Goal: Task Accomplishment & Management: Manage account settings

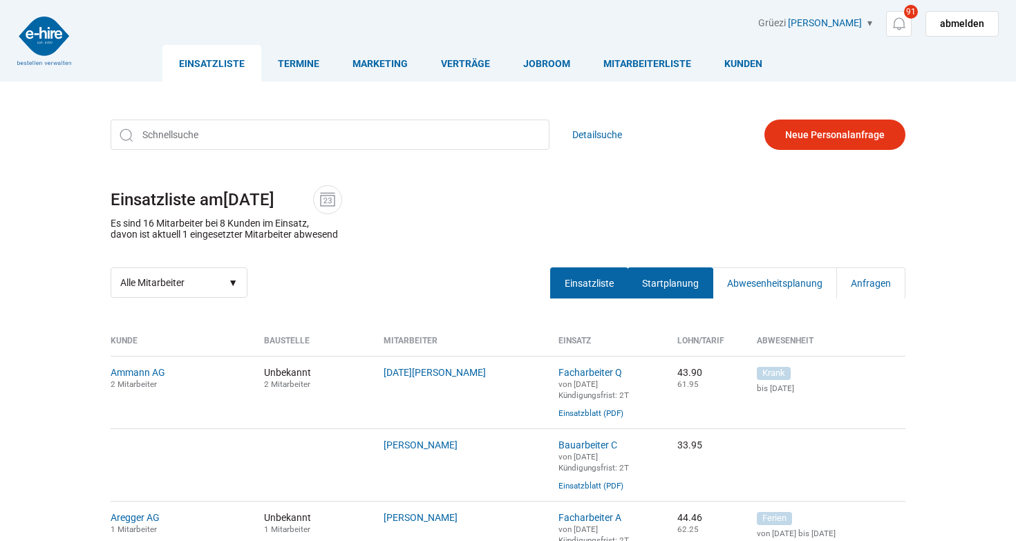
click at [693, 277] on link "Startplanung" at bounding box center [671, 283] width 86 height 31
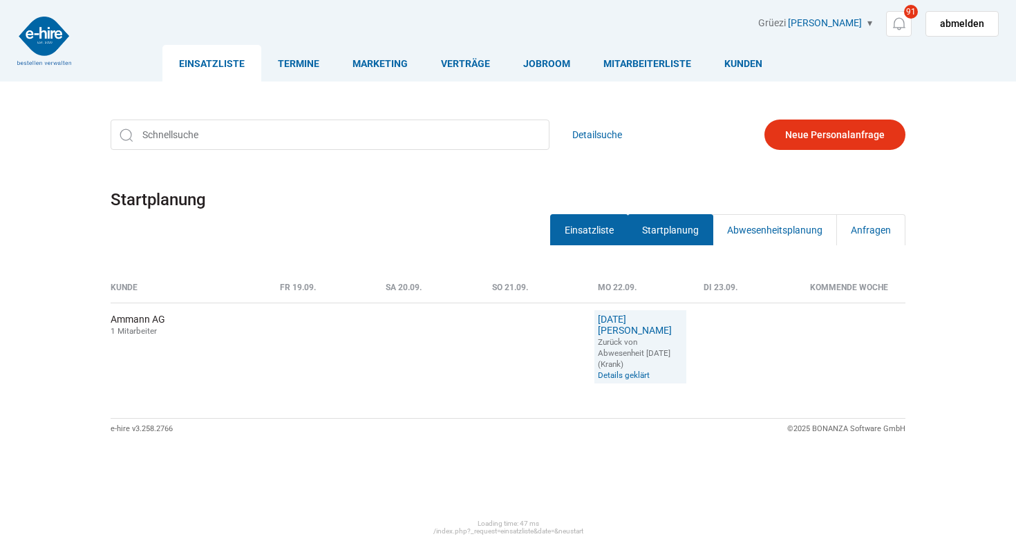
click at [603, 227] on link "Einsatzliste" at bounding box center [589, 229] width 78 height 31
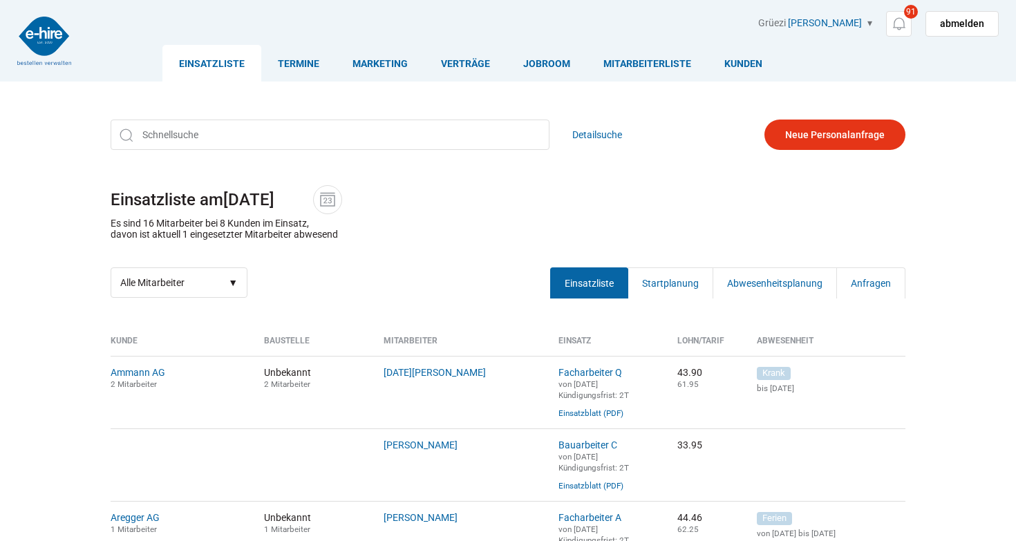
click at [469, 215] on div "Detailsuche Einsatzliste am 18.09.2025 Es sind 16 Mitarbeiter bei 8 Kunden im E…" at bounding box center [508, 208] width 830 height 199
click at [667, 271] on link "Startplanung" at bounding box center [671, 283] width 86 height 31
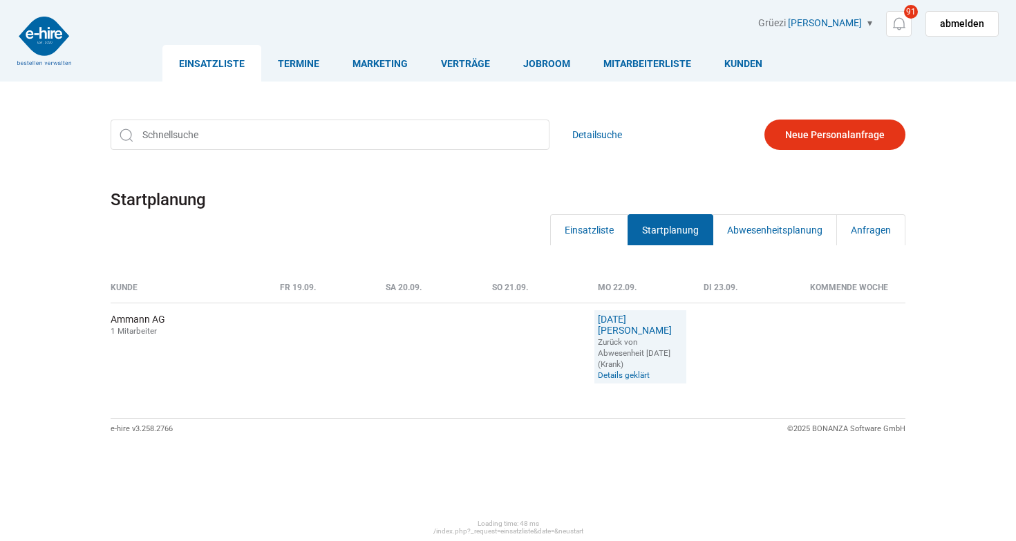
click at [724, 285] on th "Di 23.09." at bounding box center [746, 293] width 106 height 20
click at [762, 260] on div "Kunde Fr 19.09. Sa 20.09. So 21.09. Mo 22.09. Di 23.09. Kommende Woche Ammann A…" at bounding box center [508, 350] width 830 height 250
click at [765, 228] on link "Abwesenheitsplanung" at bounding box center [775, 229] width 124 height 31
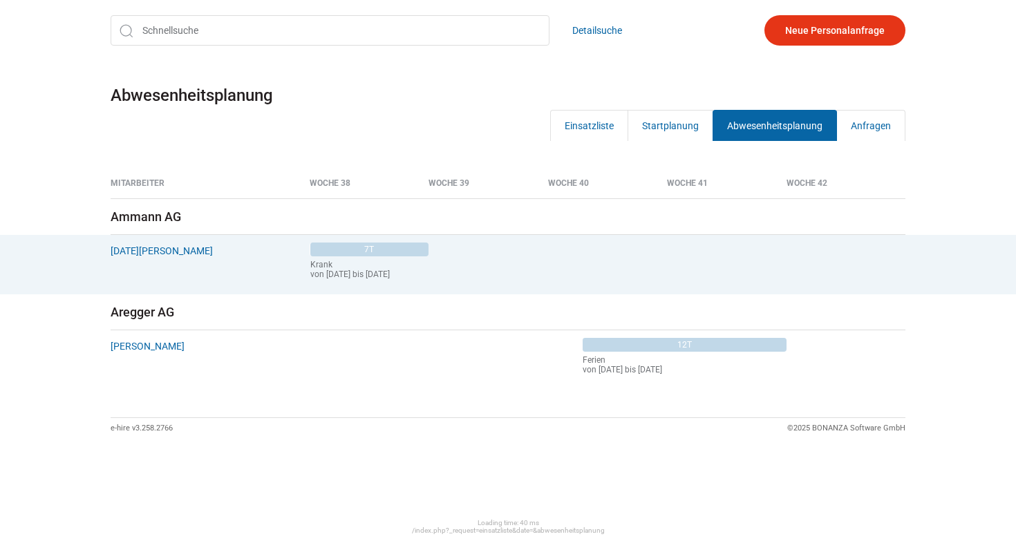
scroll to position [104, 0]
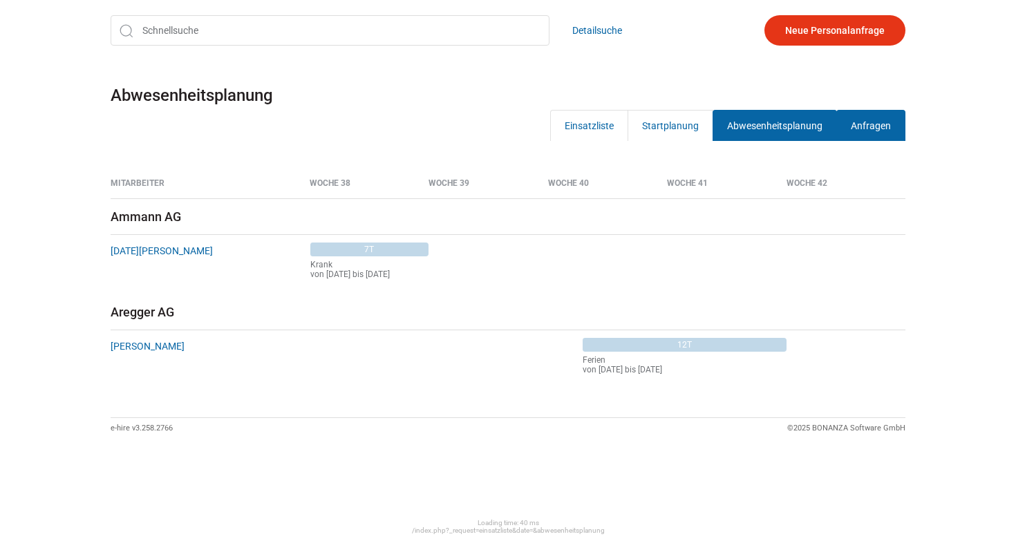
click at [886, 129] on link "Anfragen" at bounding box center [870, 125] width 69 height 31
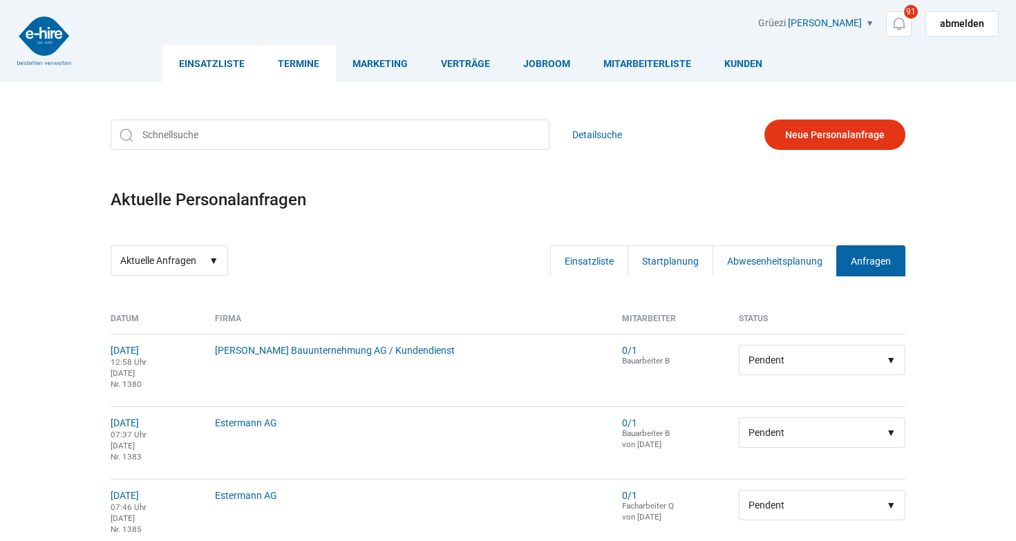
click at [302, 66] on link "Termine" at bounding box center [298, 63] width 75 height 37
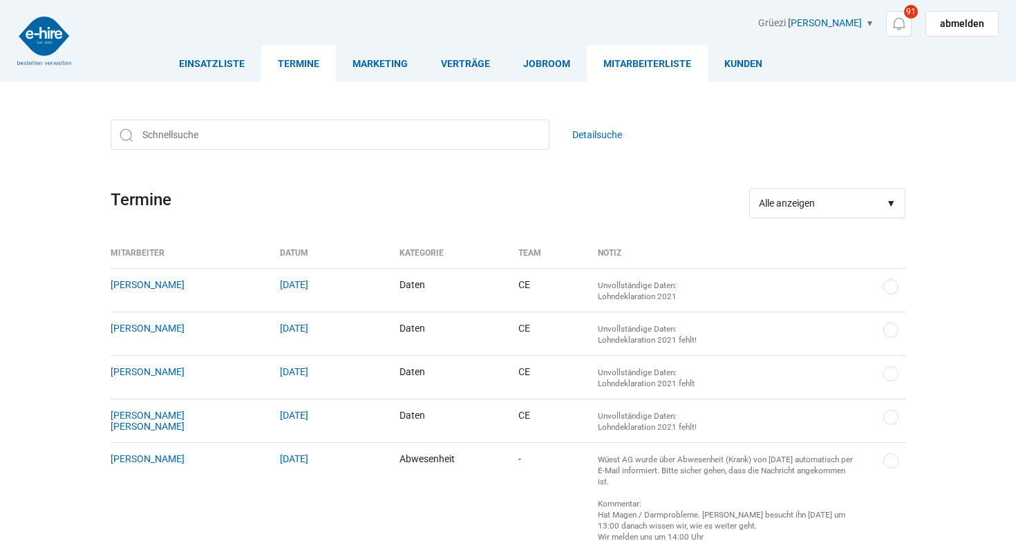
click at [653, 69] on link "Mitarbeiterliste" at bounding box center [647, 63] width 121 height 37
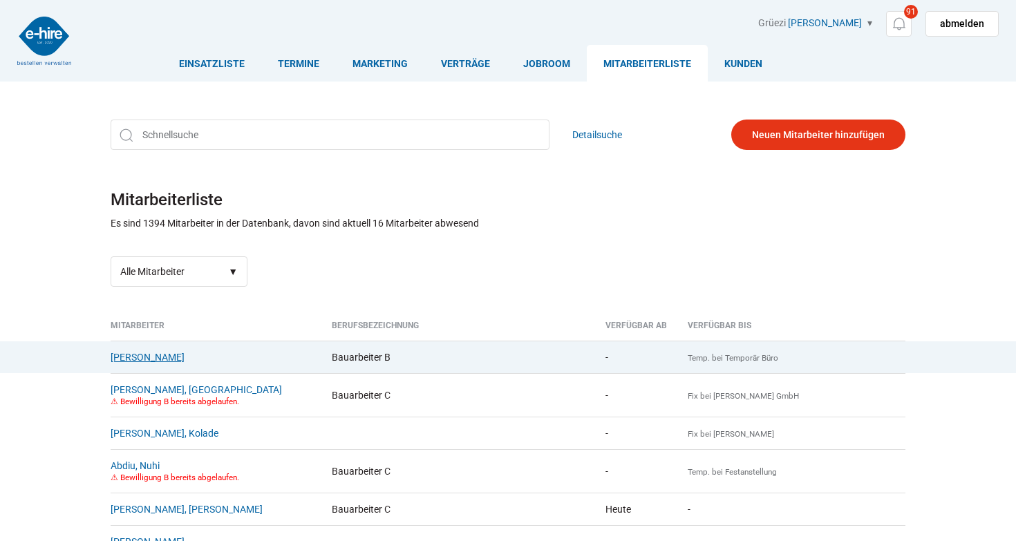
click at [134, 362] on link "Aadi, Mohamed" at bounding box center [148, 357] width 74 height 11
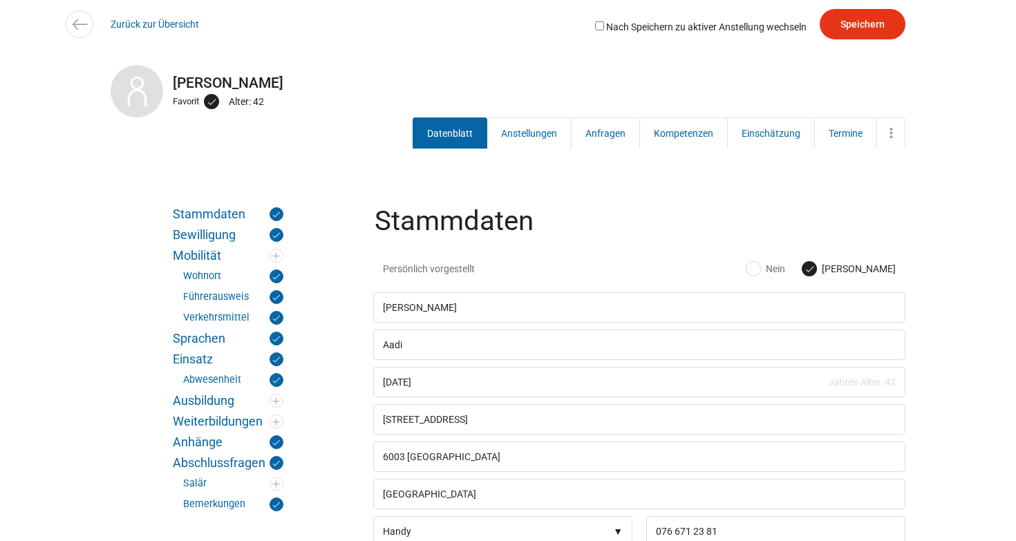
scroll to position [101, 0]
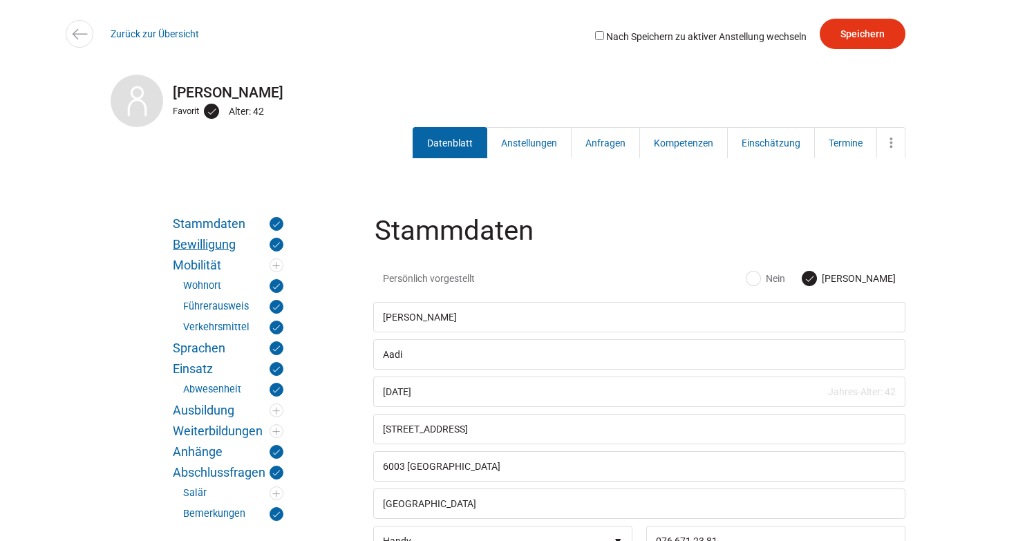
click at [200, 244] on link "Bewilligung" at bounding box center [228, 245] width 111 height 14
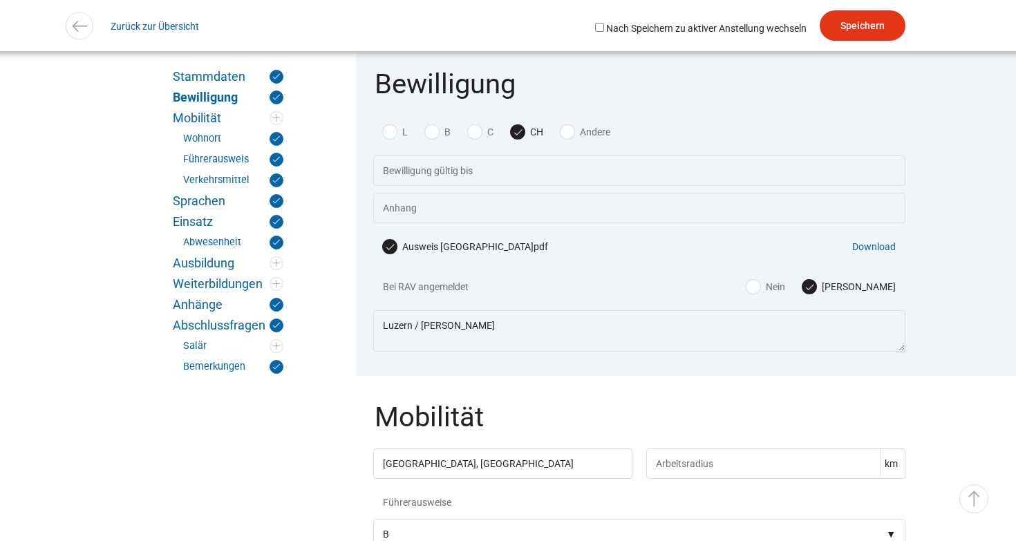
scroll to position [829, 0]
click at [205, 208] on ul "Stammdaten Bewilligung Mobilität Wohnort Führerausweis Verkehrsmittel Sprachen …" at bounding box center [228, 222] width 111 height 304
click at [212, 180] on link "Verkehrsmittel" at bounding box center [233, 181] width 100 height 14
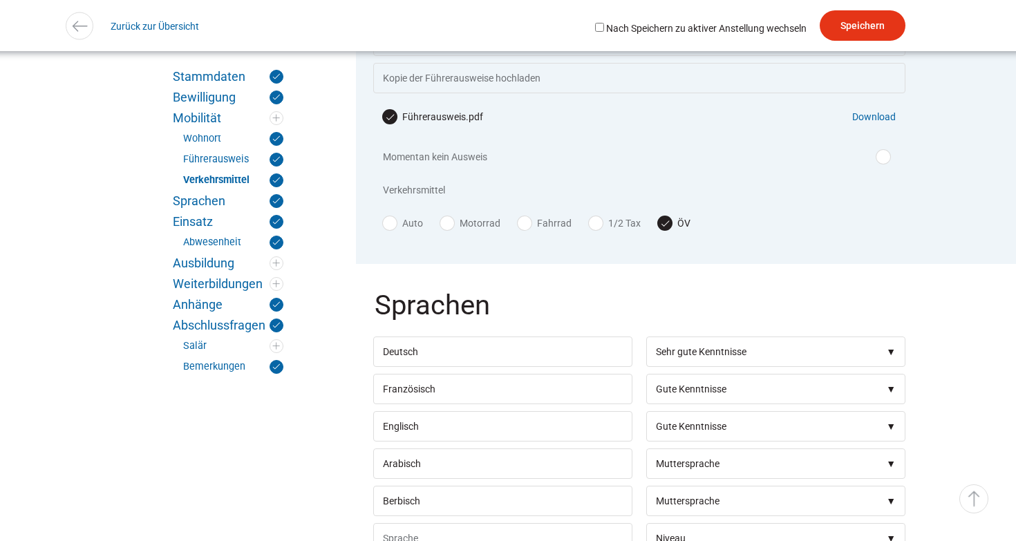
scroll to position [1500, 0]
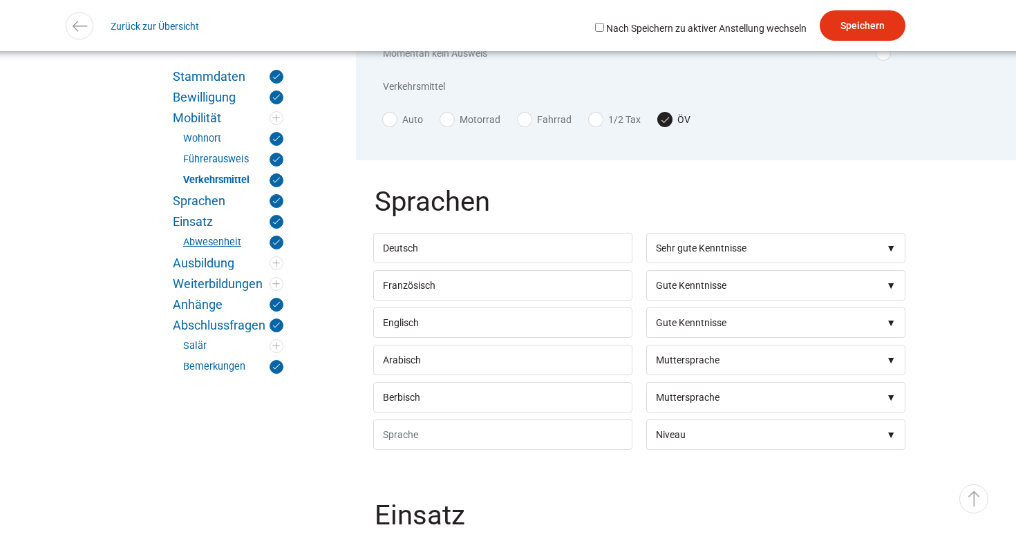
click at [198, 241] on link "Abwesenheit" at bounding box center [233, 243] width 100 height 14
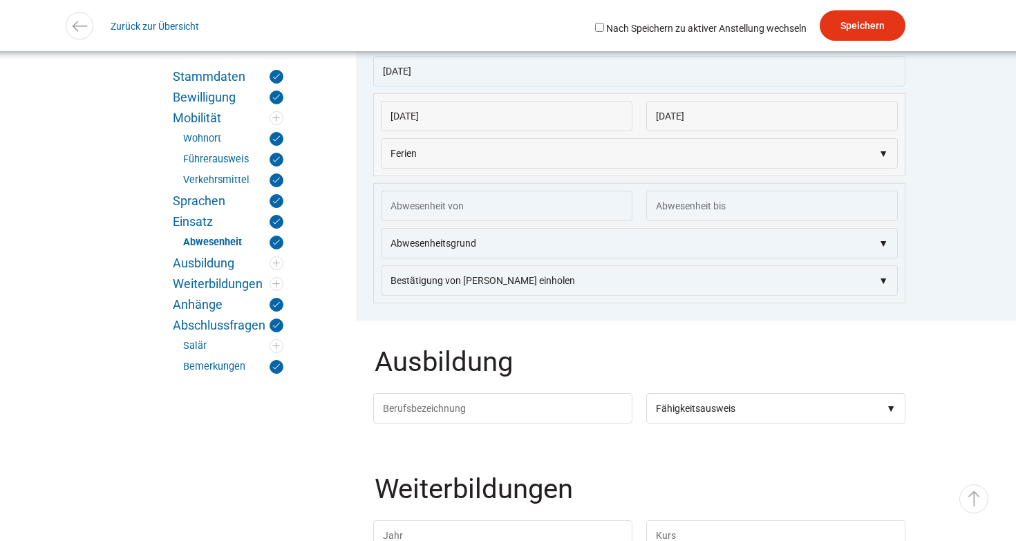
scroll to position [2129, 0]
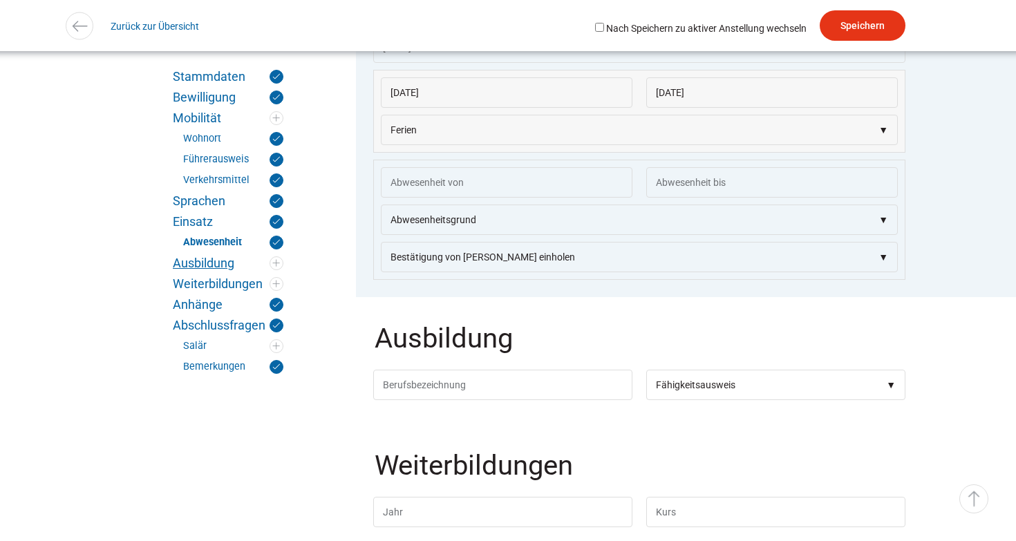
click at [196, 263] on link "Ausbildung" at bounding box center [228, 263] width 111 height 14
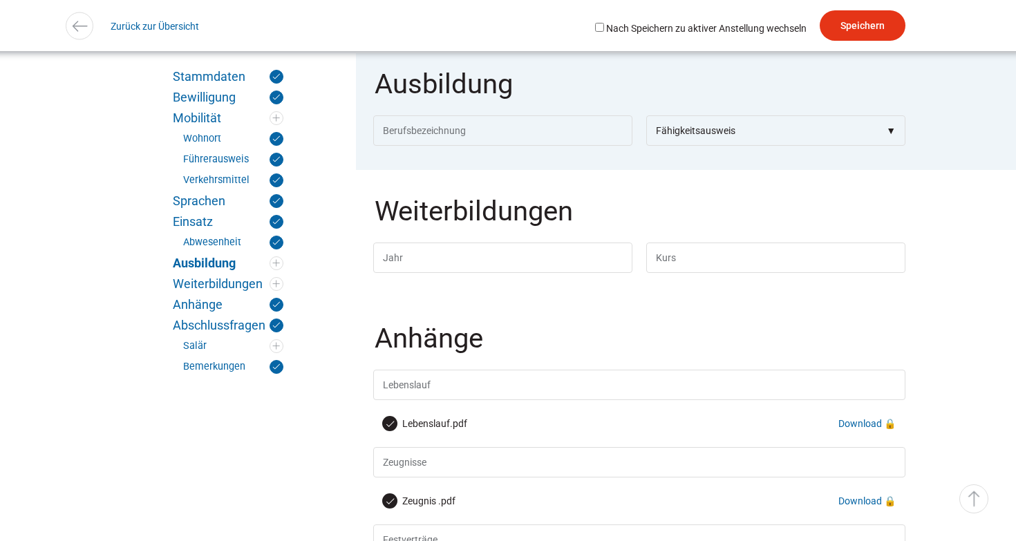
scroll to position [2384, 0]
click at [218, 285] on link "Weiterbildungen" at bounding box center [228, 284] width 111 height 14
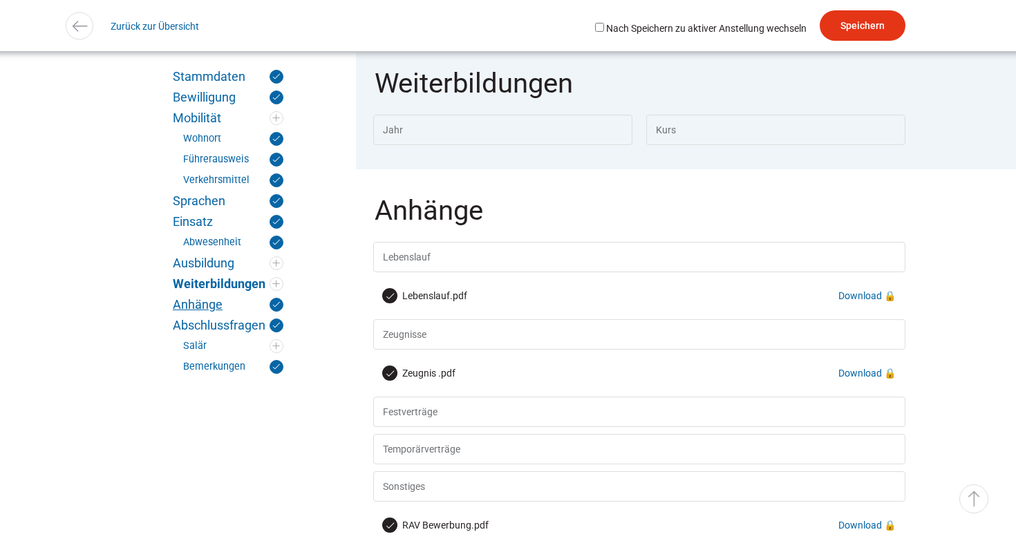
click at [207, 306] on link "Anhänge" at bounding box center [228, 305] width 111 height 14
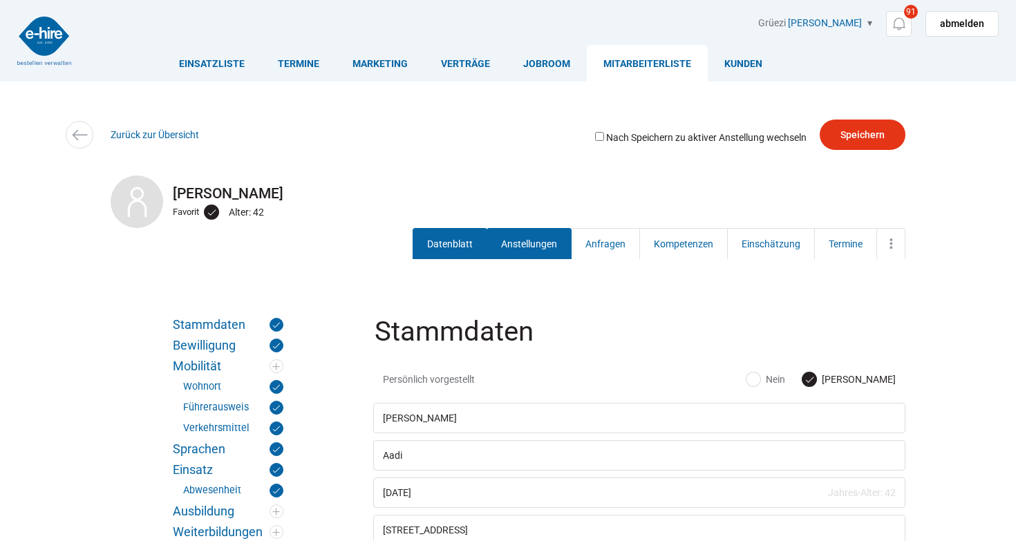
scroll to position [0, 0]
click at [526, 244] on link "Anstellungen" at bounding box center [529, 243] width 85 height 31
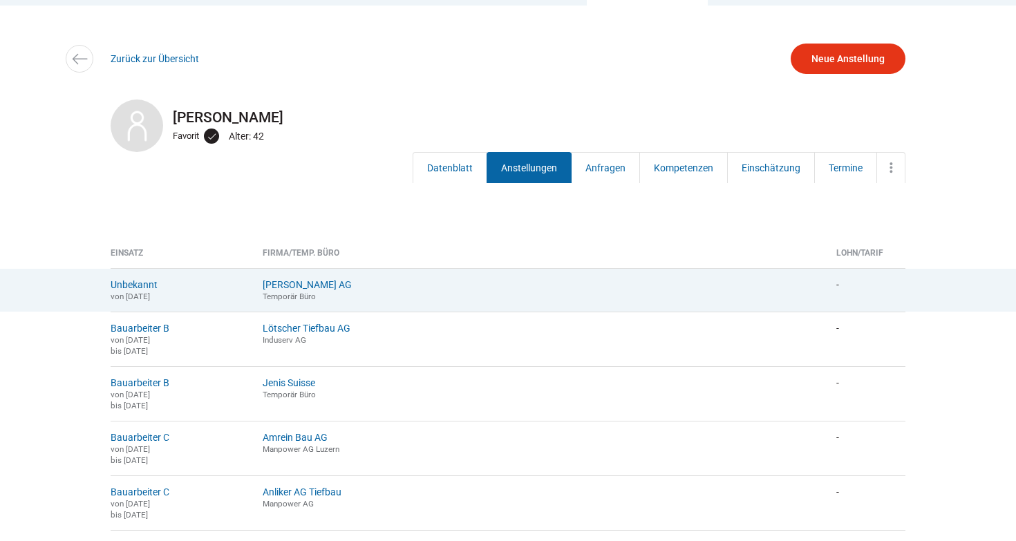
scroll to position [127, 0]
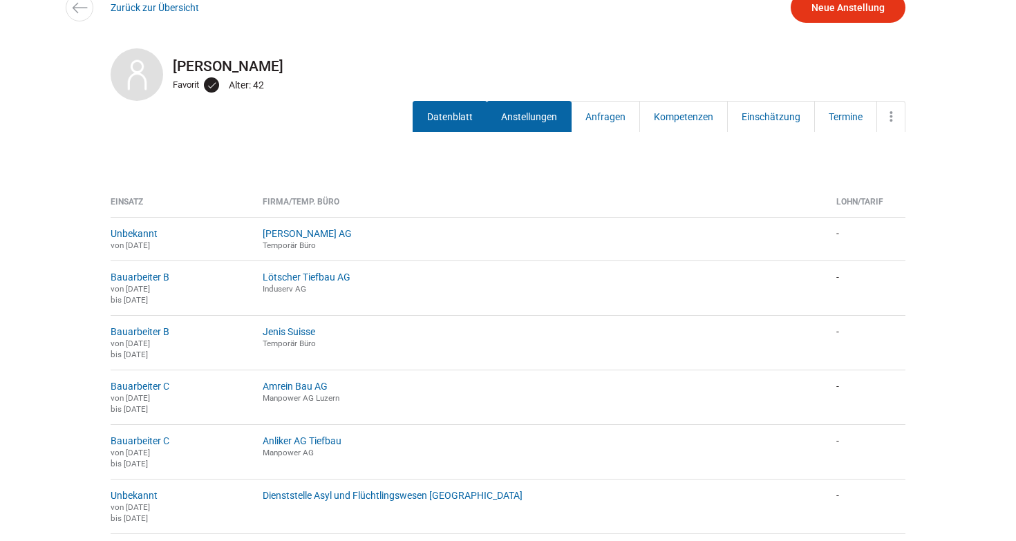
click at [445, 121] on link "Datenblatt" at bounding box center [450, 116] width 75 height 31
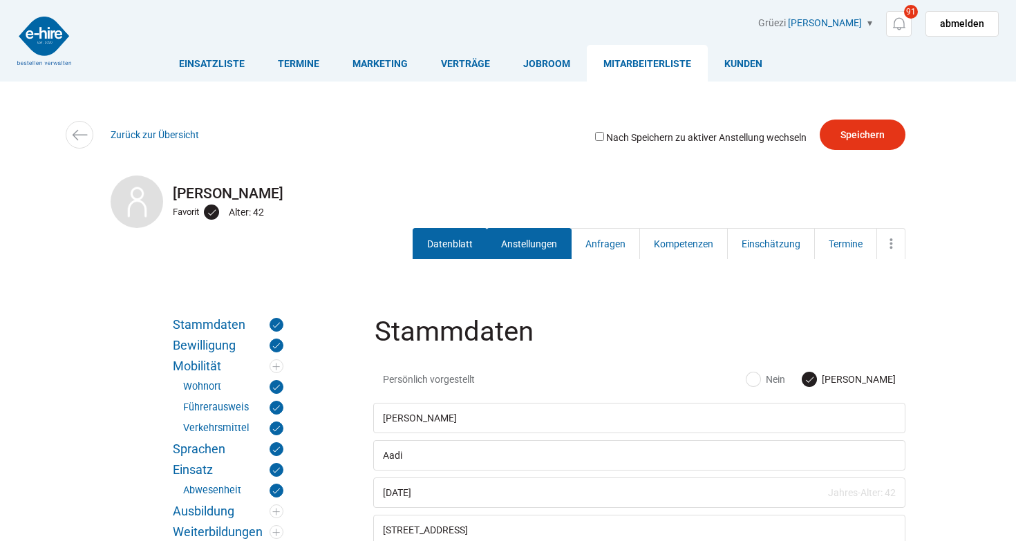
click at [536, 248] on link "Anstellungen" at bounding box center [529, 243] width 85 height 31
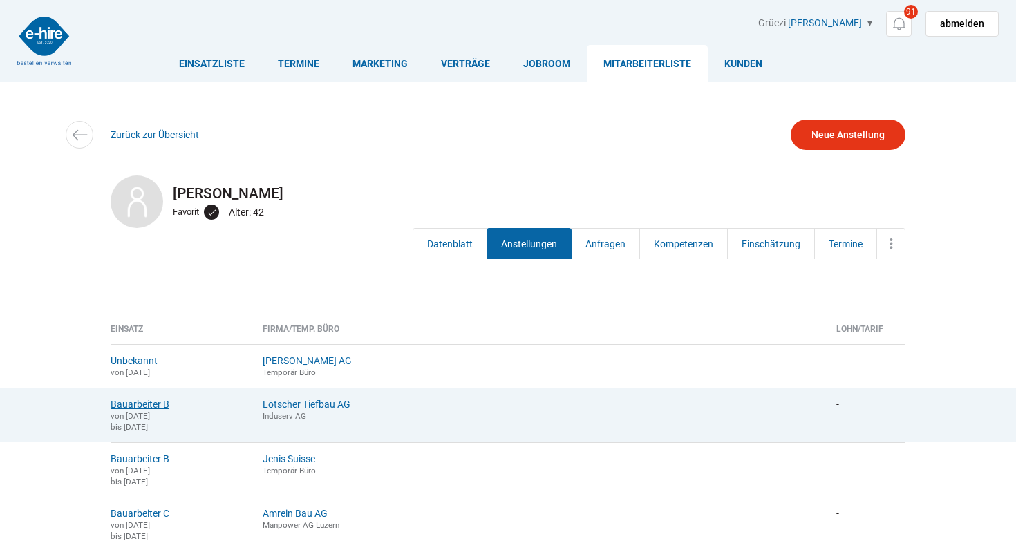
click at [134, 406] on link "Bauarbeiter B" at bounding box center [140, 404] width 59 height 11
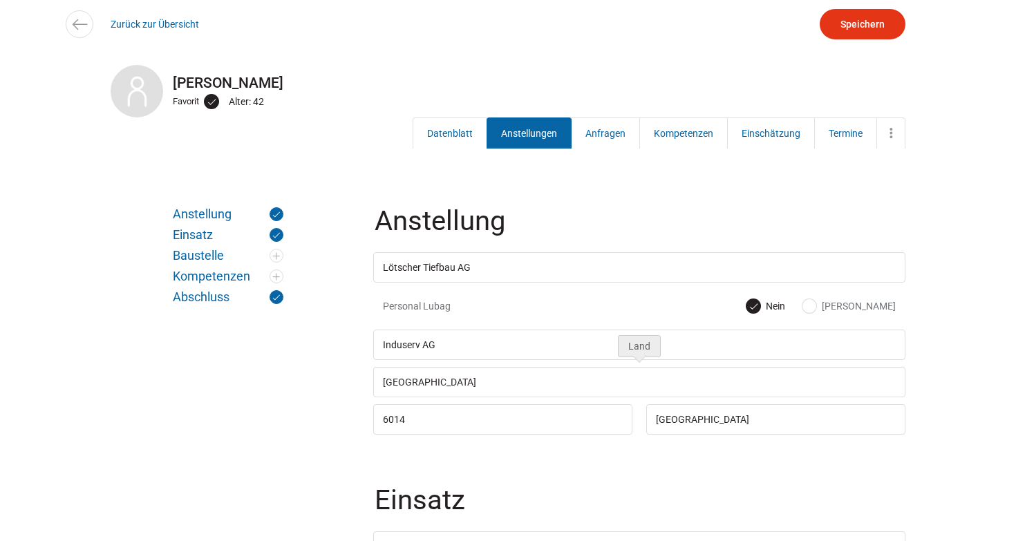
scroll to position [108, 0]
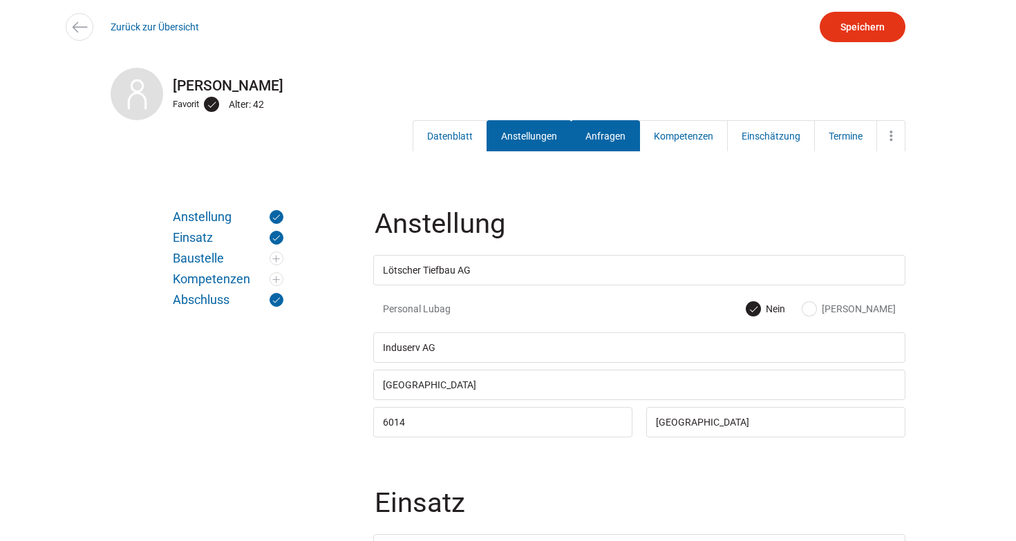
click at [618, 138] on link "Anfragen" at bounding box center [605, 135] width 69 height 31
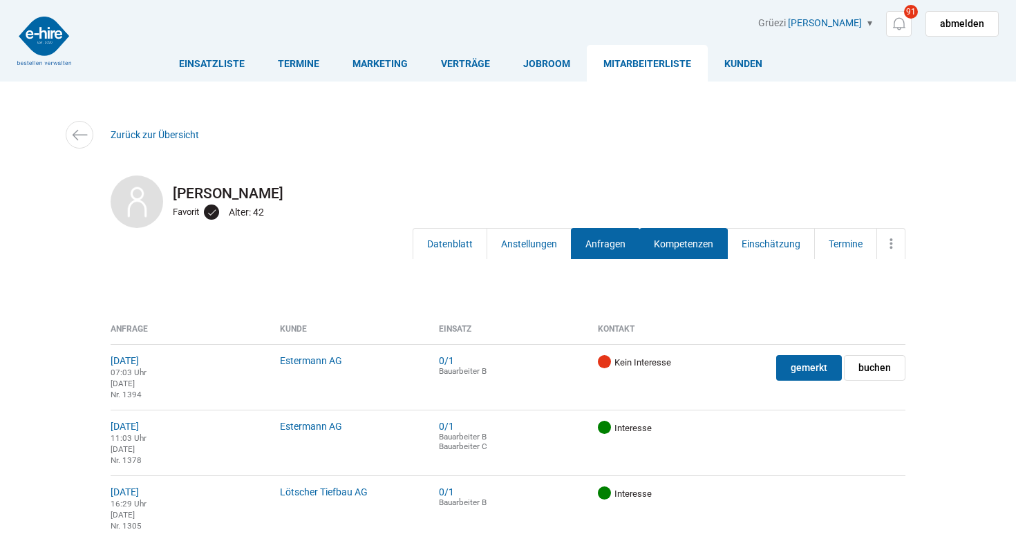
click at [689, 236] on link "Kompetenzen" at bounding box center [683, 243] width 88 height 31
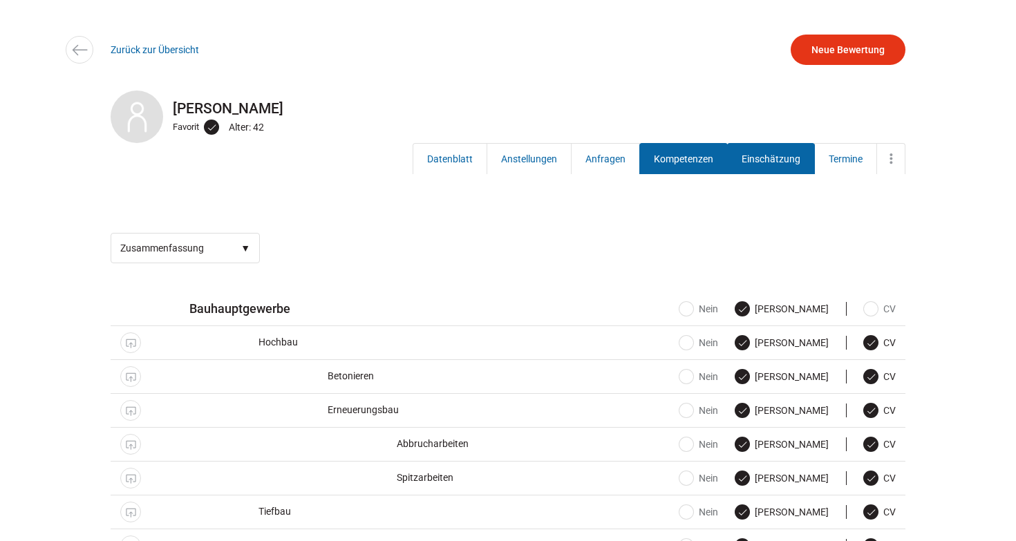
scroll to position [84, 0]
click at [778, 166] on link "Einschätzung" at bounding box center [771, 159] width 88 height 31
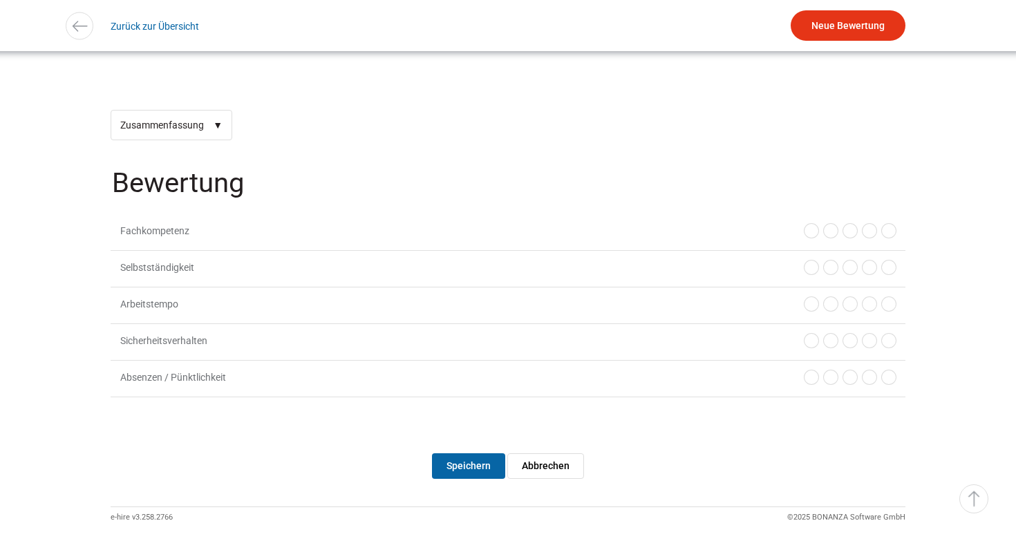
scroll to position [174, 0]
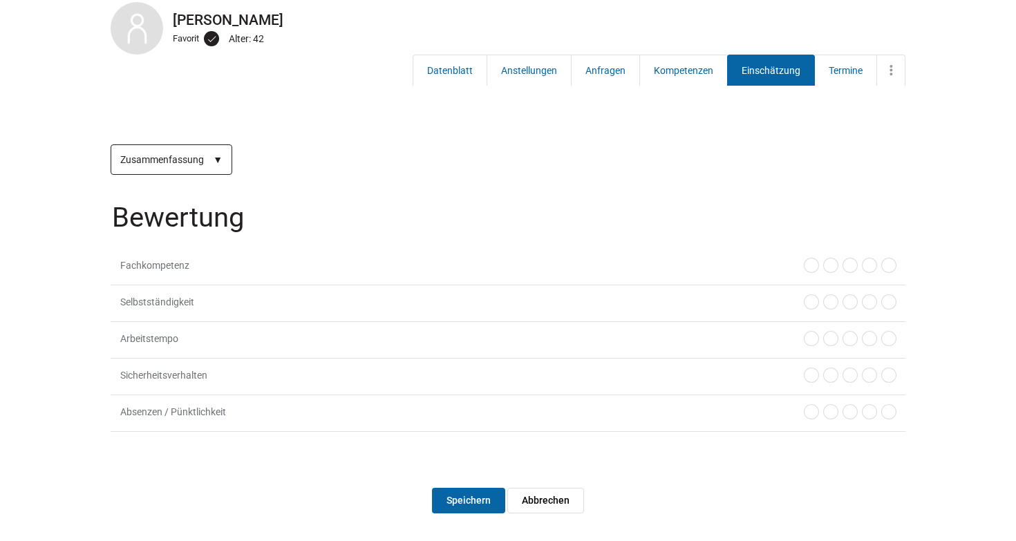
select select "-1"
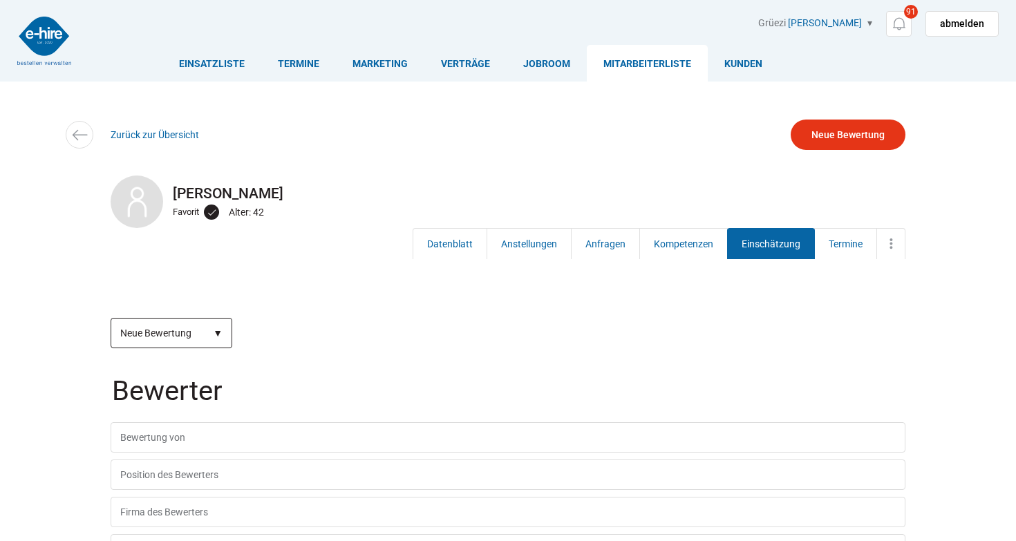
scroll to position [0, 0]
click at [832, 254] on link "Termine" at bounding box center [845, 243] width 63 height 31
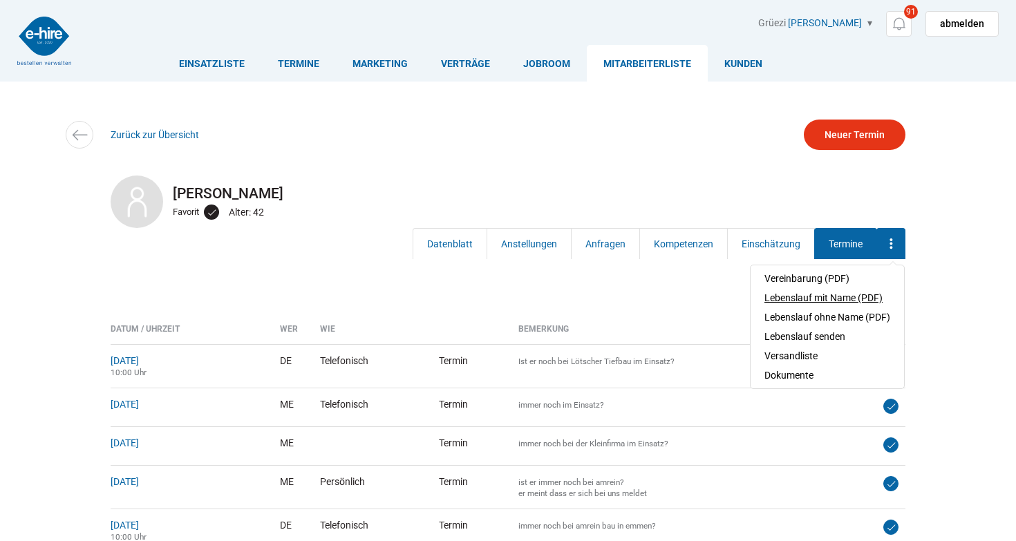
click at [850, 297] on link "Lebenslauf mit Name (PDF)" at bounding box center [828, 297] width 126 height 19
click at [824, 279] on link "Vereinbarung (PDF)" at bounding box center [828, 278] width 126 height 19
click at [823, 339] on link "Lebenslauf senden" at bounding box center [828, 336] width 126 height 19
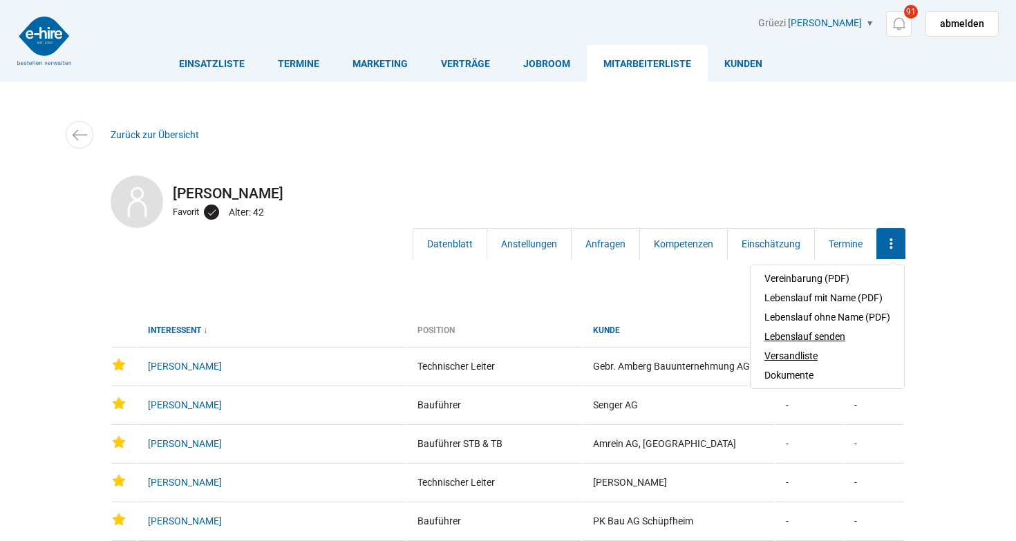
click at [796, 361] on a=798&filter_label=Aadi,%20Mohamed"] "Versandliste" at bounding box center [828, 355] width 126 height 19
click at [803, 376] on link "Dokumente" at bounding box center [828, 375] width 126 height 19
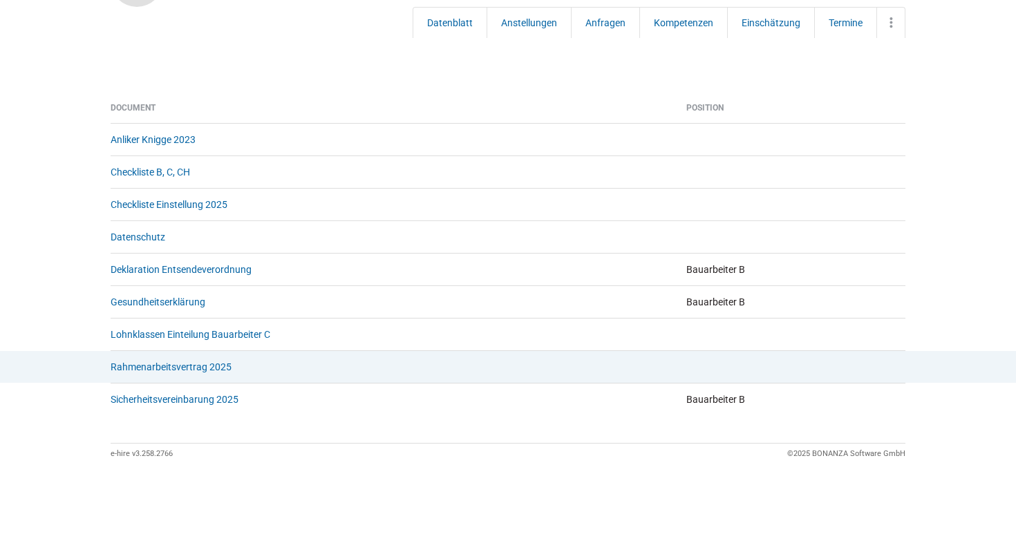
scroll to position [223, 0]
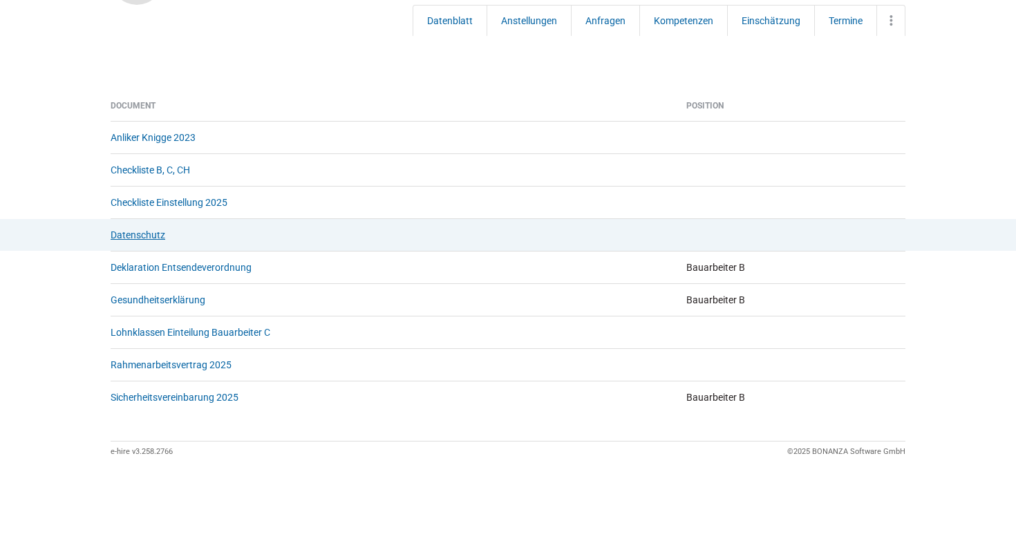
click at [145, 236] on link "Datenschutz" at bounding box center [138, 235] width 55 height 11
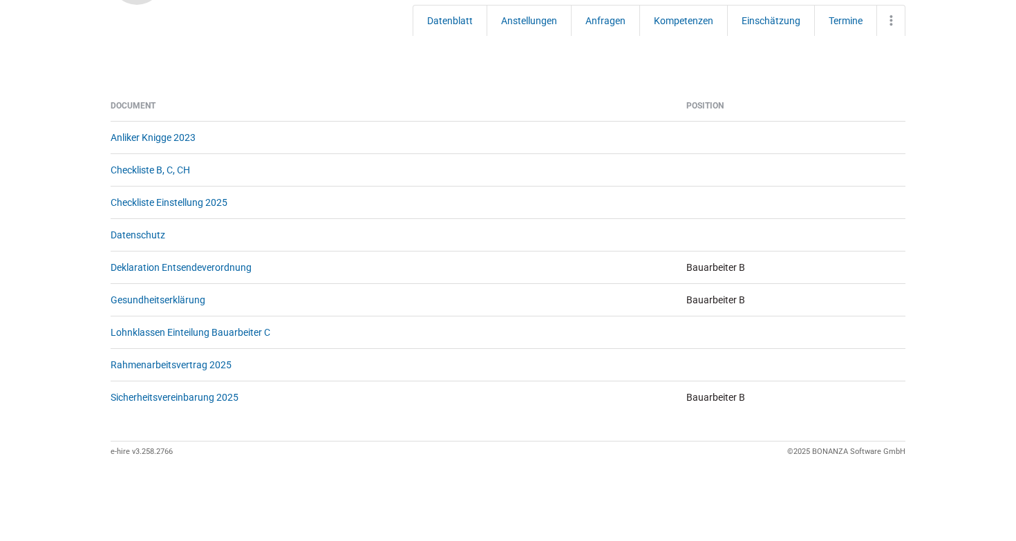
click at [277, 109] on th "Document" at bounding box center [393, 111] width 565 height 20
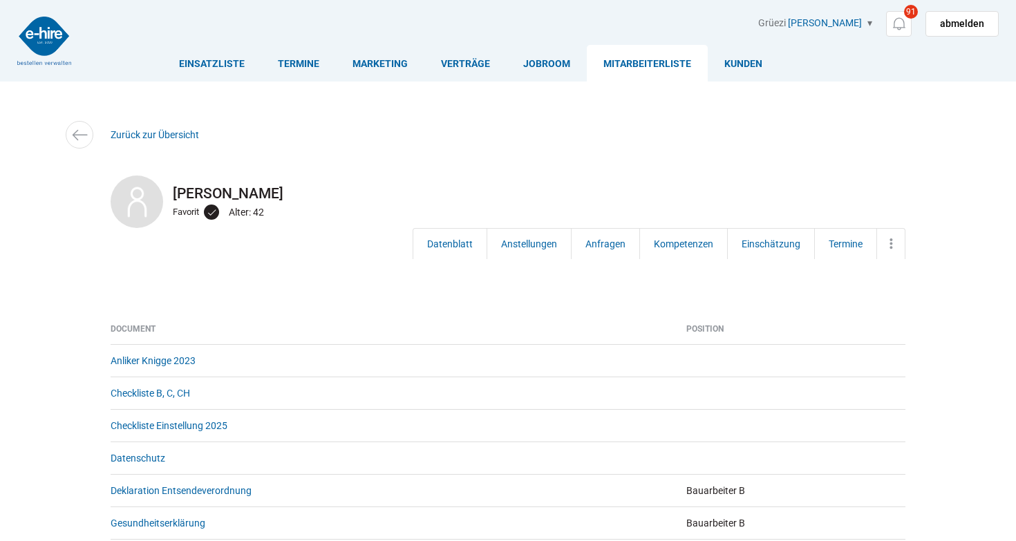
scroll to position [0, 0]
click at [405, 64] on link "Marketing" at bounding box center [380, 63] width 88 height 37
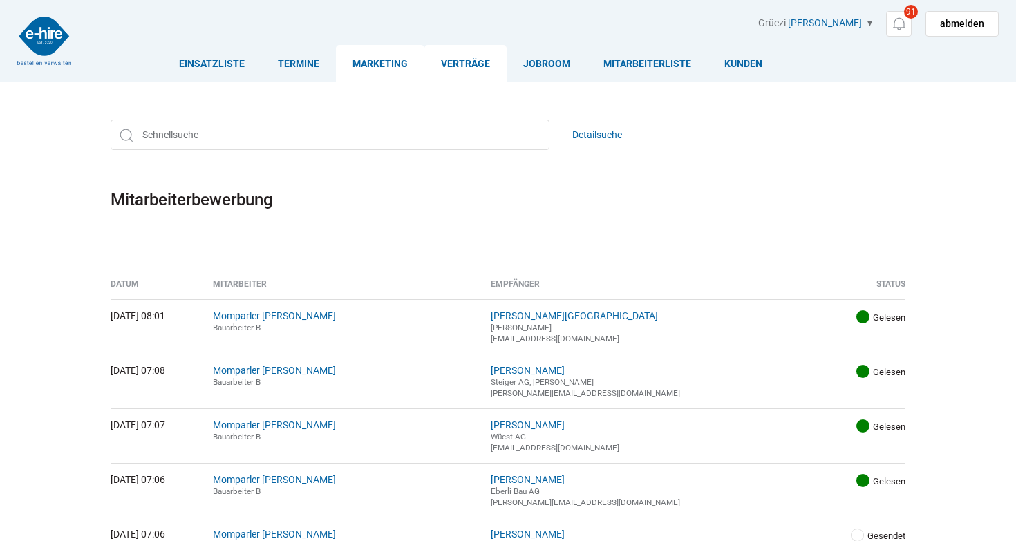
click at [470, 58] on link "Verträge" at bounding box center [465, 63] width 82 height 37
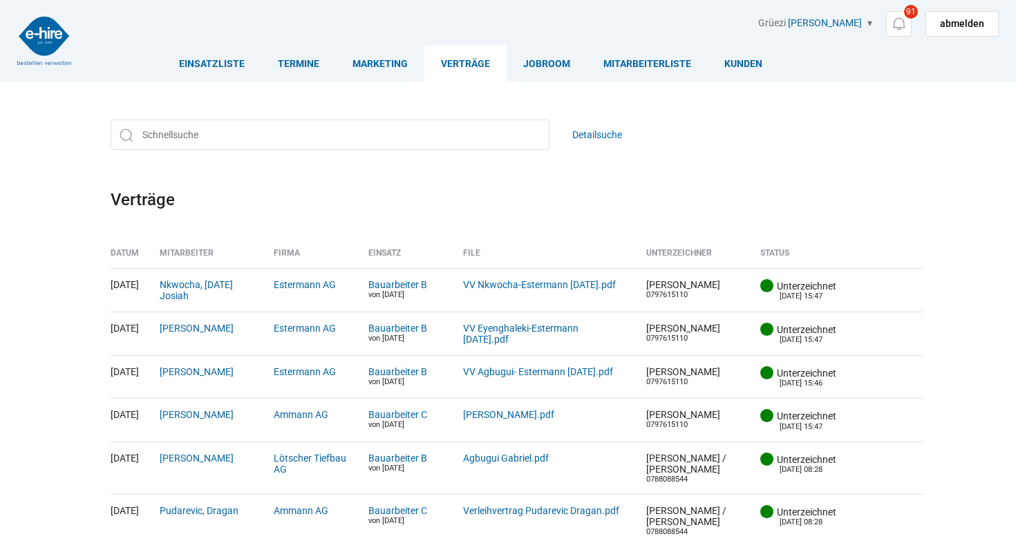
scroll to position [9, 0]
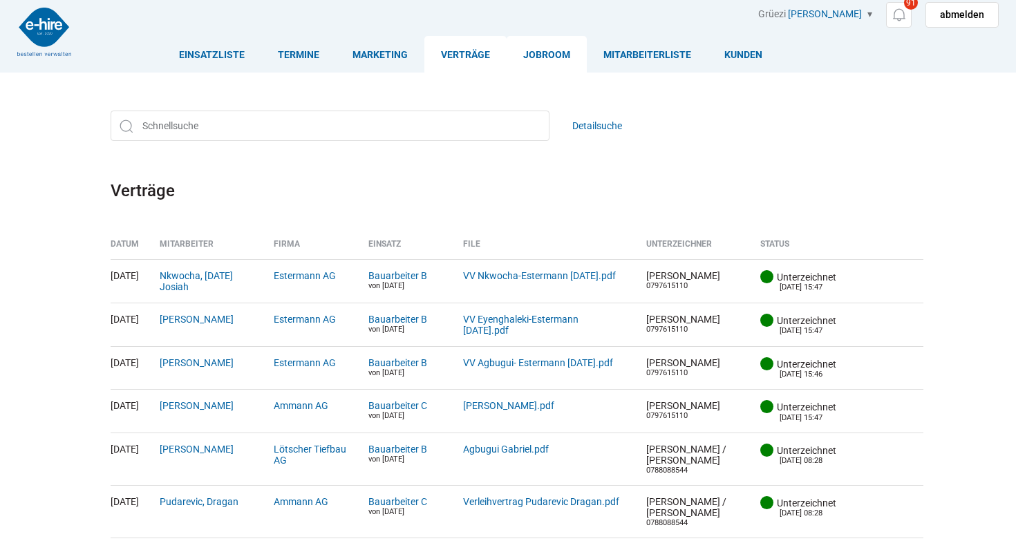
click at [552, 50] on link "Jobroom" at bounding box center [547, 54] width 80 height 37
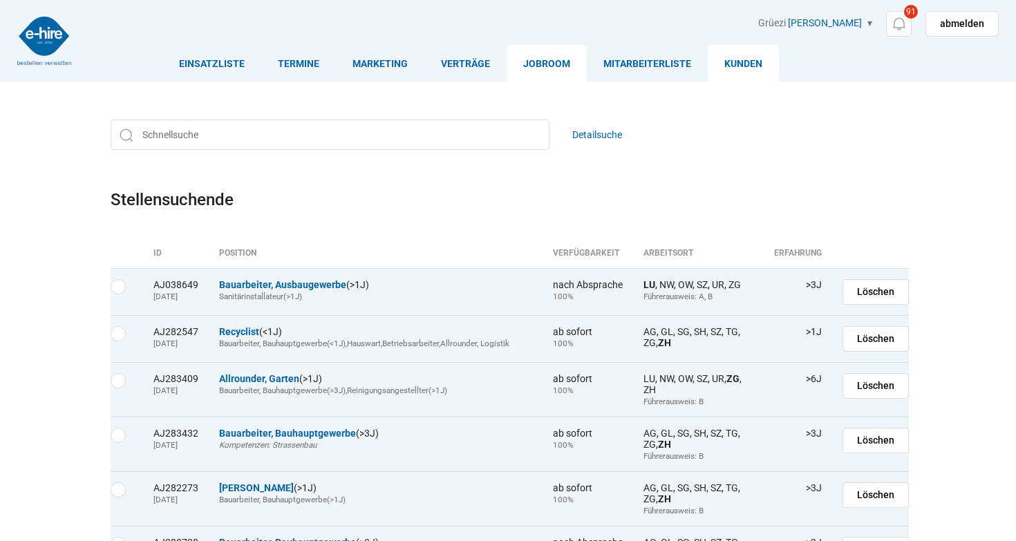
click at [760, 63] on link "Kunden" at bounding box center [743, 63] width 71 height 37
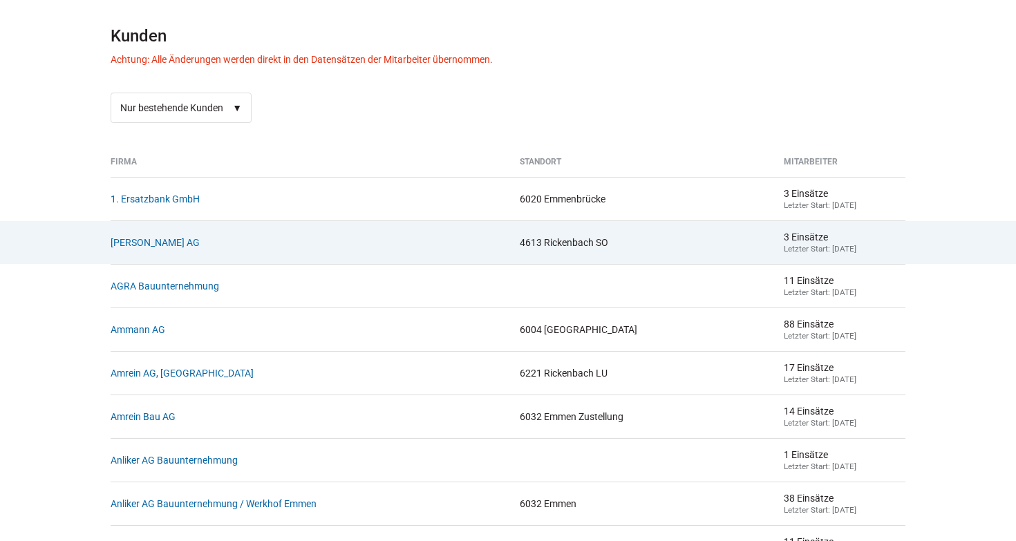
scroll to position [171, 0]
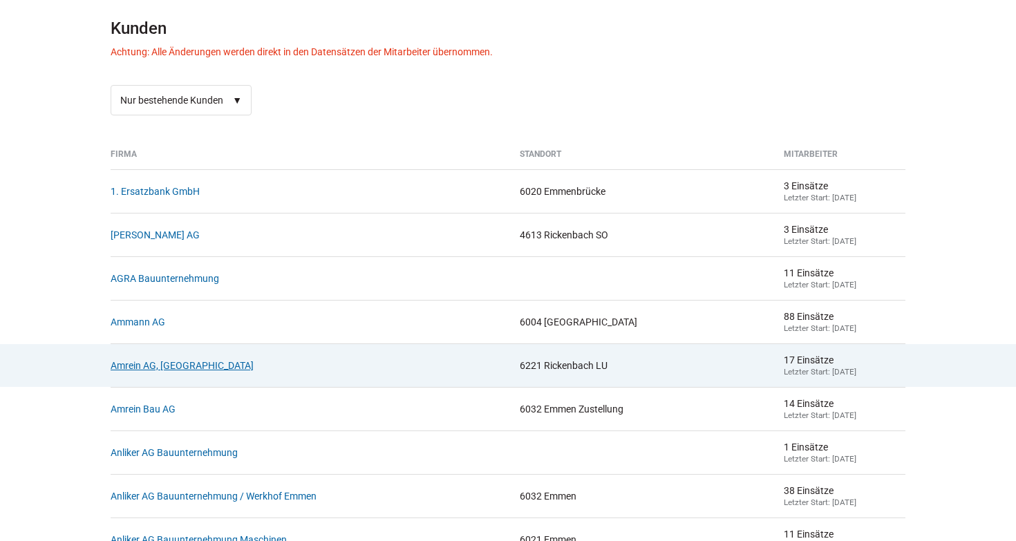
click at [169, 362] on link "Amrein AG, Rickenbach" at bounding box center [182, 365] width 143 height 11
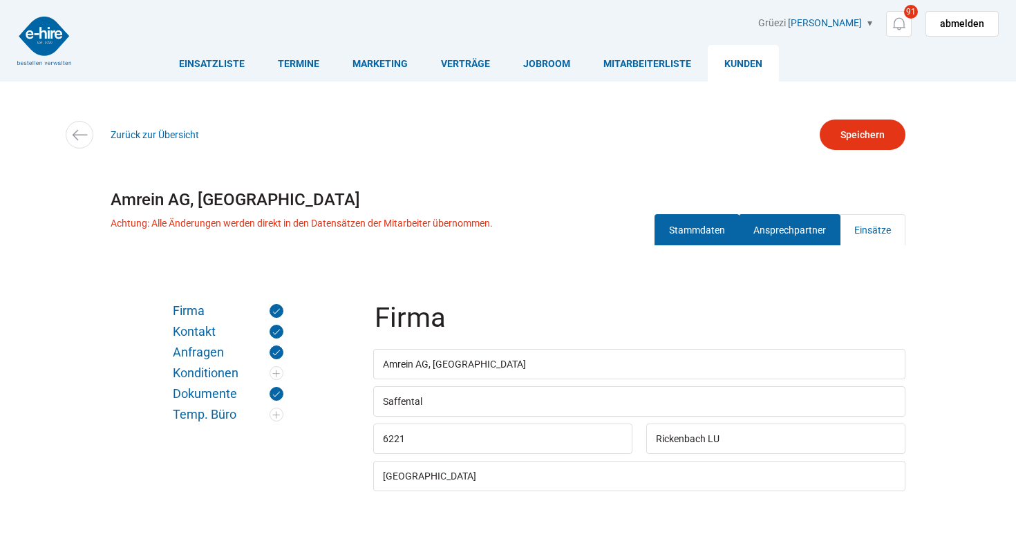
click at [795, 234] on link "Ansprechpartner" at bounding box center [790, 229] width 102 height 31
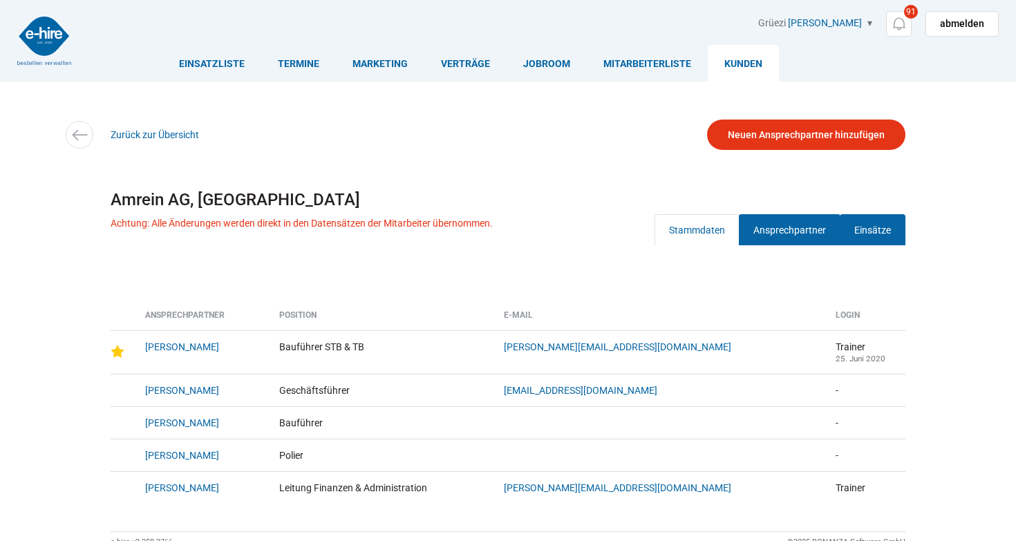
click at [870, 232] on link "Einsätze" at bounding box center [873, 229] width 66 height 31
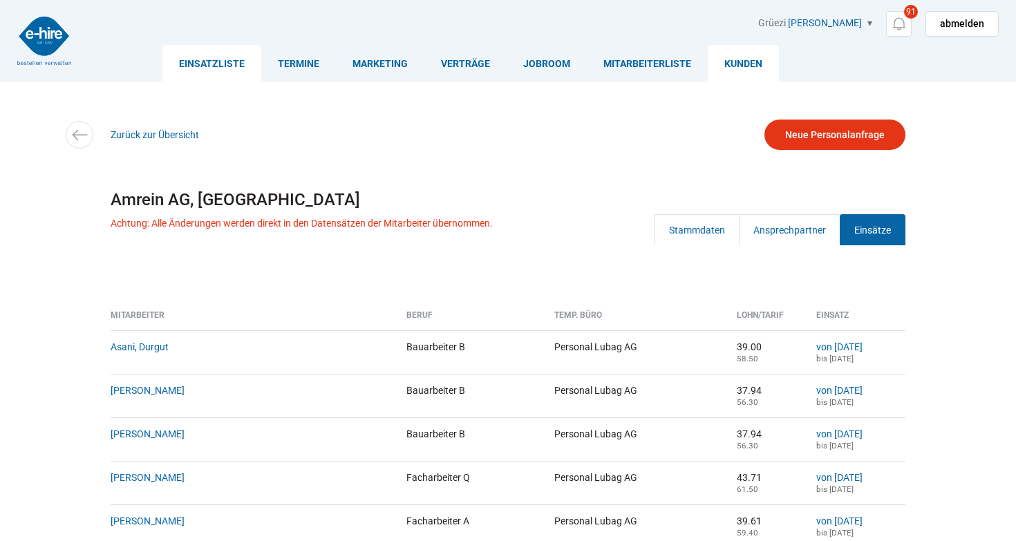
click at [202, 71] on link "Einsatzliste" at bounding box center [211, 63] width 99 height 37
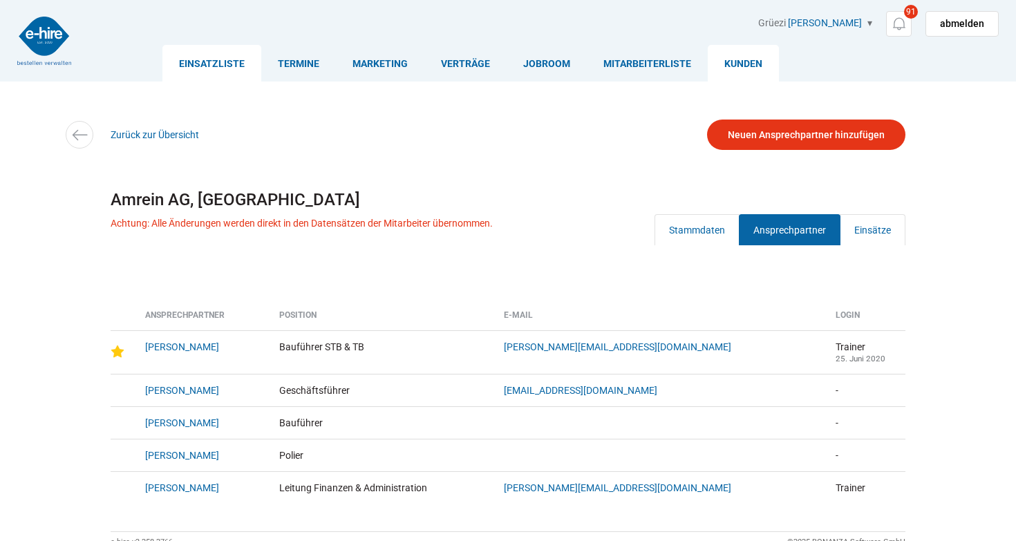
click at [218, 75] on link "Einsatzliste" at bounding box center [211, 63] width 99 height 37
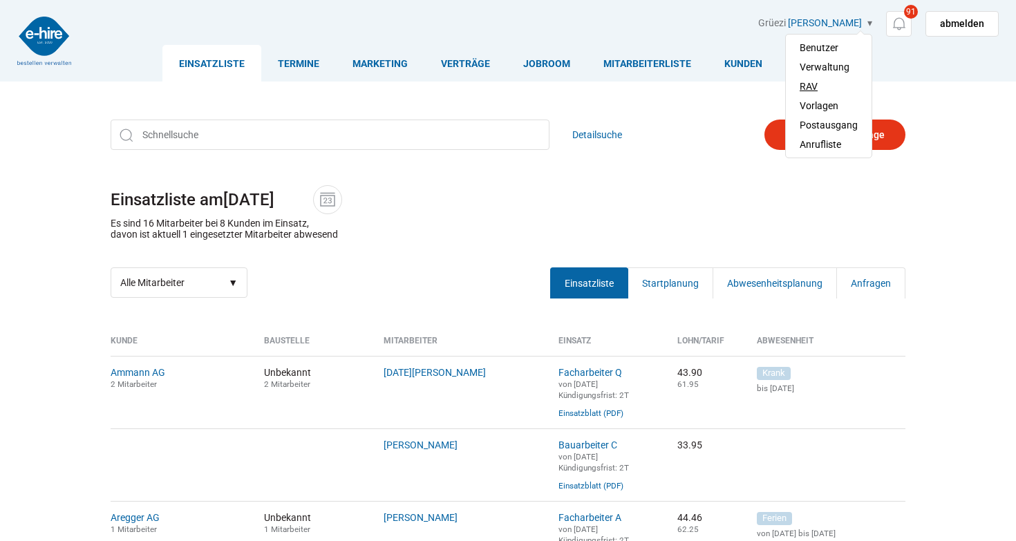
click at [814, 83] on link "RAV" at bounding box center [829, 86] width 58 height 19
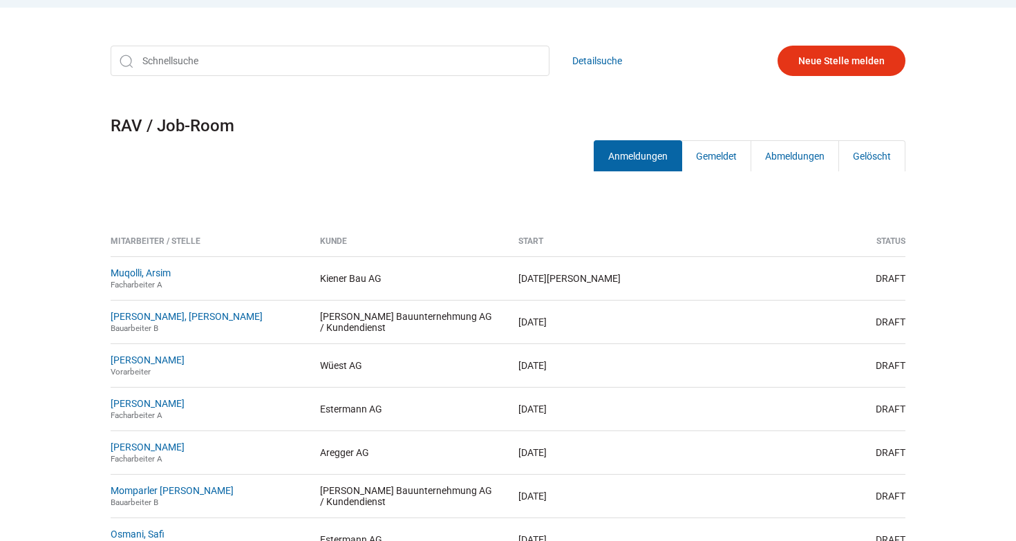
scroll to position [124, 0]
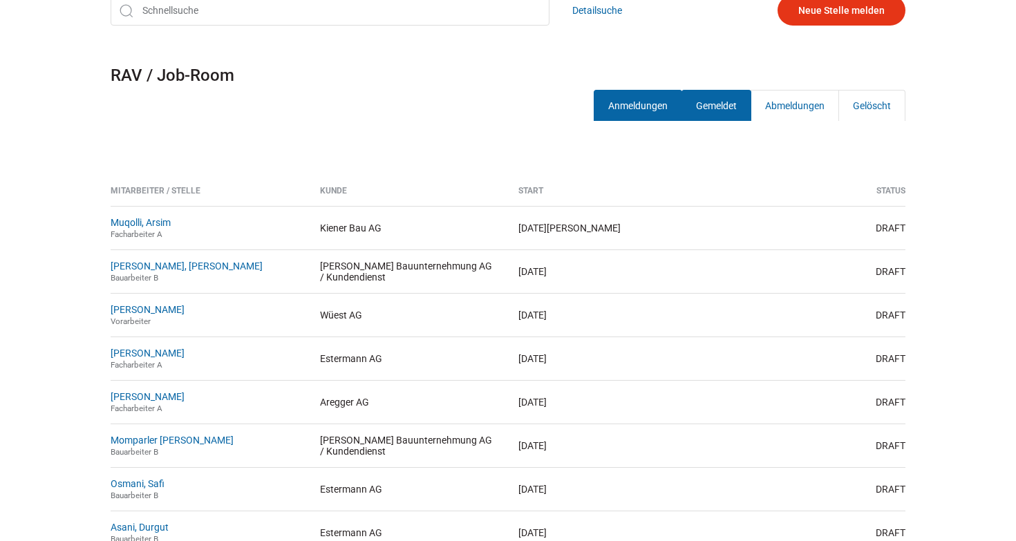
click at [724, 109] on link "Gemeldet" at bounding box center [717, 105] width 70 height 31
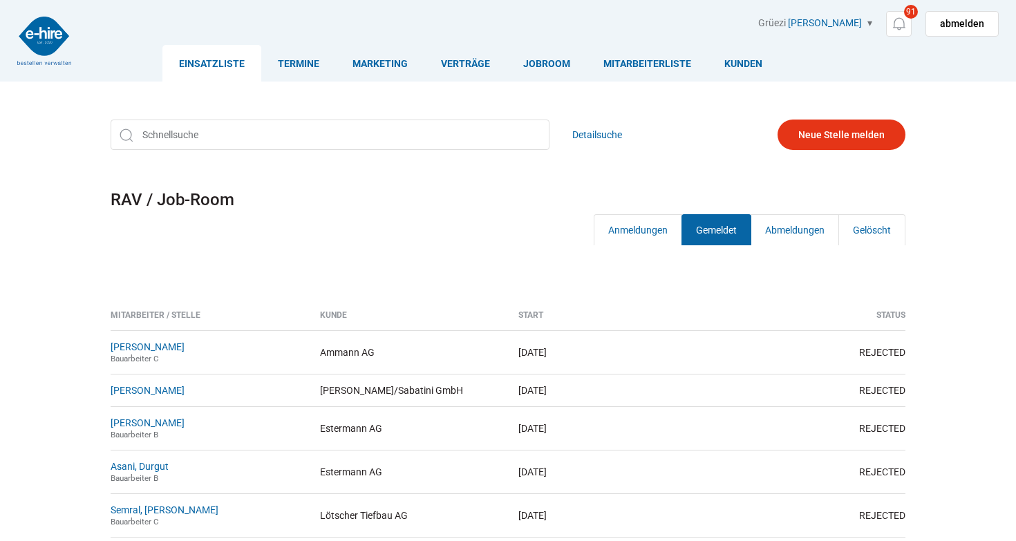
click at [182, 66] on link "Einsatzliste" at bounding box center [211, 63] width 99 height 37
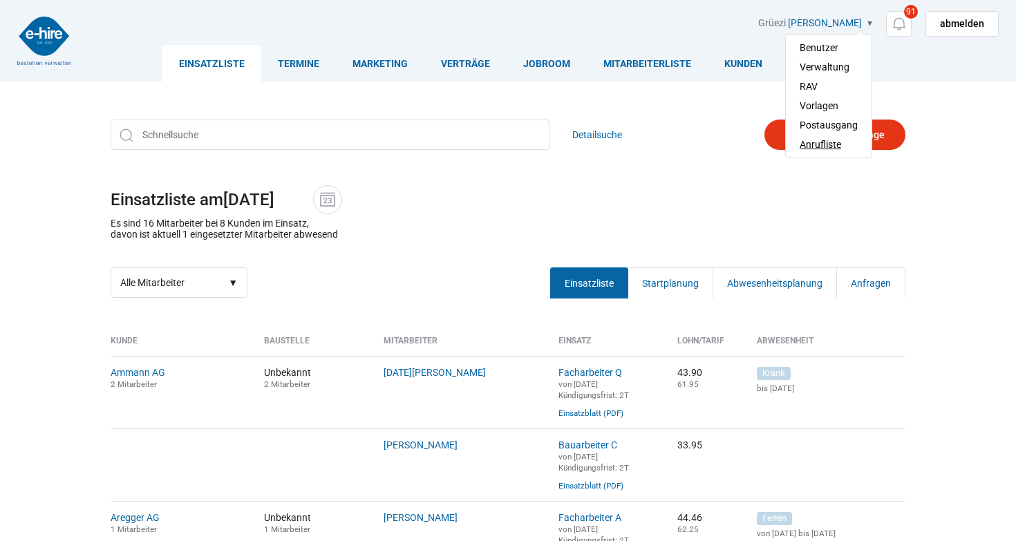
click at [832, 145] on link "Anrufliste" at bounding box center [829, 144] width 58 height 19
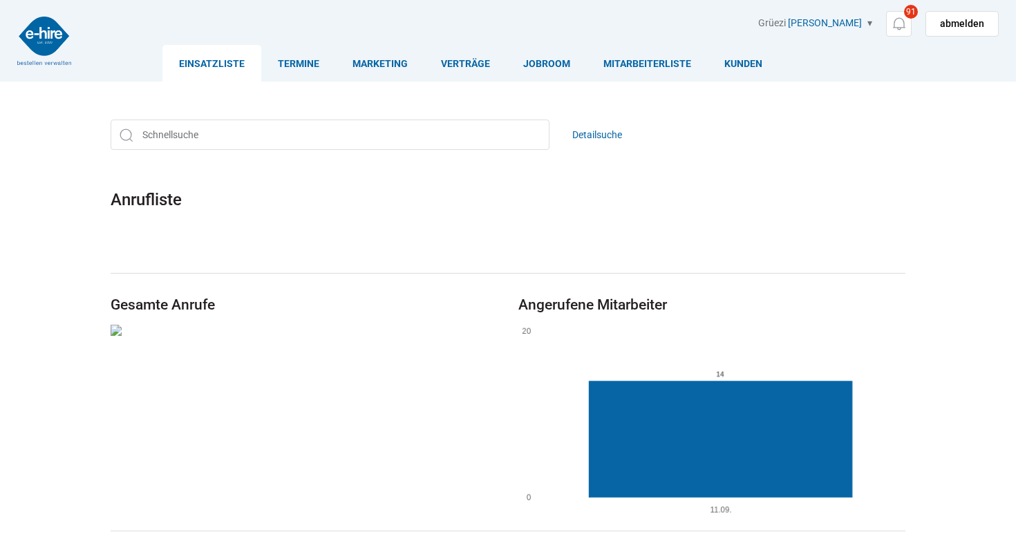
click at [203, 52] on link "Einsatzliste" at bounding box center [211, 63] width 99 height 37
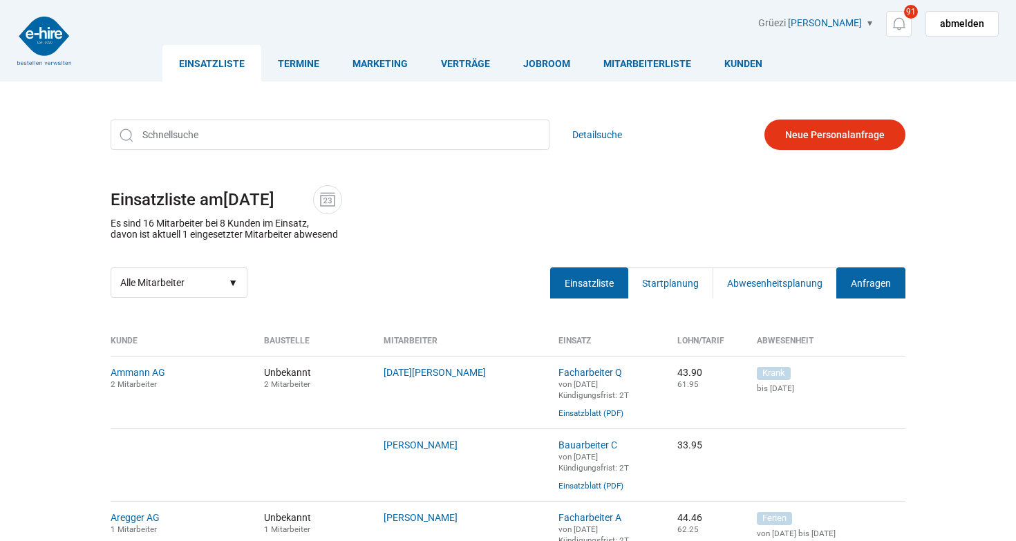
click at [866, 281] on link "Anfragen" at bounding box center [870, 283] width 69 height 31
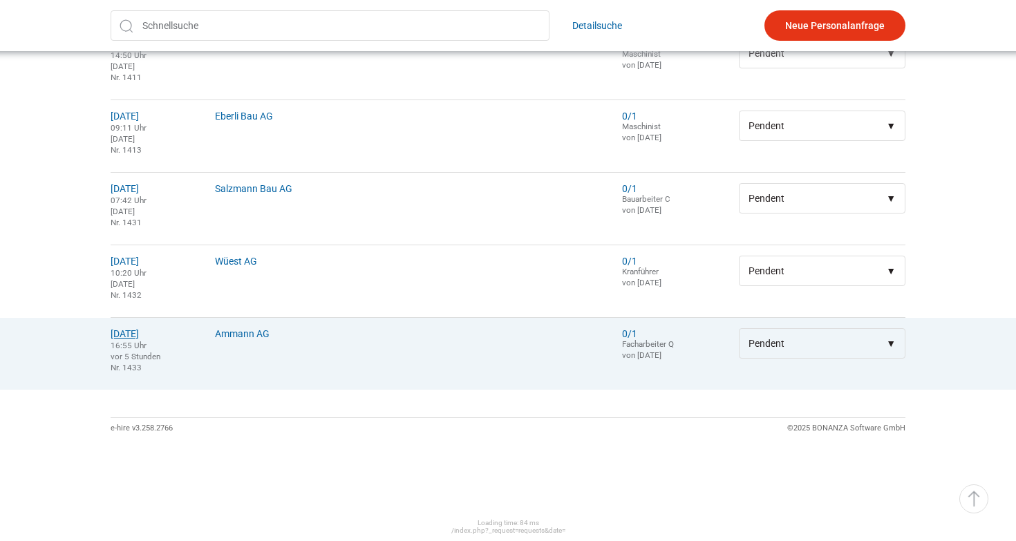
scroll to position [956, 0]
click at [133, 337] on link "18.09.2025" at bounding box center [125, 333] width 28 height 11
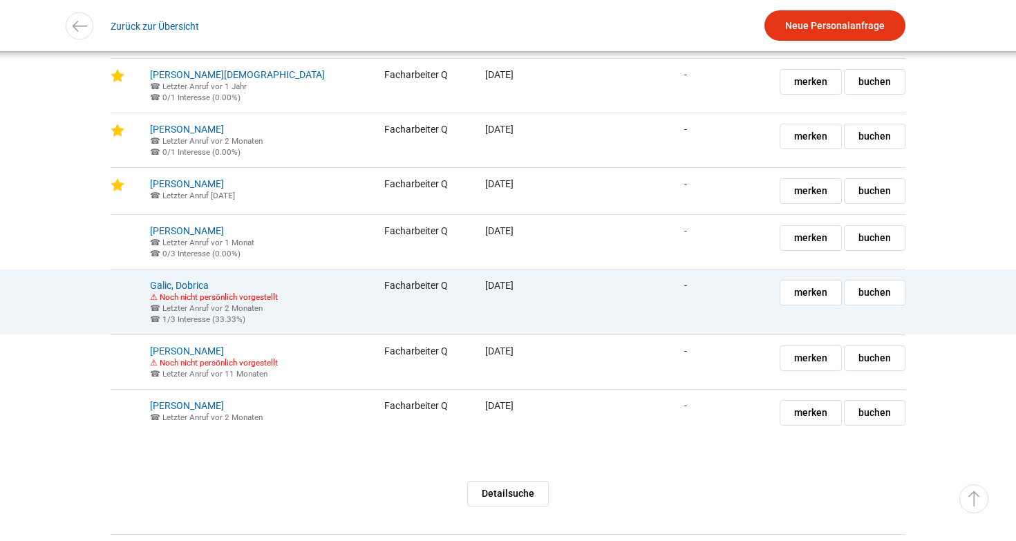
scroll to position [1747, 0]
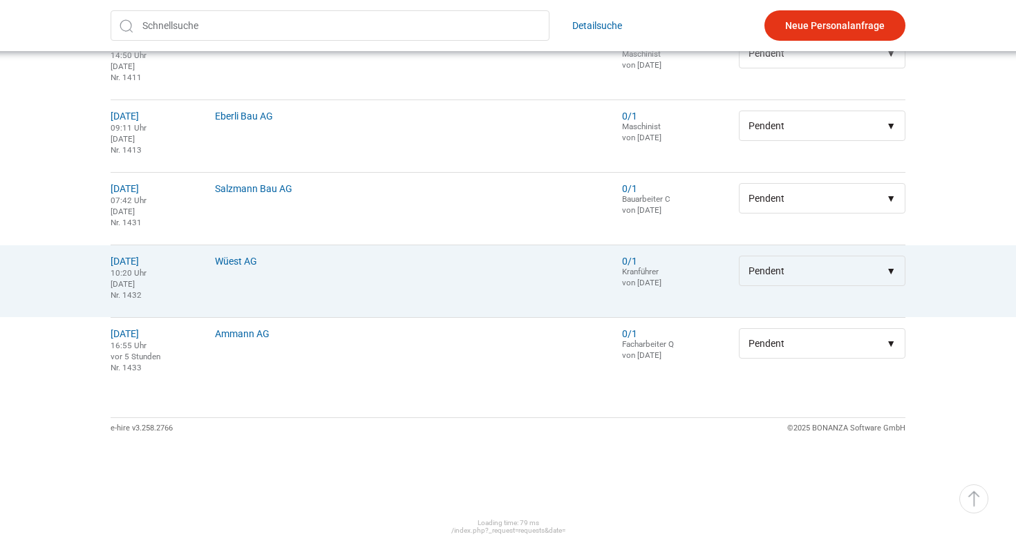
scroll to position [956, 0]
click at [242, 261] on link "Wüest AG" at bounding box center [236, 261] width 42 height 11
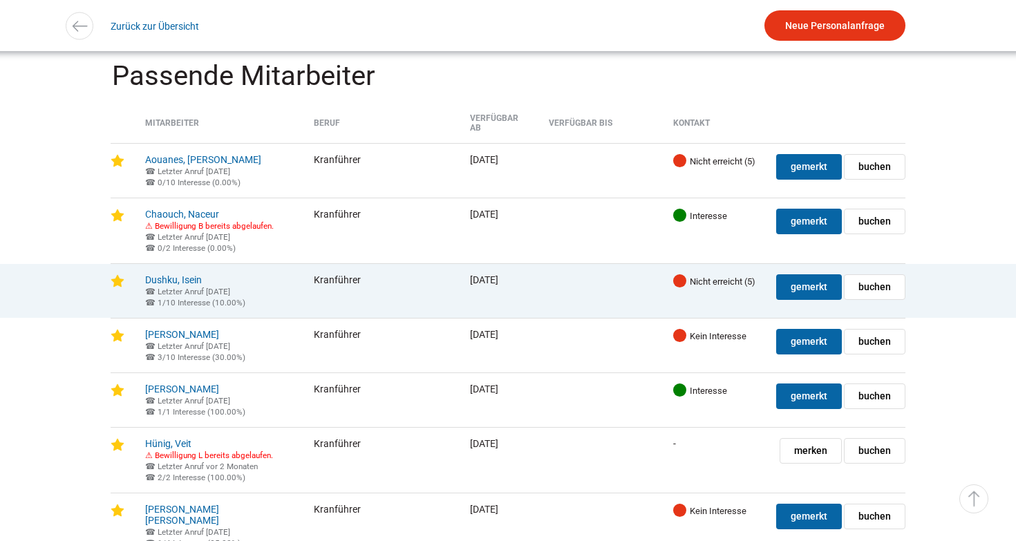
scroll to position [1142, 0]
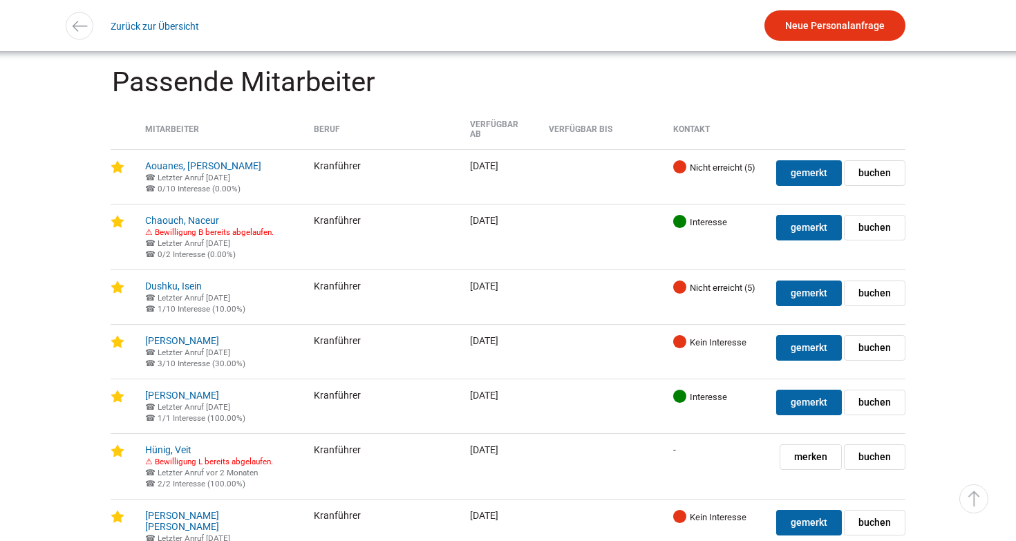
click at [693, 124] on th "Kontakt" at bounding box center [714, 135] width 103 height 30
click at [697, 122] on th "Kontakt" at bounding box center [714, 135] width 103 height 30
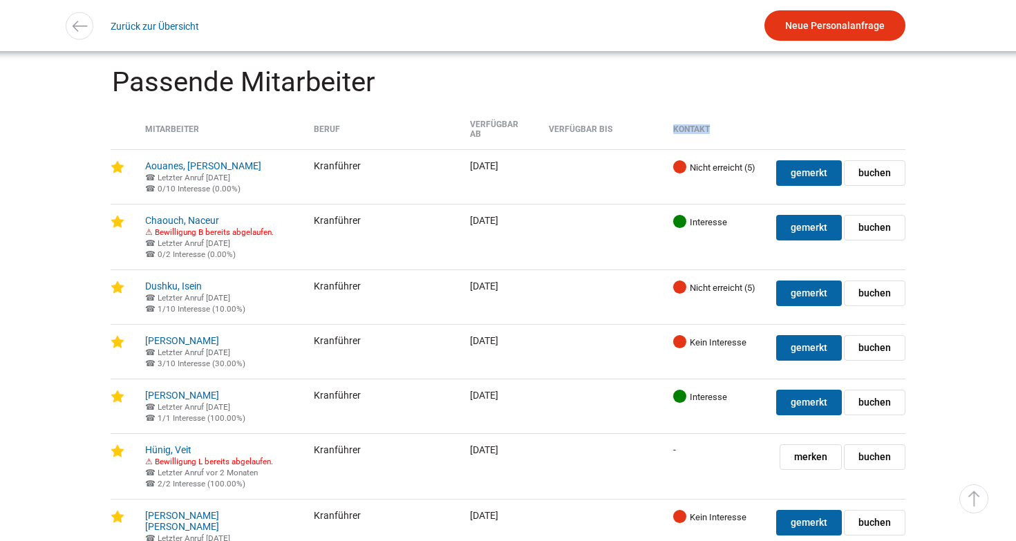
click at [694, 122] on th "Kontakt" at bounding box center [714, 135] width 103 height 30
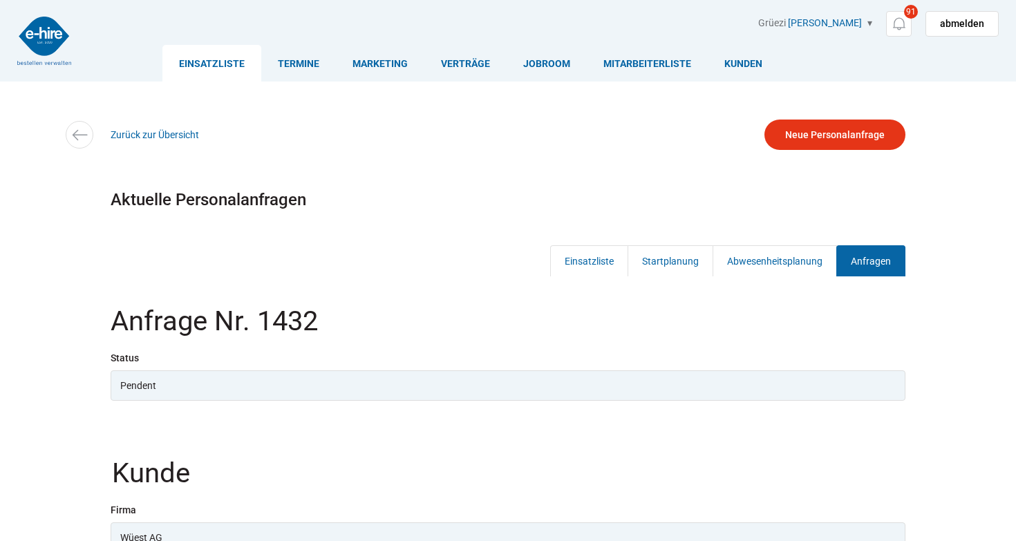
scroll to position [0, 0]
click at [43, 44] on img at bounding box center [44, 41] width 54 height 48
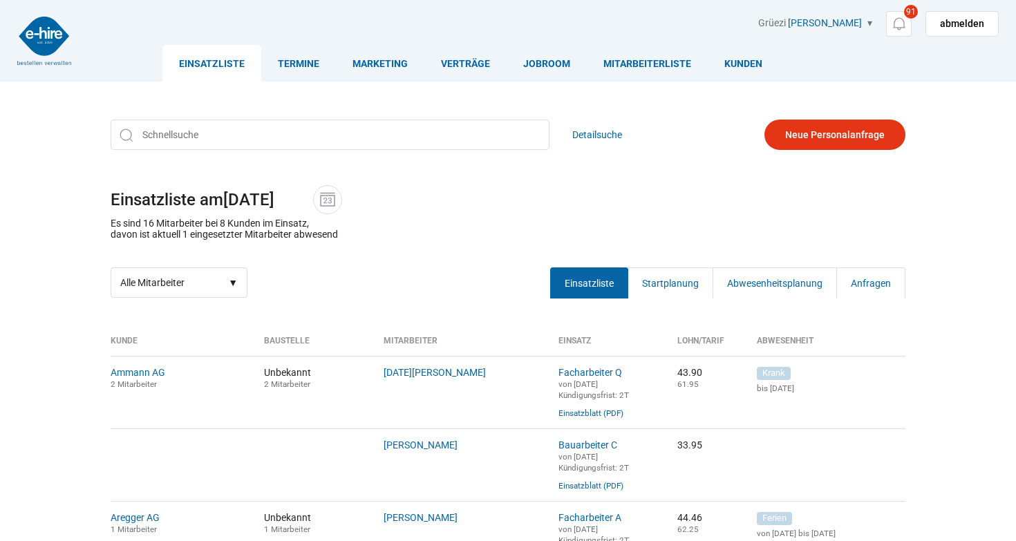
click at [703, 124] on div "Detailsuche" at bounding box center [508, 135] width 795 height 31
click at [151, 222] on p "Es sind 16 Mitarbeiter bei 8 Kunden im Einsatz, davon ist aktuell 1 eingesetzte…" at bounding box center [224, 229] width 227 height 22
click at [147, 224] on p "Es sind 16 Mitarbeiter bei 8 Kunden im Einsatz, davon ist aktuell 1 eingesetzte…" at bounding box center [224, 229] width 227 height 22
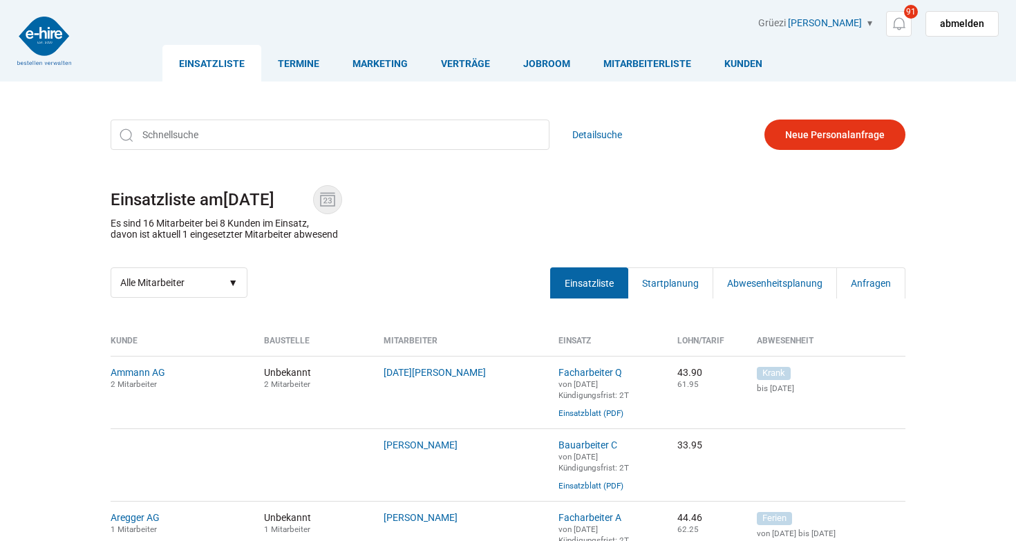
click at [333, 194] on img at bounding box center [327, 199] width 21 height 21
click at [313, 194] on input "[DATE]" at bounding box center [268, 199] width 90 height 19
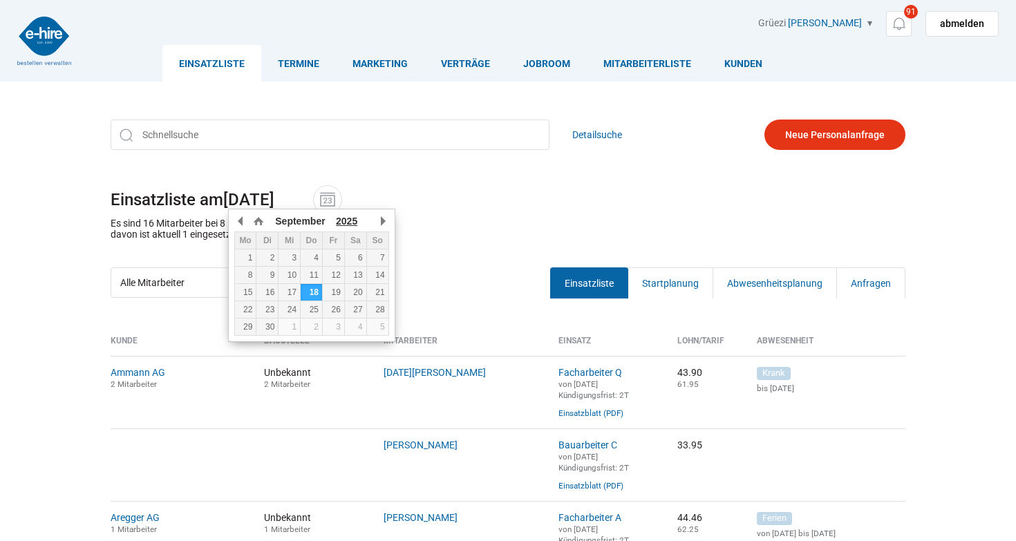
click at [354, 216] on span "2025" at bounding box center [346, 221] width 21 height 11
click at [347, 278] on div "September Januar Februar März April Mai Juni Juli August September Oktober Nove…" at bounding box center [311, 273] width 155 height 125
click at [449, 195] on h1 "Einsatzliste am 18.09.2025" at bounding box center [508, 199] width 795 height 29
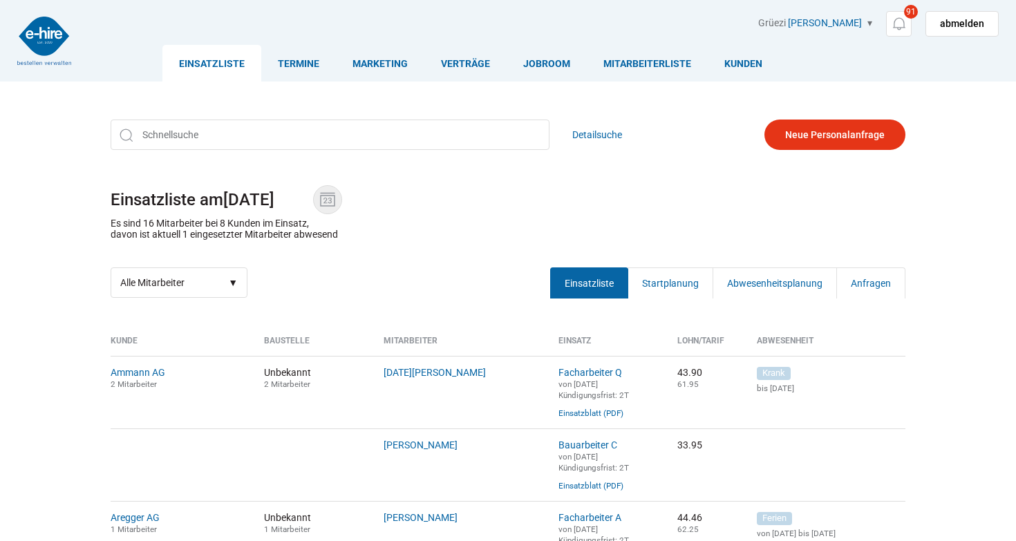
click at [332, 202] on img at bounding box center [327, 199] width 21 height 21
click at [313, 202] on input "[DATE]" at bounding box center [268, 199] width 90 height 19
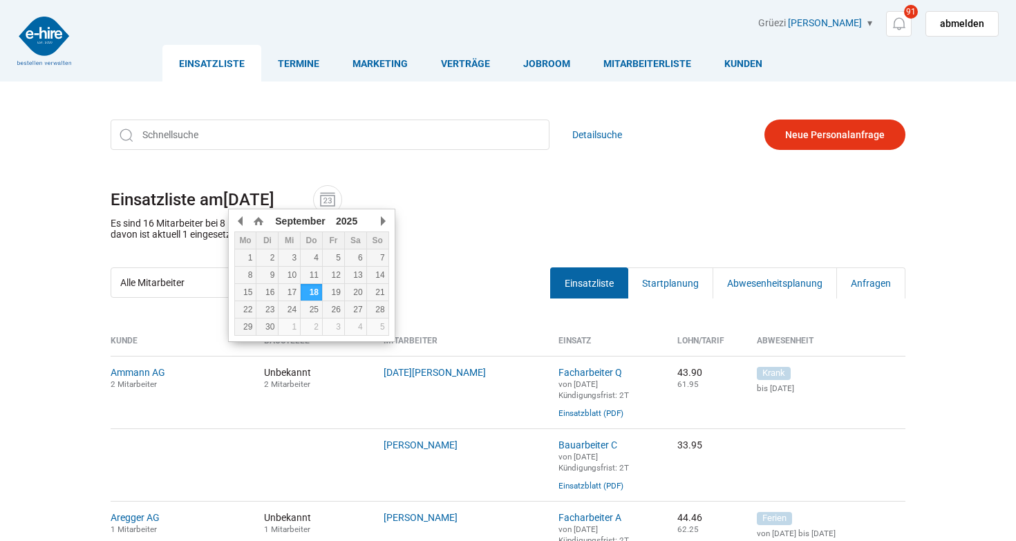
click at [295, 198] on input "18.09.2025" at bounding box center [268, 199] width 90 height 19
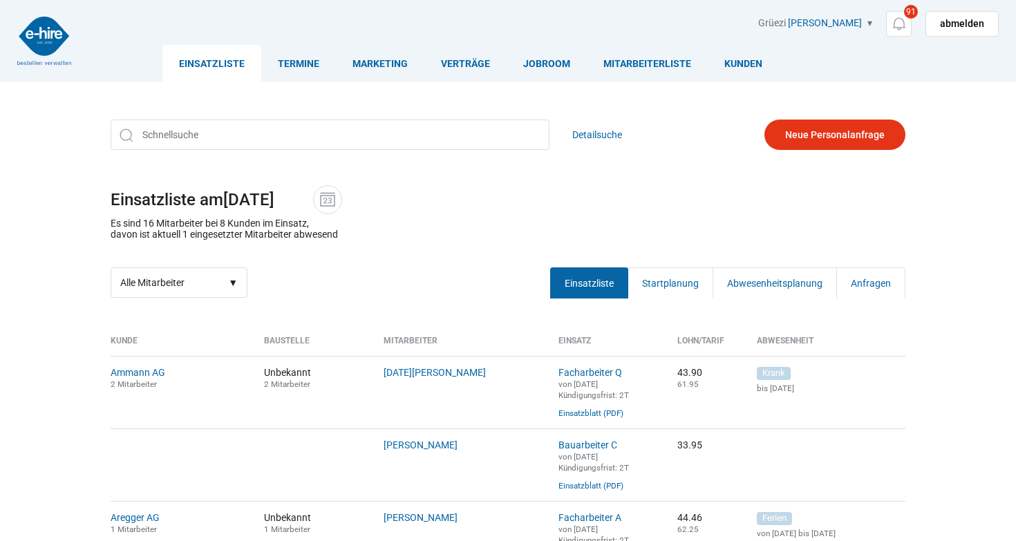
type input "18.09.2019"
click at [410, 195] on h1 "Einsatzliste am 18.09.2019" at bounding box center [508, 199] width 795 height 29
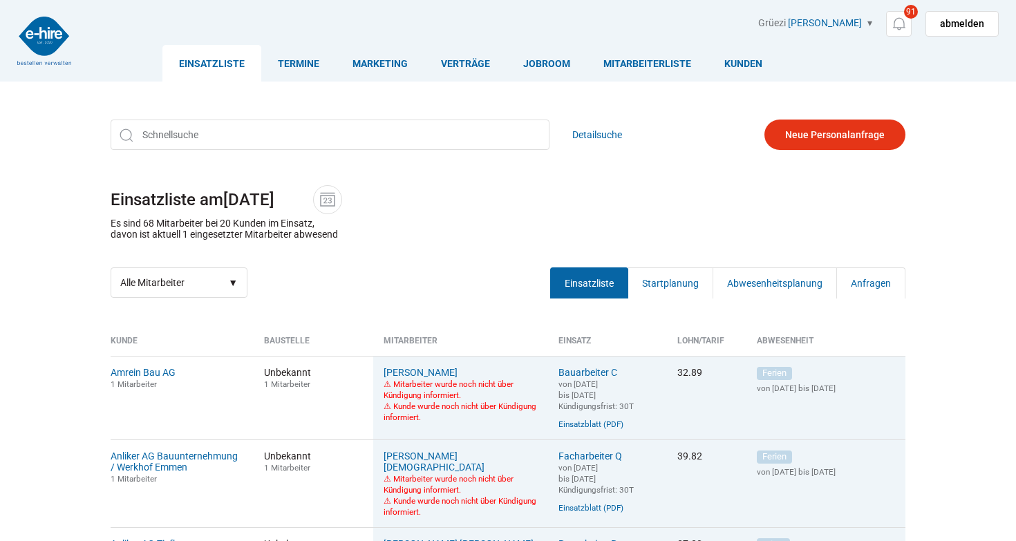
click at [149, 223] on p "Es sind 68 Mitarbeiter bei 20 Kunden im Einsatz, davon ist aktuell 1 eingesetzt…" at bounding box center [224, 229] width 227 height 22
click at [515, 191] on h1 "Einsatzliste am 18.09.2019" at bounding box center [508, 199] width 795 height 29
click at [305, 198] on input "18.09.2019" at bounding box center [268, 199] width 90 height 19
type input "18.09.2020"
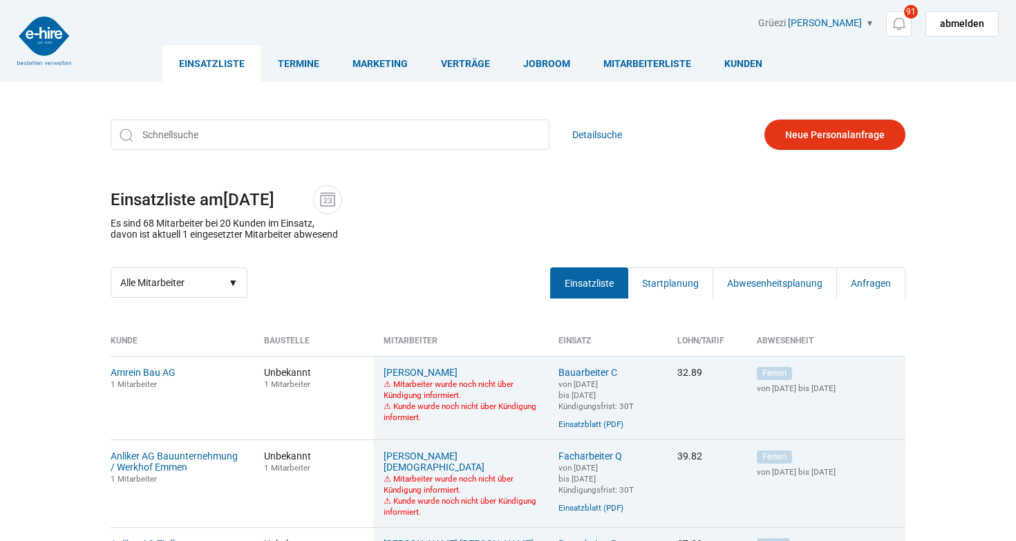
click at [494, 184] on div "Detailsuche Einsatzliste am 18.09.2020 Es sind 68 Mitarbeiter bei 20 Kunden im …" at bounding box center [508, 208] width 830 height 199
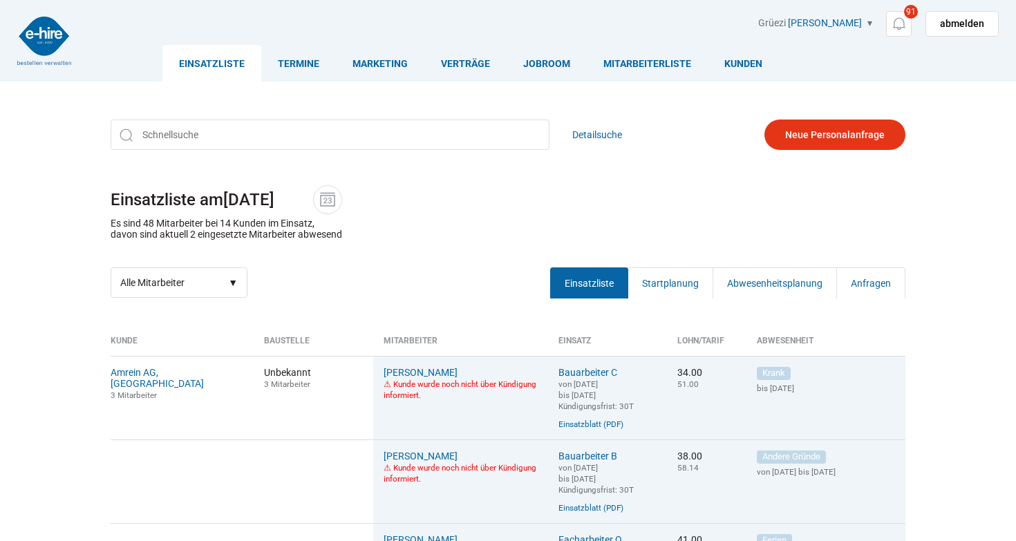
click at [302, 200] on input "18.09.2020" at bounding box center [268, 199] width 90 height 19
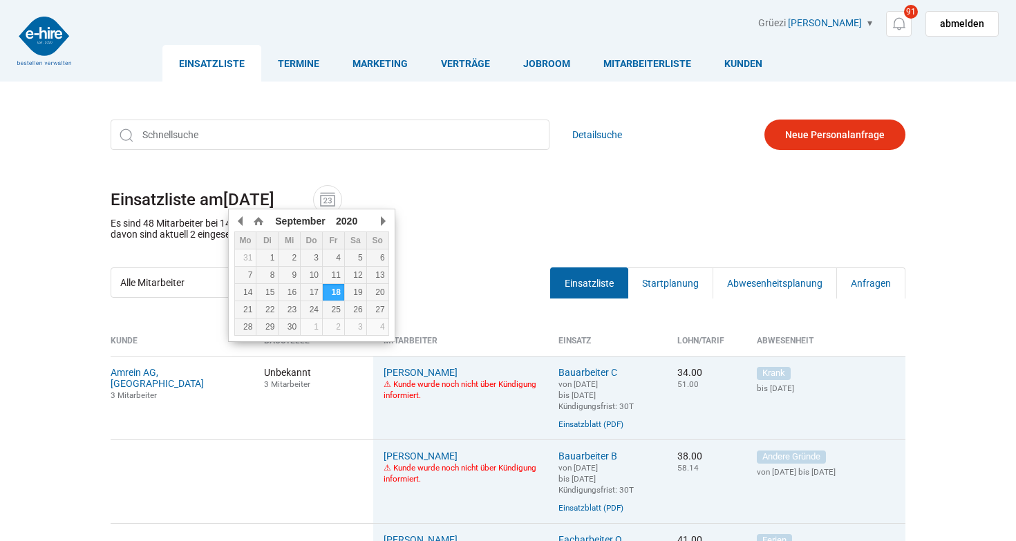
type input "[DATE]"
click at [415, 162] on div "Detailsuche Einsatzliste am 18.09.2021 Es sind 48 Mitarbeiter bei 14 Kunden im …" at bounding box center [508, 208] width 830 height 199
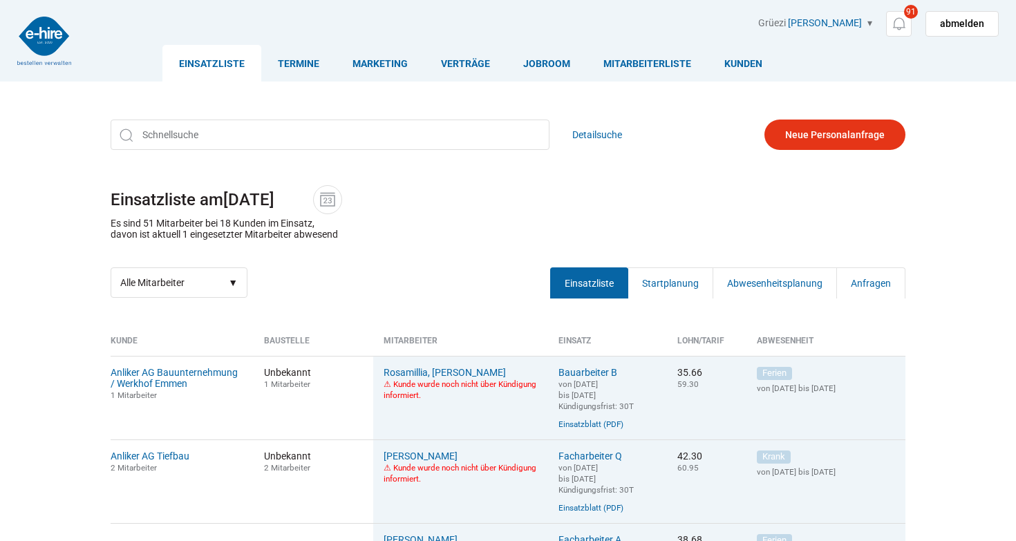
click at [297, 198] on input "[DATE]" at bounding box center [268, 199] width 90 height 19
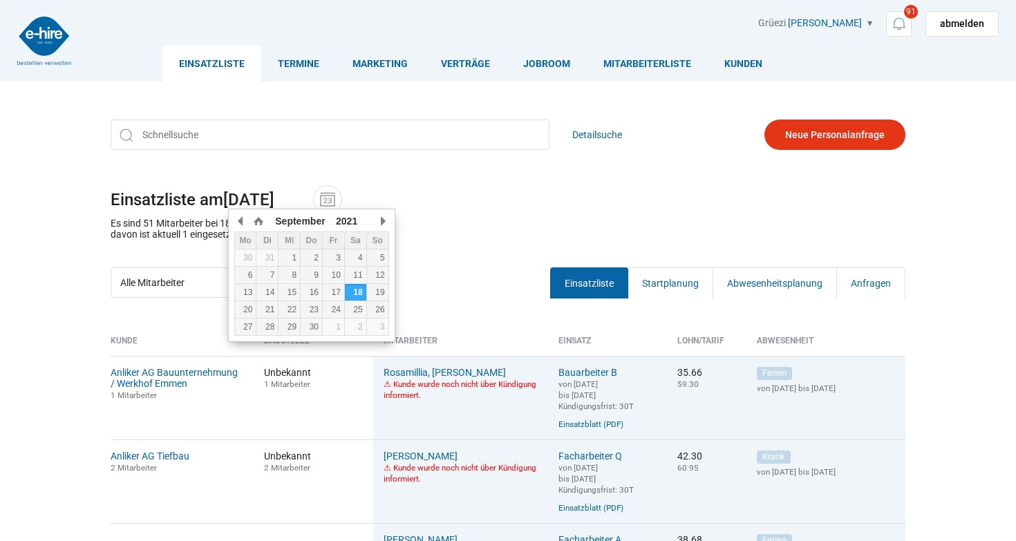
type input "18.09.2022"
click at [570, 196] on h1 "Einsatzliste am 18.09.2022" at bounding box center [508, 199] width 795 height 29
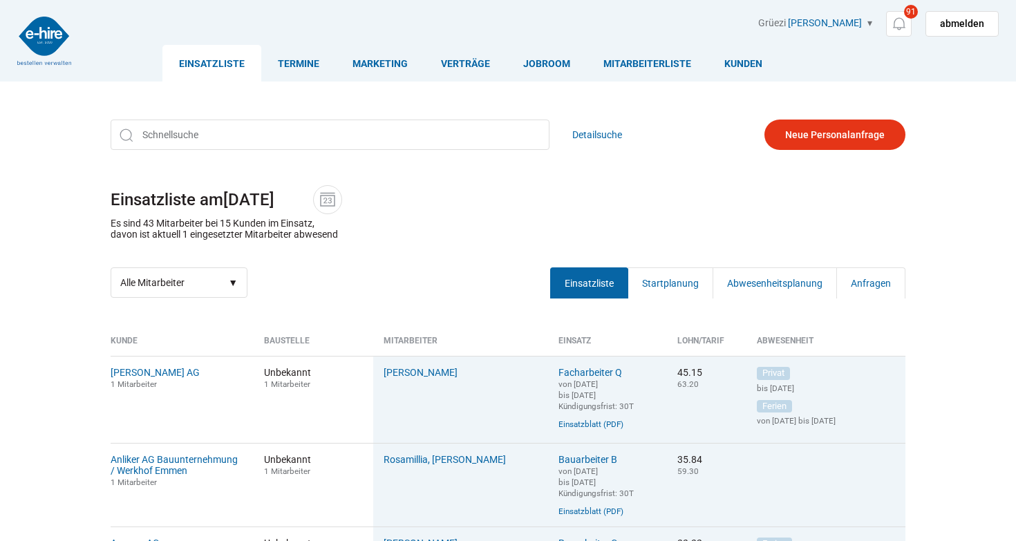
click at [297, 198] on input "18.09.2022" at bounding box center [268, 199] width 90 height 19
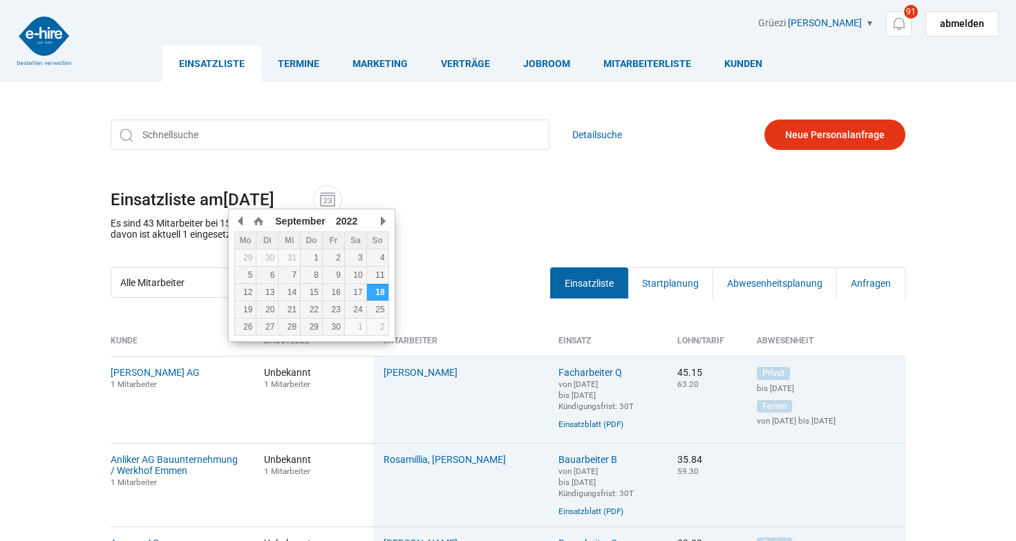
type input "18.09.2023"
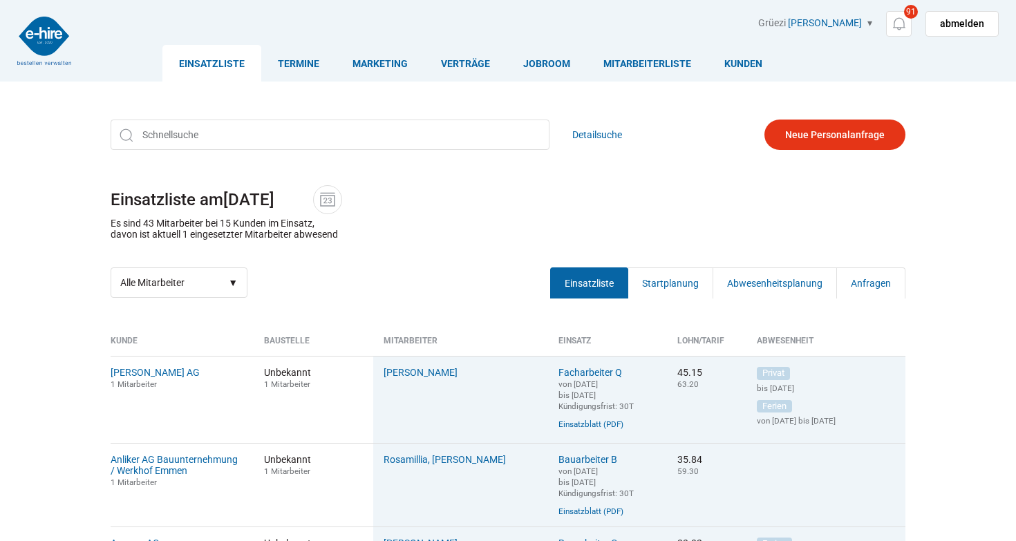
click at [433, 214] on h1 "Einsatzliste am 18.09.2023" at bounding box center [508, 199] width 795 height 29
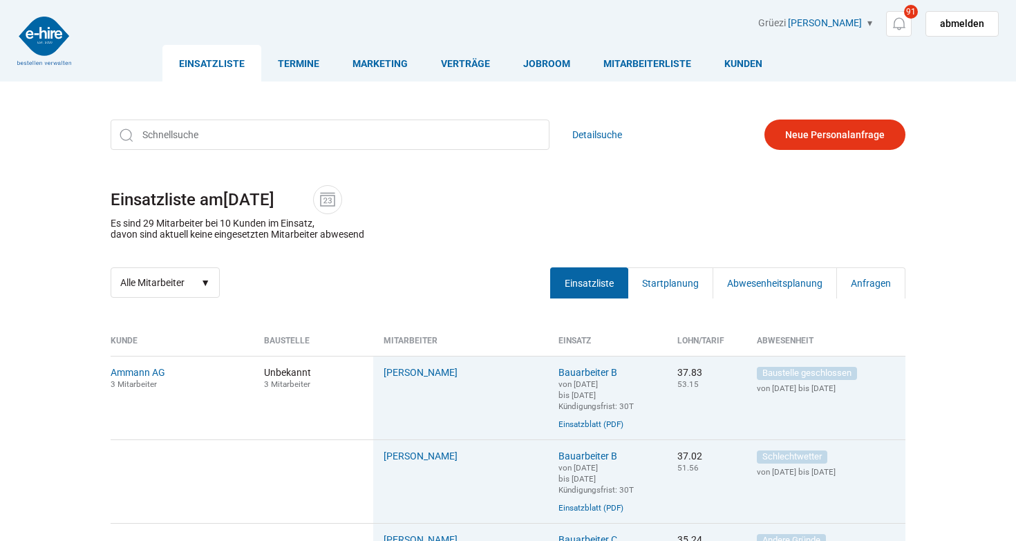
click at [307, 194] on input "18.09.2023" at bounding box center [268, 199] width 90 height 19
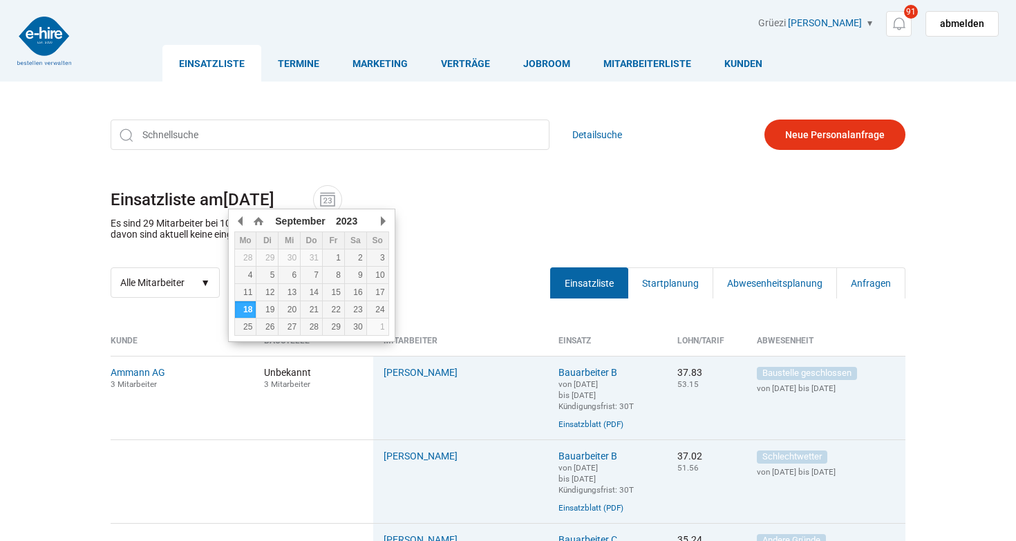
type input "18.09.2024"
click at [515, 214] on h1 "Einsatzliste am 18.09.2024" at bounding box center [508, 199] width 795 height 29
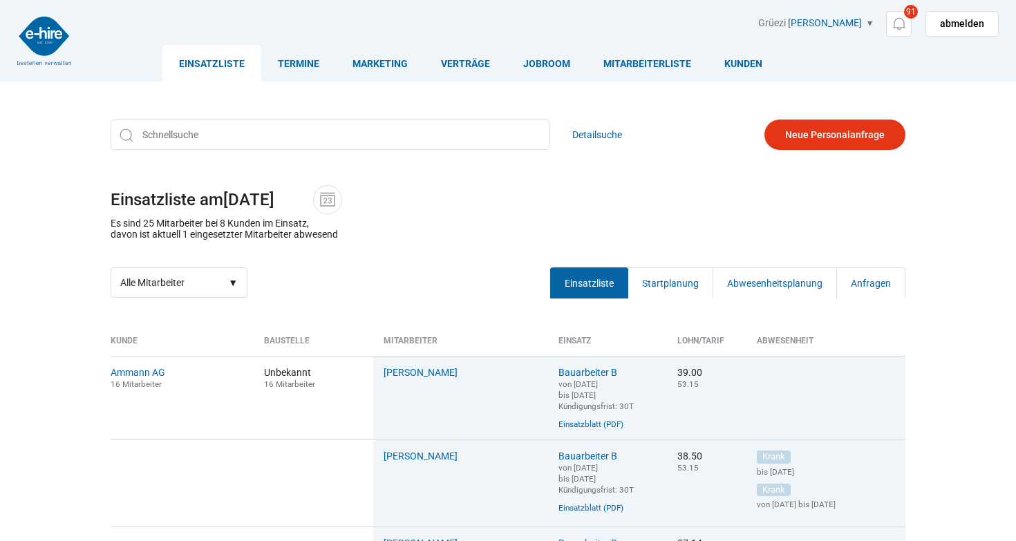
click at [310, 200] on input "[DATE]" at bounding box center [268, 199] width 90 height 19
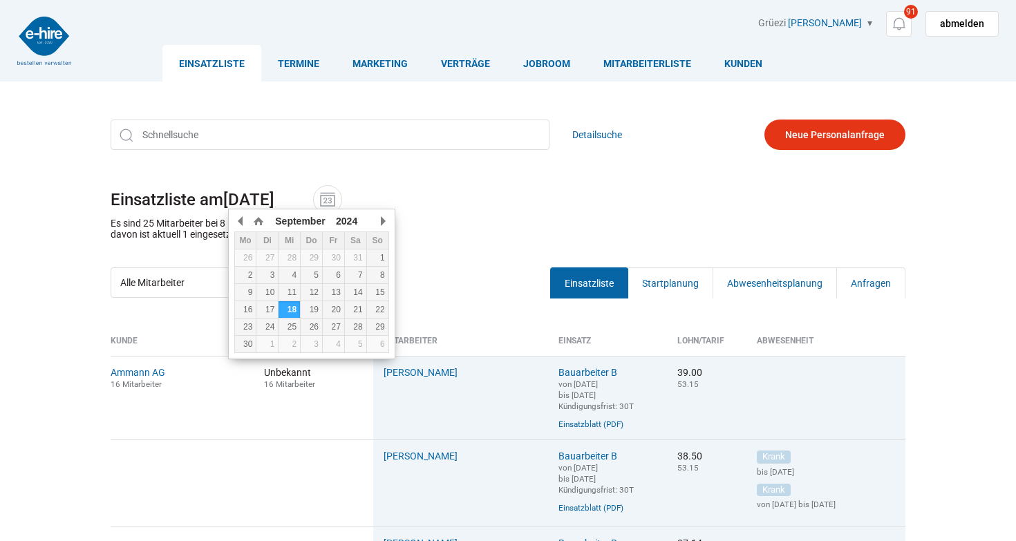
type input "[DATE]"
click at [494, 196] on h1 "Einsatzliste am 18.09.2025" at bounding box center [508, 199] width 795 height 29
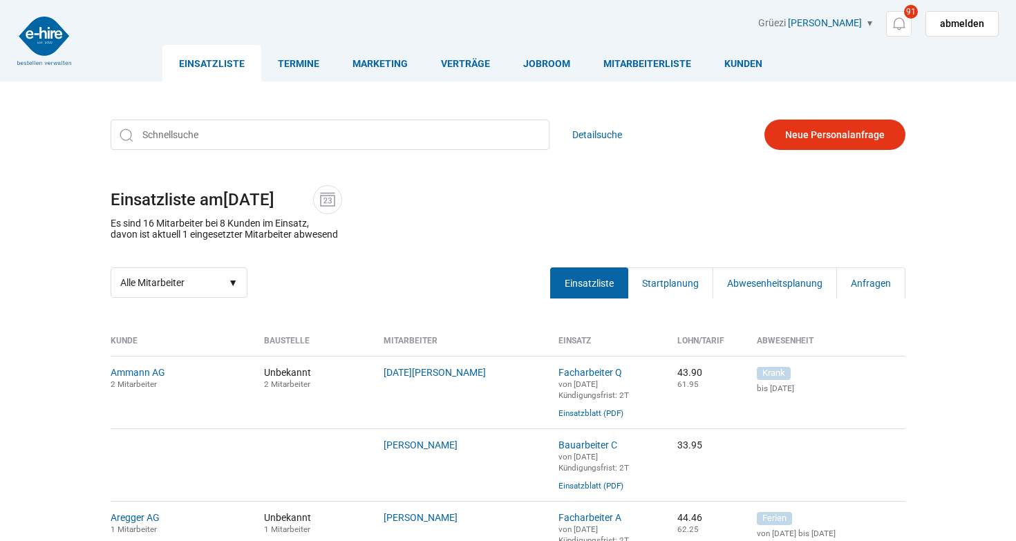
click at [502, 213] on h1 "Einsatzliste am 18.09.2025" at bounding box center [508, 199] width 795 height 29
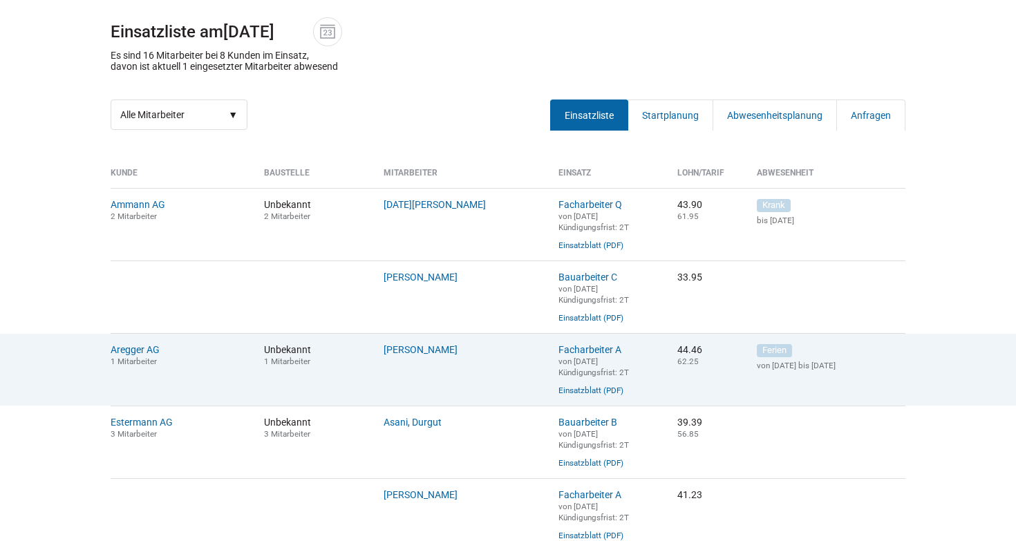
scroll to position [178, 0]
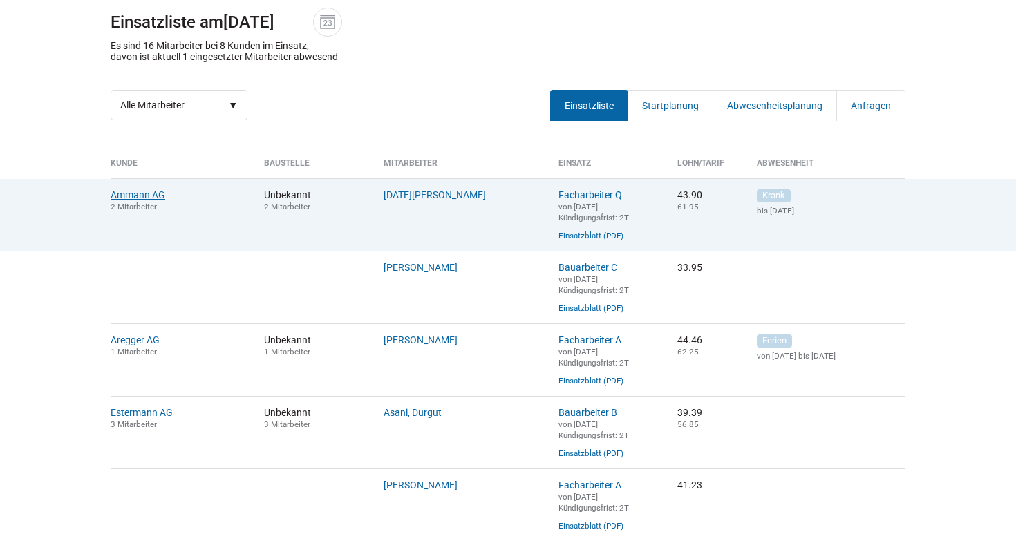
click at [122, 198] on link "Ammann AG" at bounding box center [138, 194] width 55 height 11
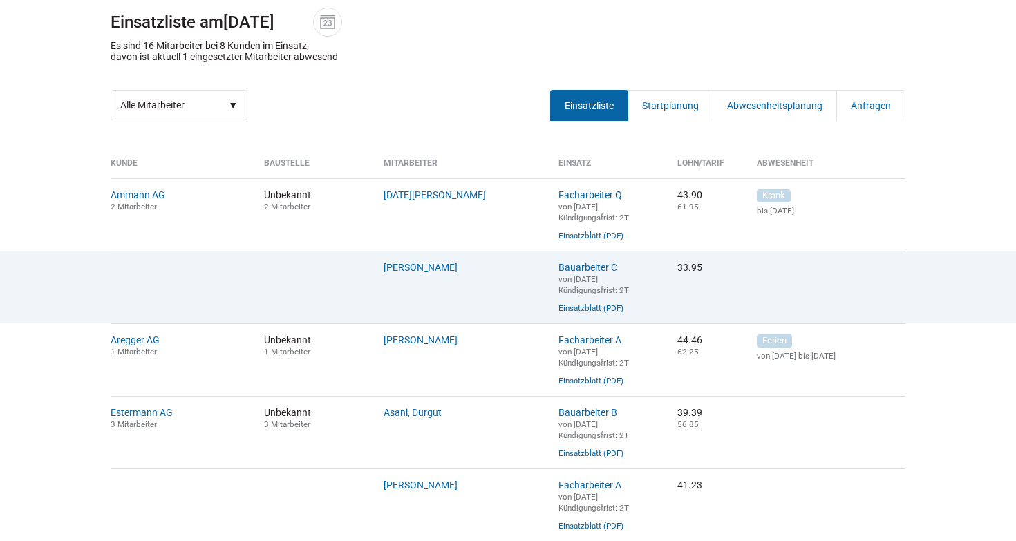
scroll to position [178, 0]
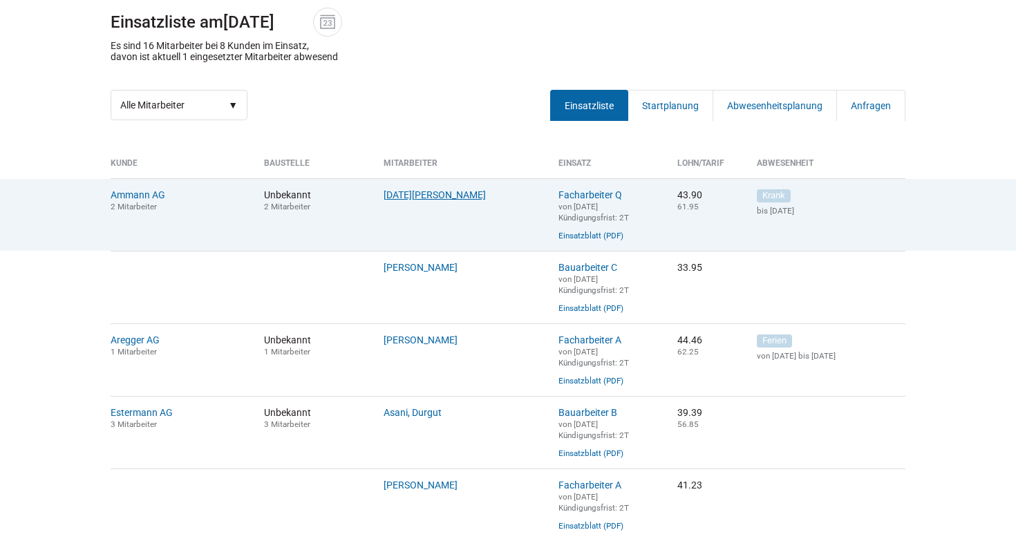
click at [436, 194] on link "[DATE][PERSON_NAME]" at bounding box center [435, 194] width 102 height 11
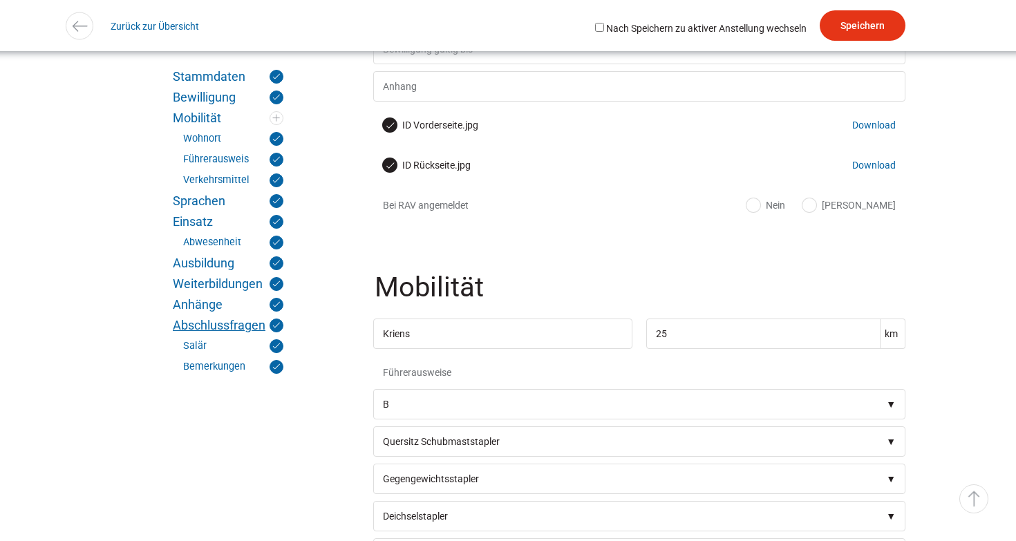
scroll to position [984, 0]
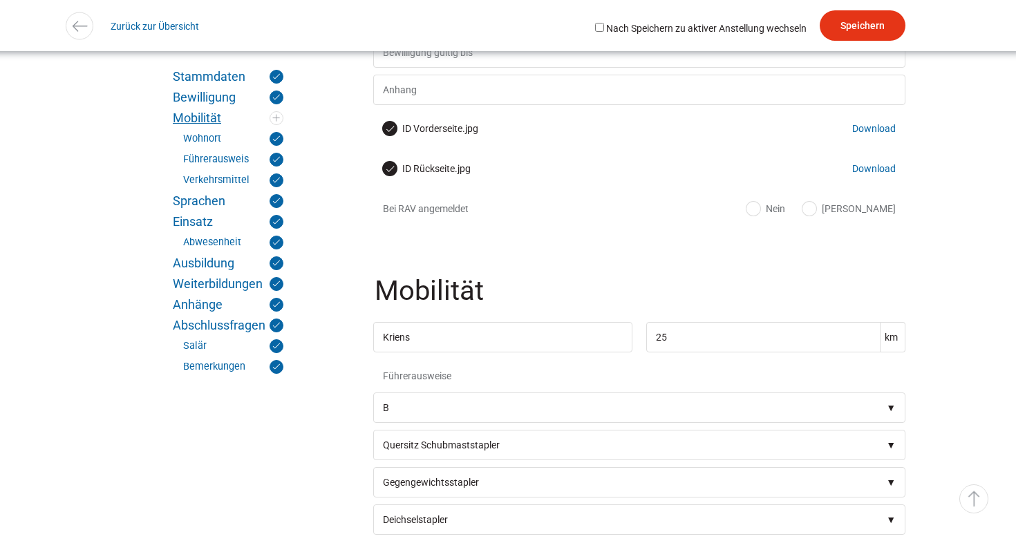
click at [209, 119] on link "Mobilität" at bounding box center [228, 118] width 111 height 14
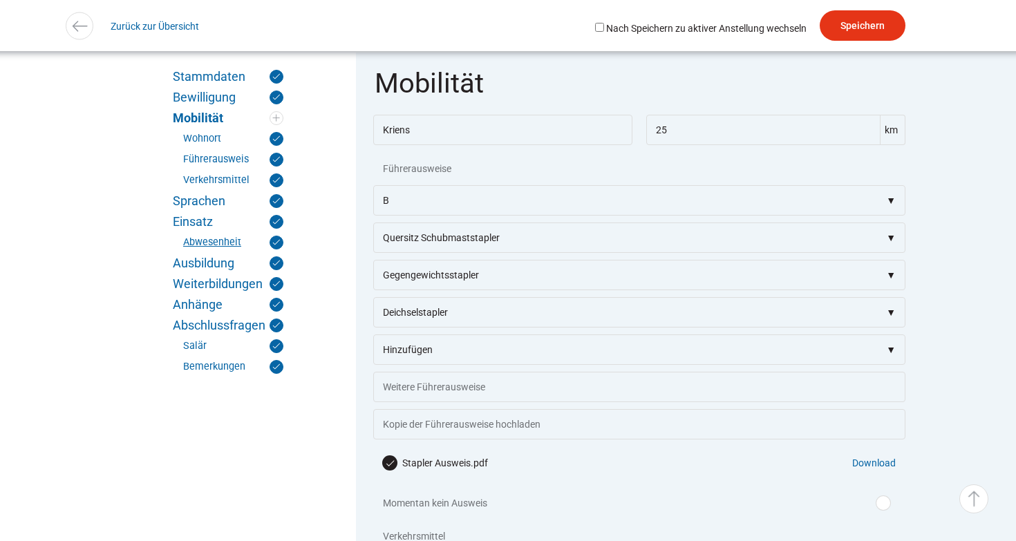
click at [200, 248] on link "Abwesenheit" at bounding box center [233, 243] width 100 height 14
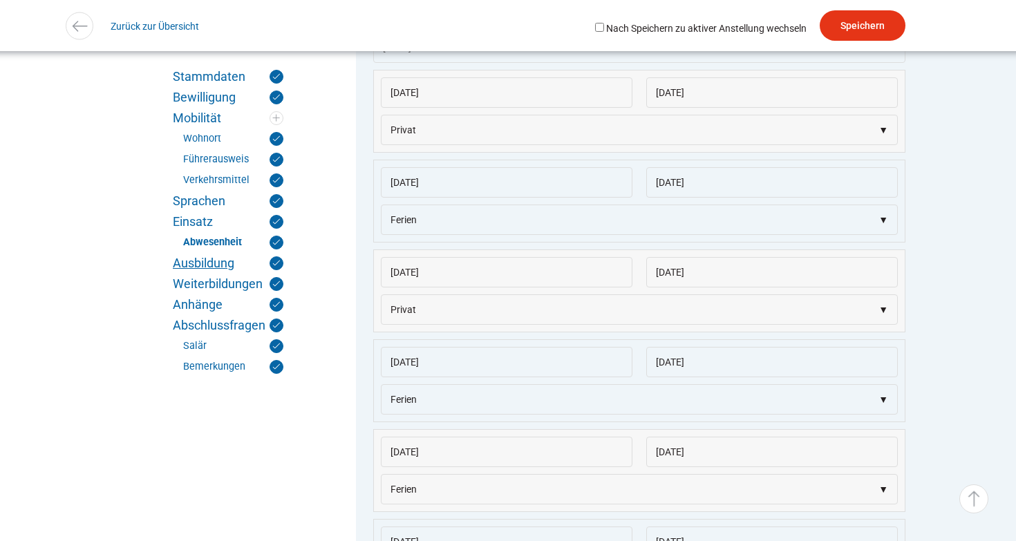
click at [203, 269] on link "Ausbildung" at bounding box center [228, 263] width 111 height 14
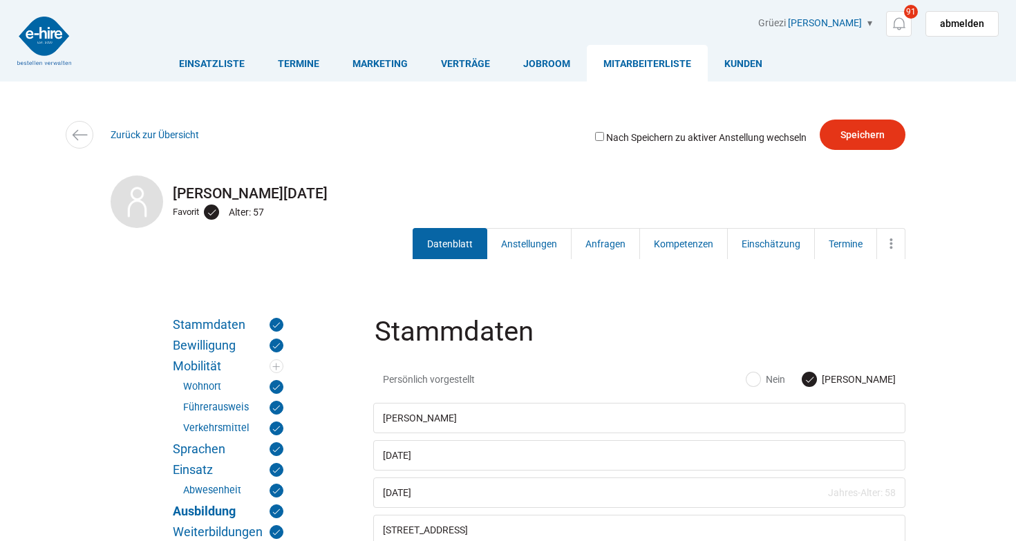
scroll to position [0, 0]
click at [397, 339] on legend "Stammdaten" at bounding box center [640, 340] width 535 height 45
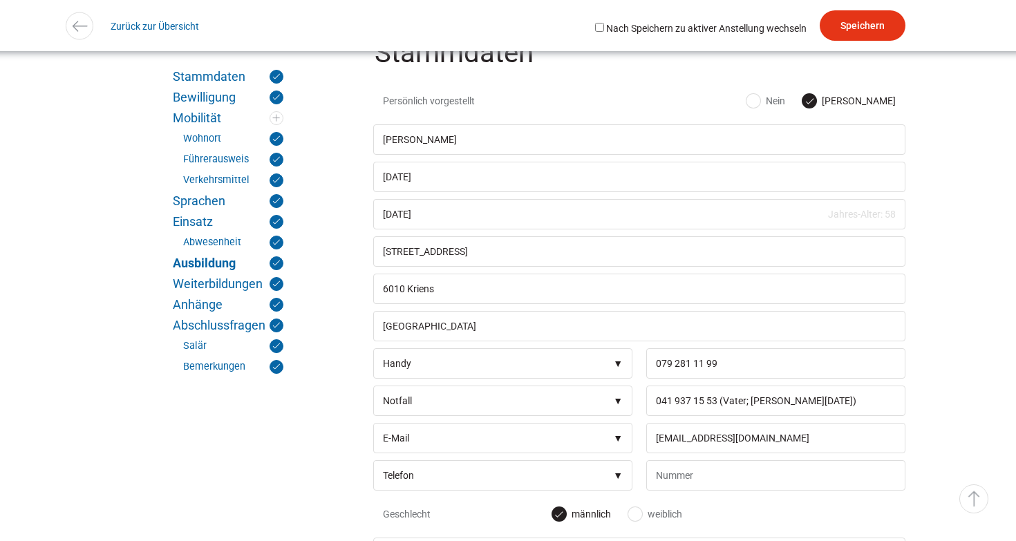
scroll to position [279, 0]
click at [203, 203] on link "Sprachen" at bounding box center [228, 201] width 111 height 14
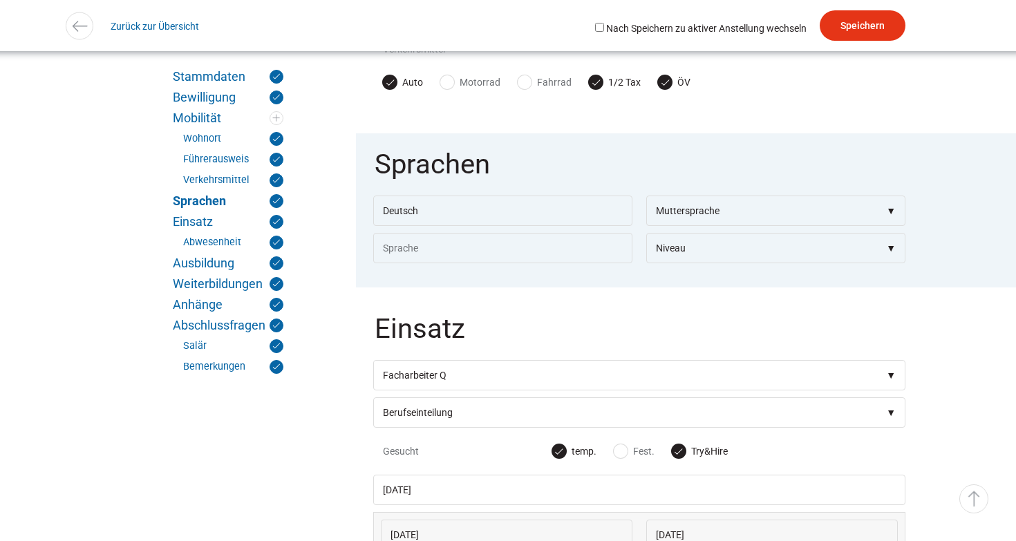
scroll to position [1759, 0]
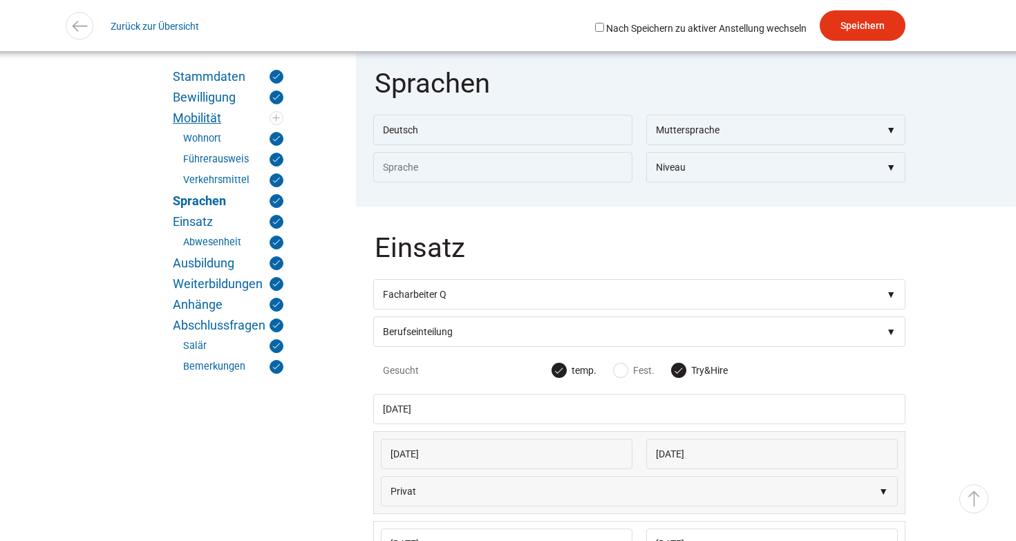
click at [199, 116] on link "Mobilität" at bounding box center [228, 118] width 111 height 14
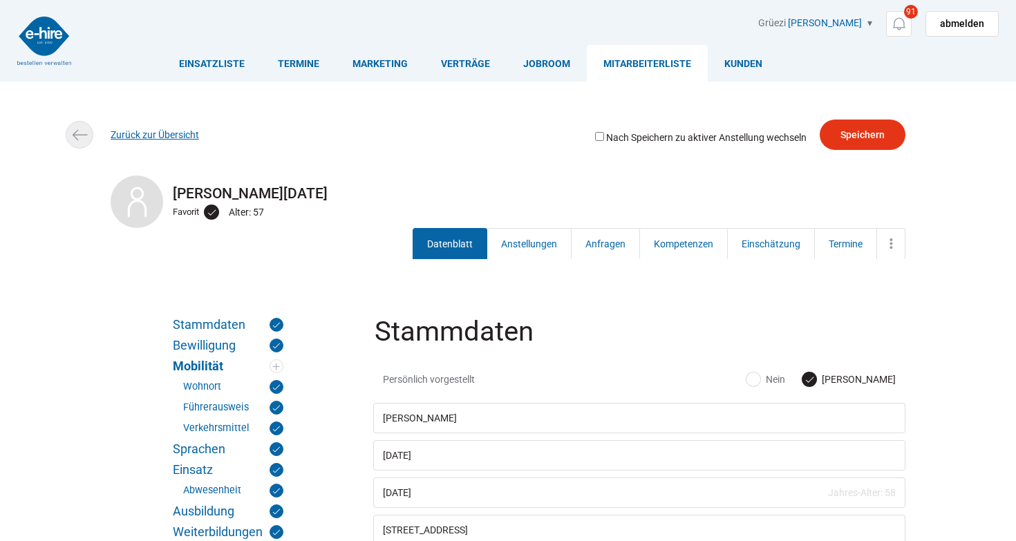
scroll to position [0, 0]
click at [162, 131] on link "Zurück zur Übersicht" at bounding box center [155, 134] width 88 height 11
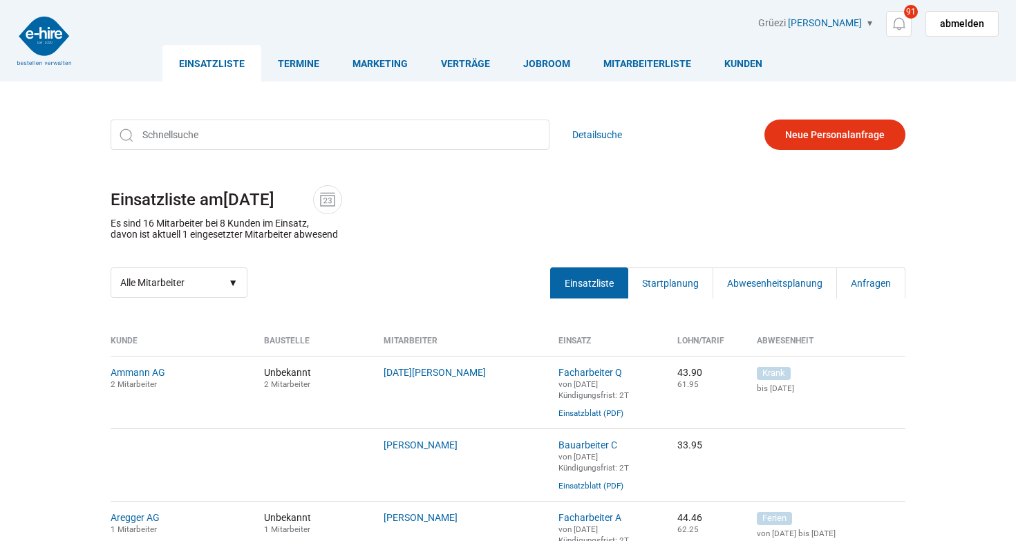
click at [371, 263] on div "Detailsuche Einsatzliste am 18.09.2025 Es sind 16 Mitarbeiter bei 8 Kunden im E…" at bounding box center [508, 208] width 830 height 199
click at [899, 20] on img at bounding box center [898, 23] width 17 height 17
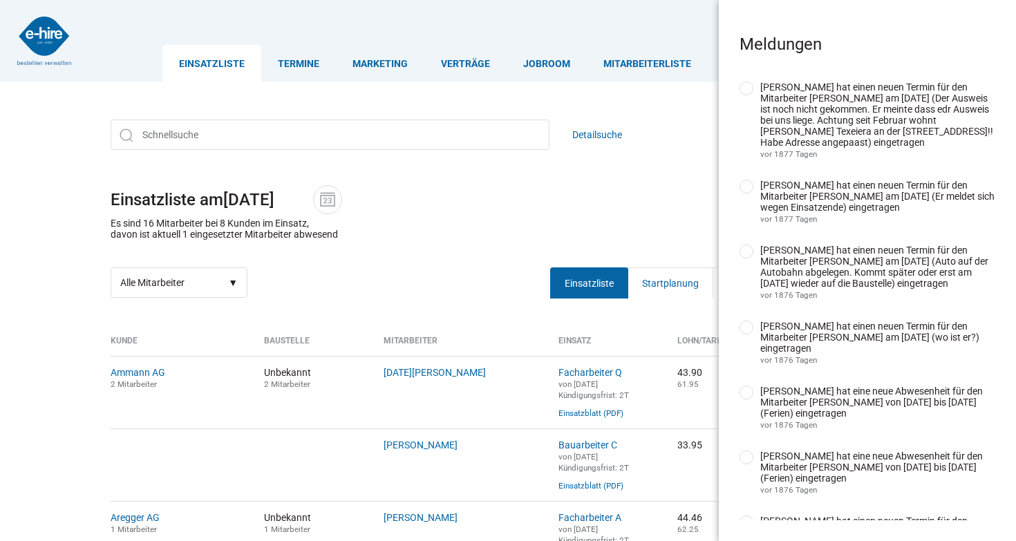
click at [650, 109] on div "Detailsuche Einsatzliste am 18.09.2025 Es sind 16 Mitarbeiter bei 8 Kunden im E…" at bounding box center [508, 208] width 830 height 199
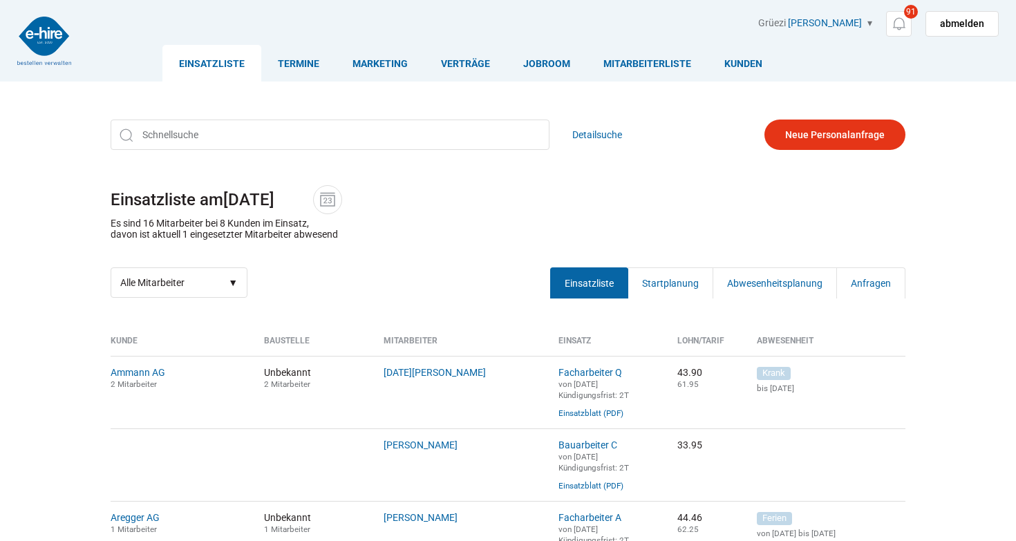
click at [405, 207] on h1 "Einsatzliste am 18.09.2025" at bounding box center [508, 199] width 795 height 29
click at [649, 279] on link "Startplanung" at bounding box center [671, 283] width 86 height 31
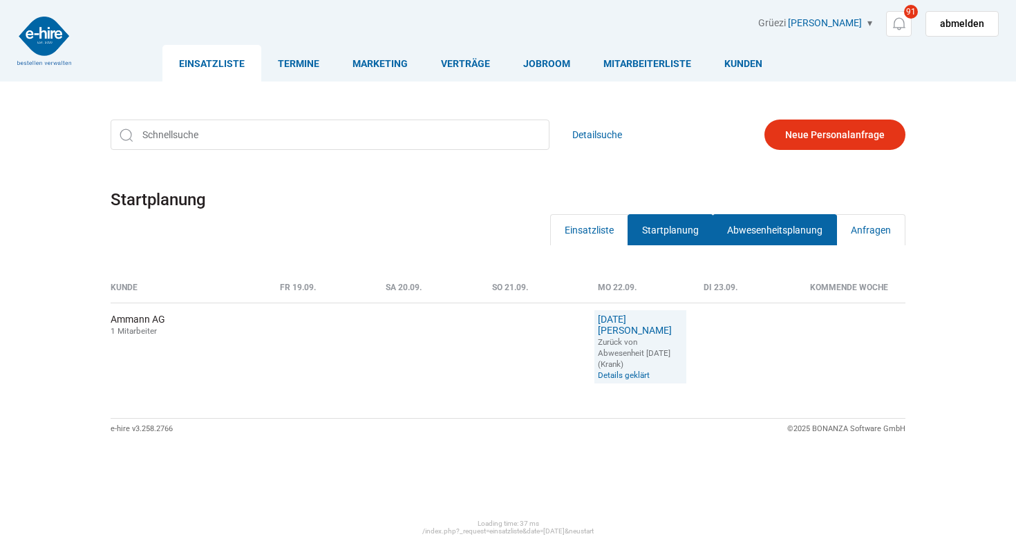
click at [786, 224] on link "Abwesenheitsplanung" at bounding box center [775, 229] width 124 height 31
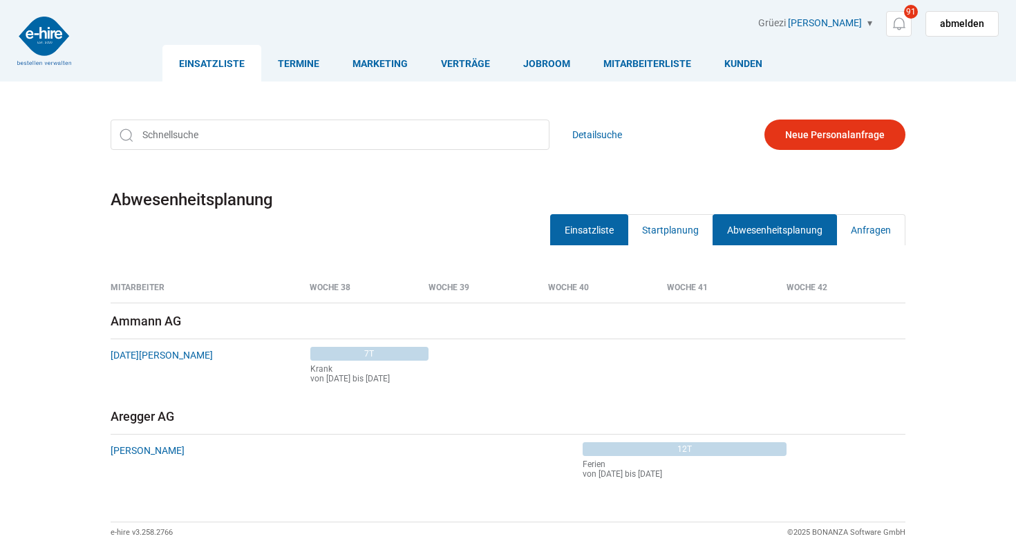
click at [598, 225] on link "Einsatzliste" at bounding box center [589, 229] width 78 height 31
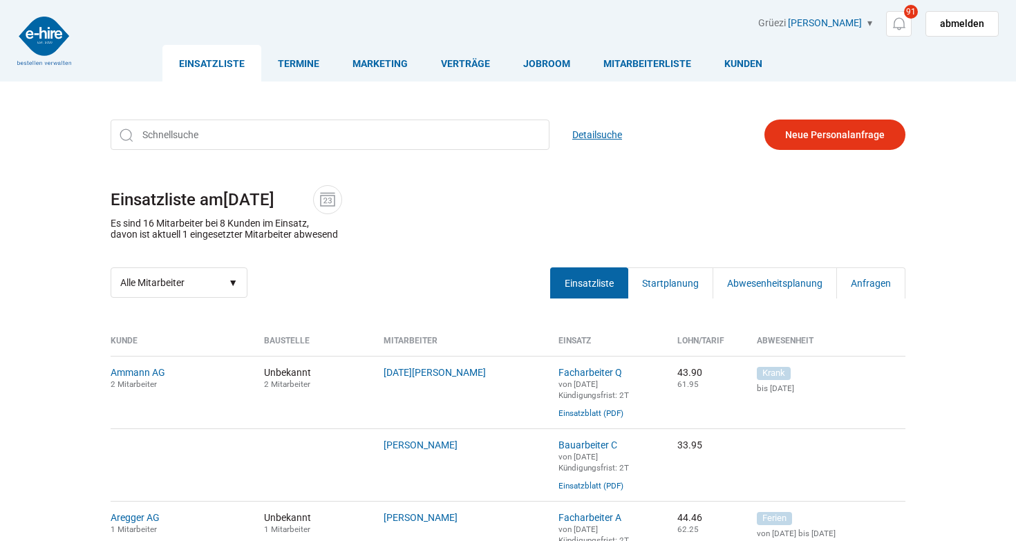
click at [603, 131] on link "Detailsuche" at bounding box center [597, 135] width 50 height 30
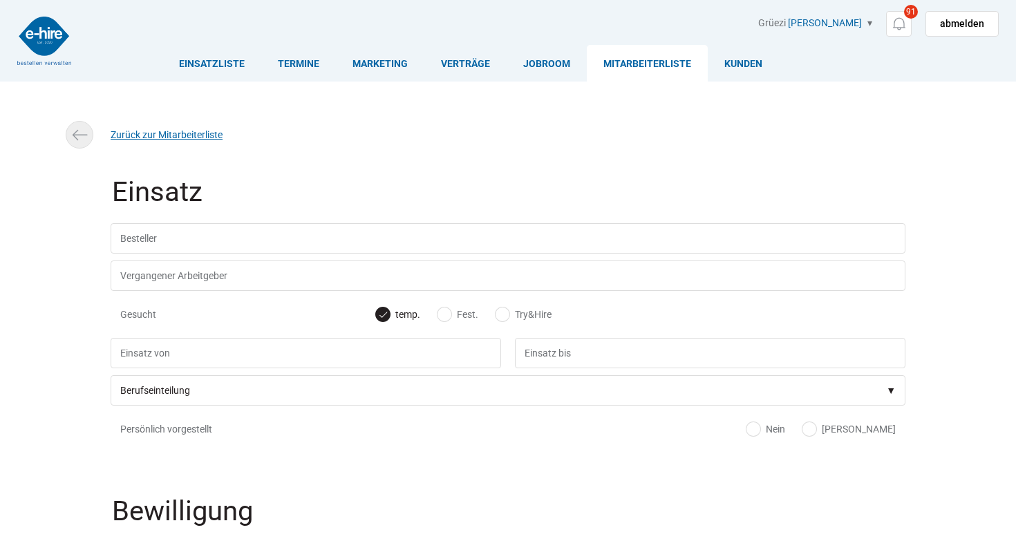
click at [140, 137] on link "Zurück zur Mitarbeiterliste" at bounding box center [167, 134] width 112 height 11
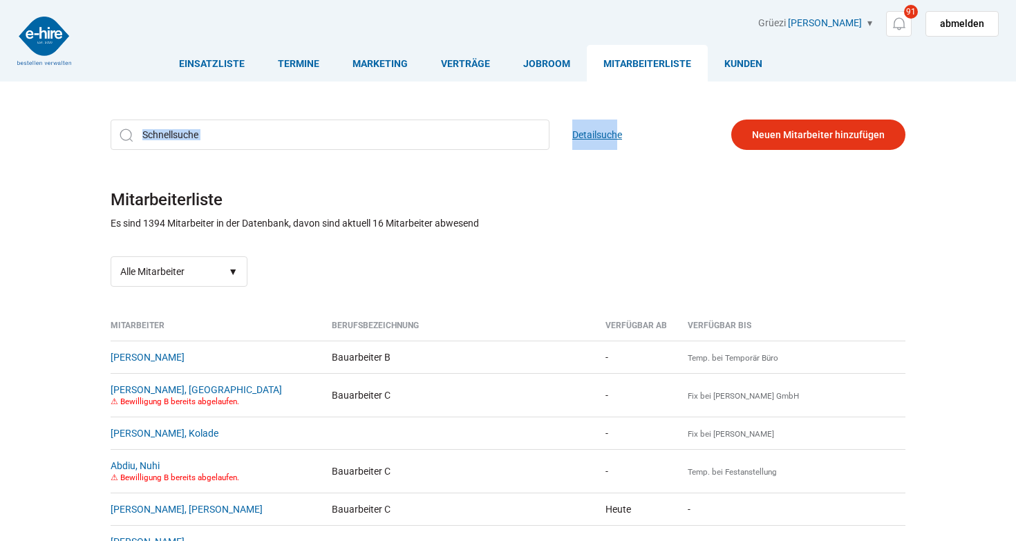
drag, startPoint x: 580, startPoint y: 114, endPoint x: 617, endPoint y: 138, distance: 44.5
click at [617, 138] on div "Detailsuche Mitarbeiterliste Es sind 1394 Mitarbeiter in der Datenbank, davon s…" at bounding box center [508, 203] width 830 height 188
click at [676, 161] on div "Detailsuche Mitarbeiterliste Es sind 1394 Mitarbeiter in der Datenbank, davon s…" at bounding box center [508, 203] width 830 height 188
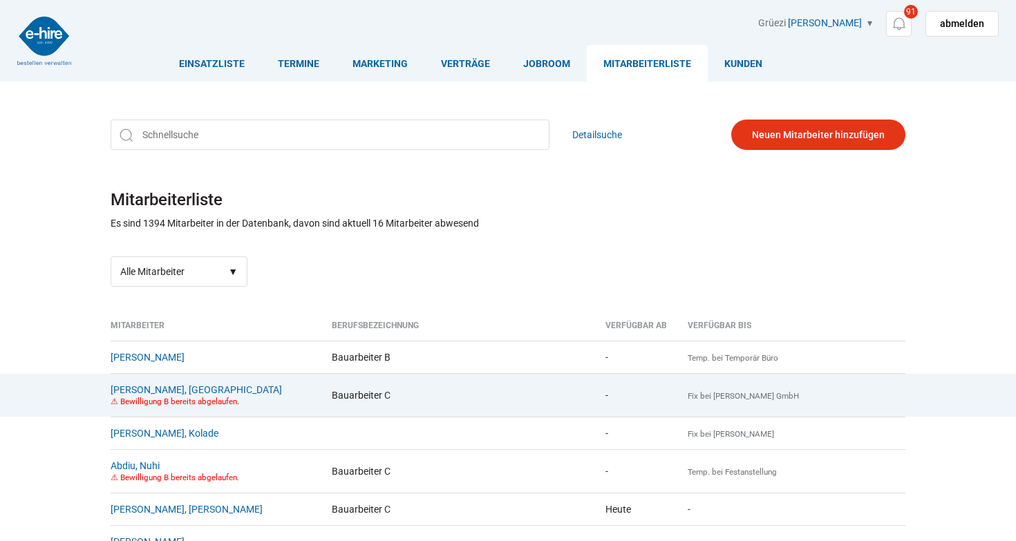
click at [131, 406] on small "⚠ Bewilligung B bereits abgelaufen." at bounding box center [175, 402] width 129 height 10
drag, startPoint x: 131, startPoint y: 409, endPoint x: 231, endPoint y: 412, distance: 100.3
click at [231, 406] on small "⚠ Bewilligung B bereits abgelaufen." at bounding box center [175, 402] width 129 height 10
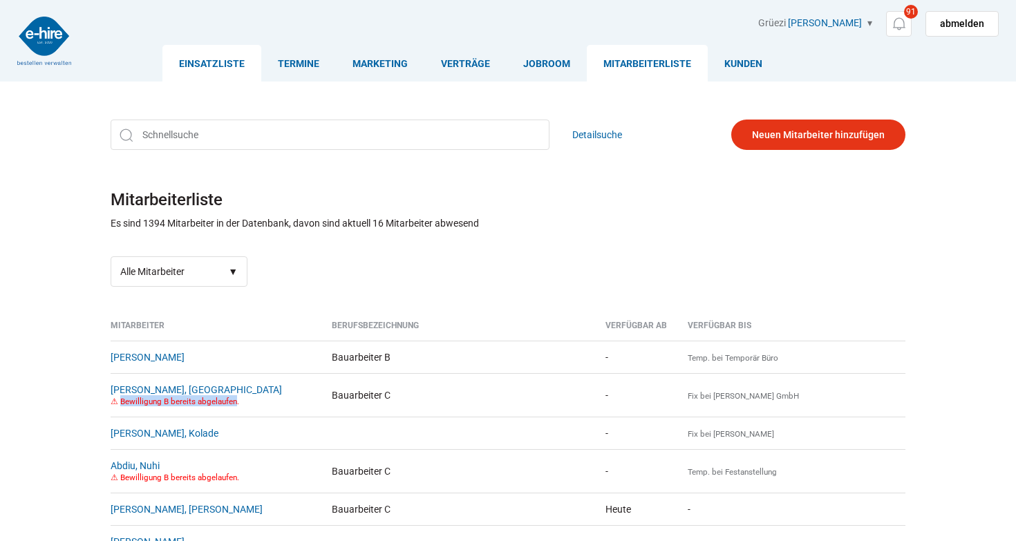
click at [234, 53] on link "Einsatzliste" at bounding box center [211, 63] width 99 height 37
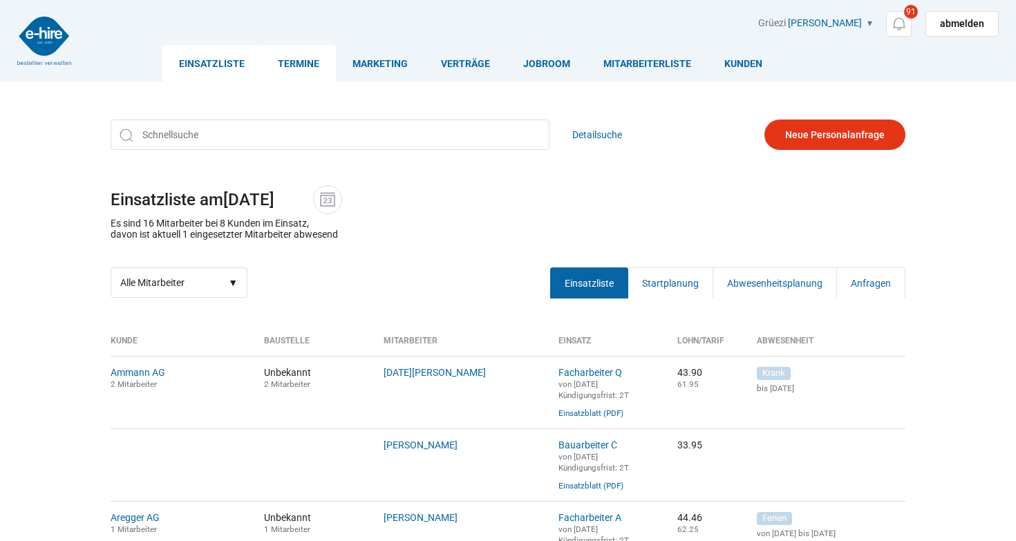
click at [318, 62] on link "Termine" at bounding box center [298, 63] width 75 height 37
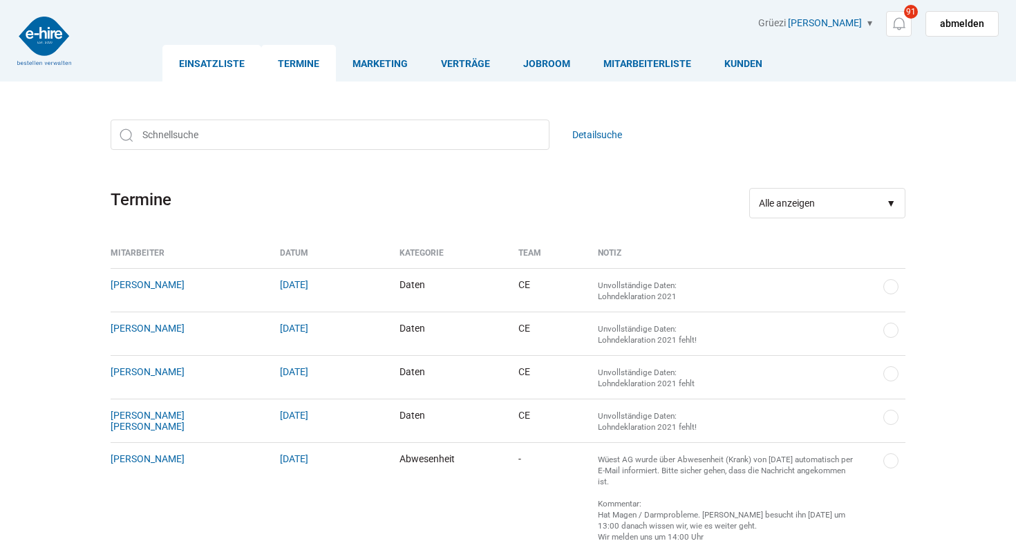
click at [218, 53] on link "Einsatzliste" at bounding box center [211, 63] width 99 height 37
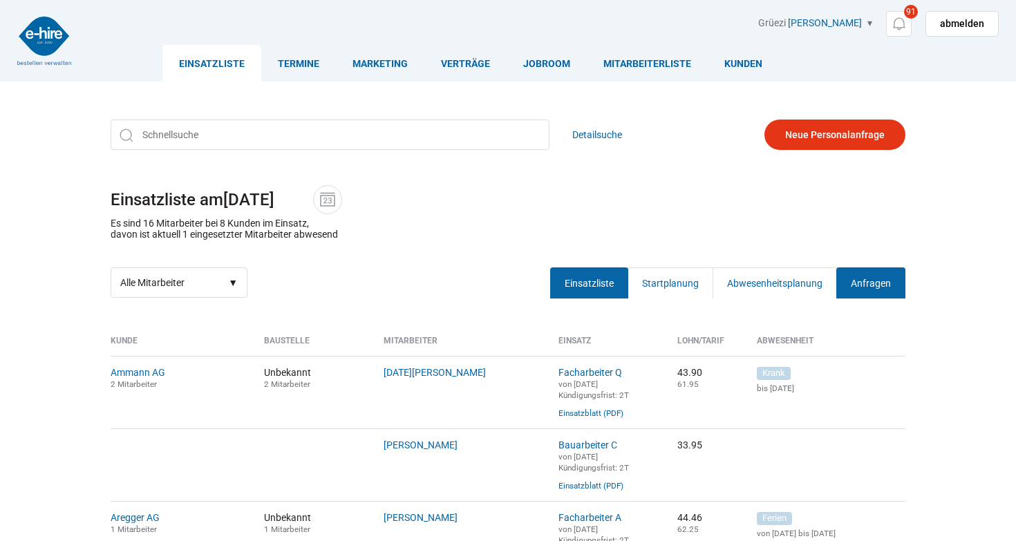
click at [884, 286] on link "Anfragen" at bounding box center [870, 283] width 69 height 31
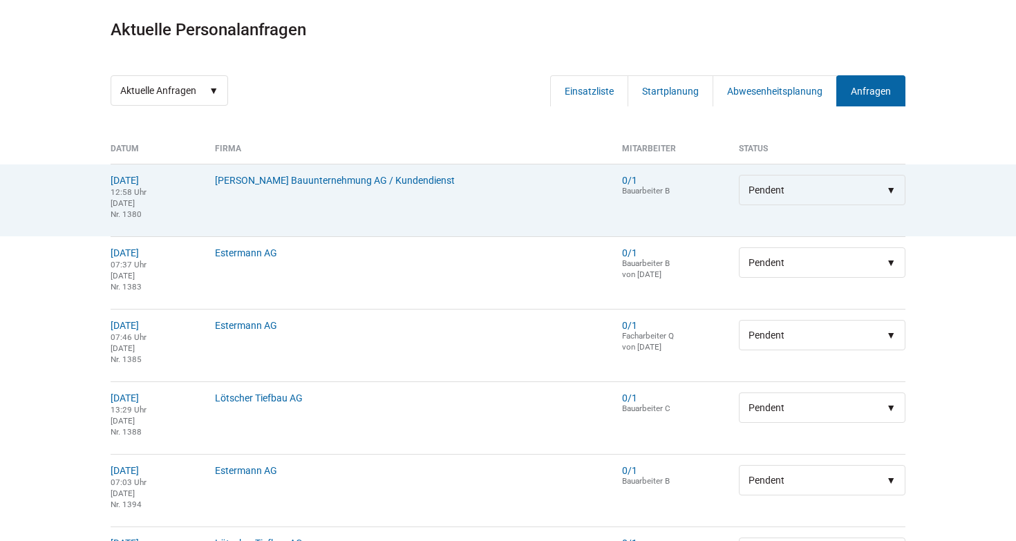
scroll to position [172, 0]
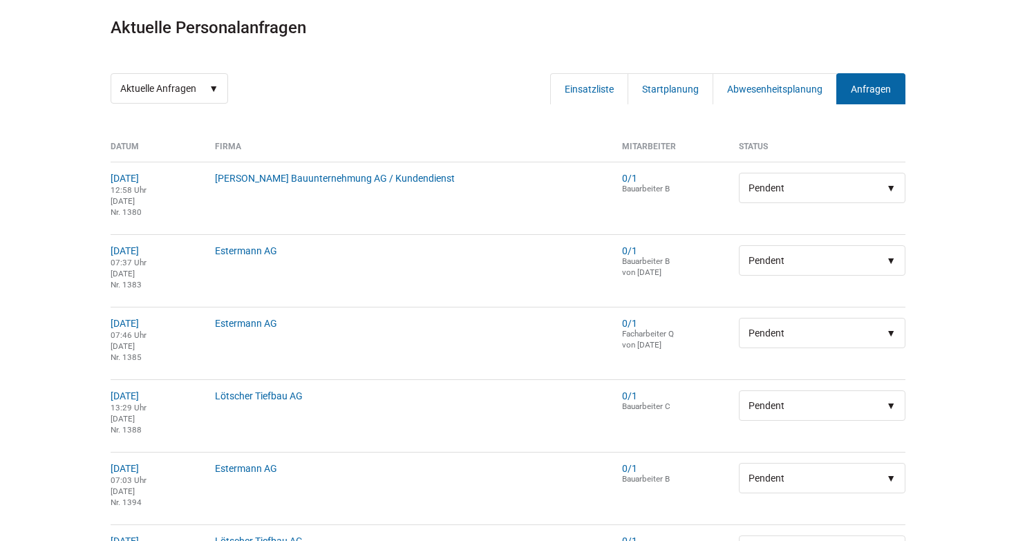
click at [385, 67] on div "Detailsuche Aktuelle Personalanfragen Aktuelle Anfragen Erledigte Anfragen Eins…" at bounding box center [508, 25] width 830 height 177
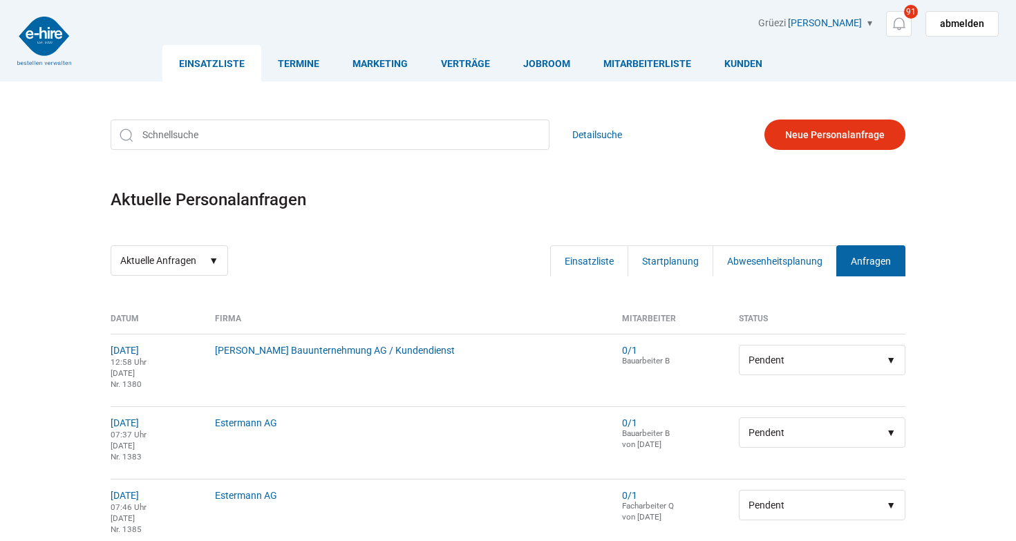
scroll to position [0, 0]
click at [380, 50] on link "Marketing" at bounding box center [380, 63] width 88 height 37
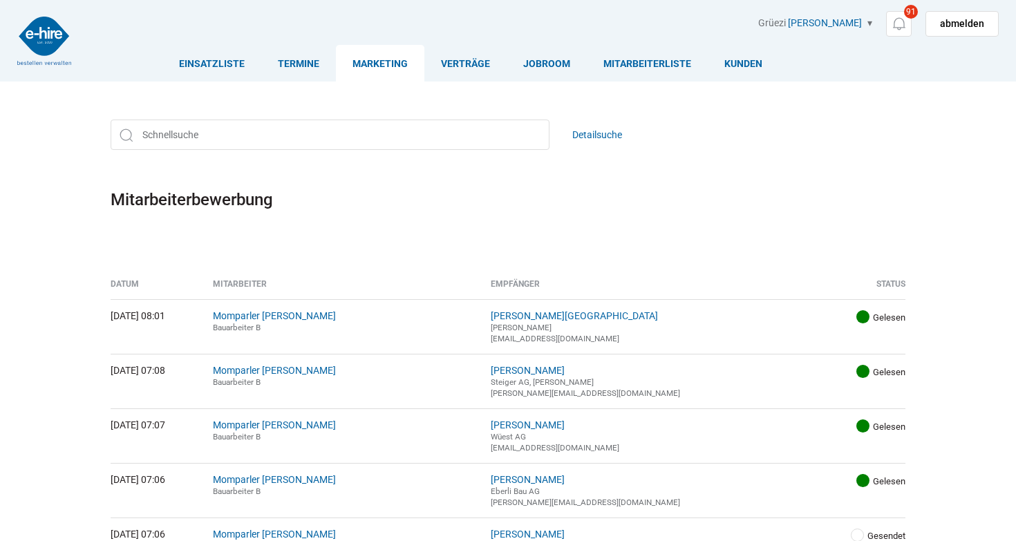
click at [722, 169] on div "Detailsuche Mitarbeiterbewerbung" at bounding box center [508, 182] width 830 height 147
click at [733, 53] on link "Kunden" at bounding box center [743, 63] width 71 height 37
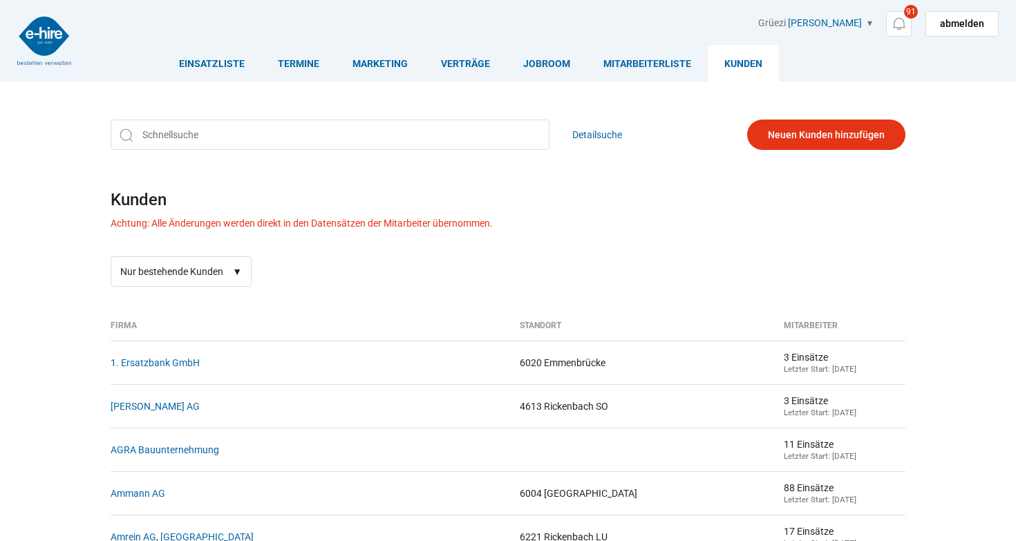
scroll to position [-1, 0]
click at [625, 184] on div "Detailsuche Kunden Achtung: Alle Änderungen werden direkt in den Datensätzen de…" at bounding box center [508, 203] width 830 height 188
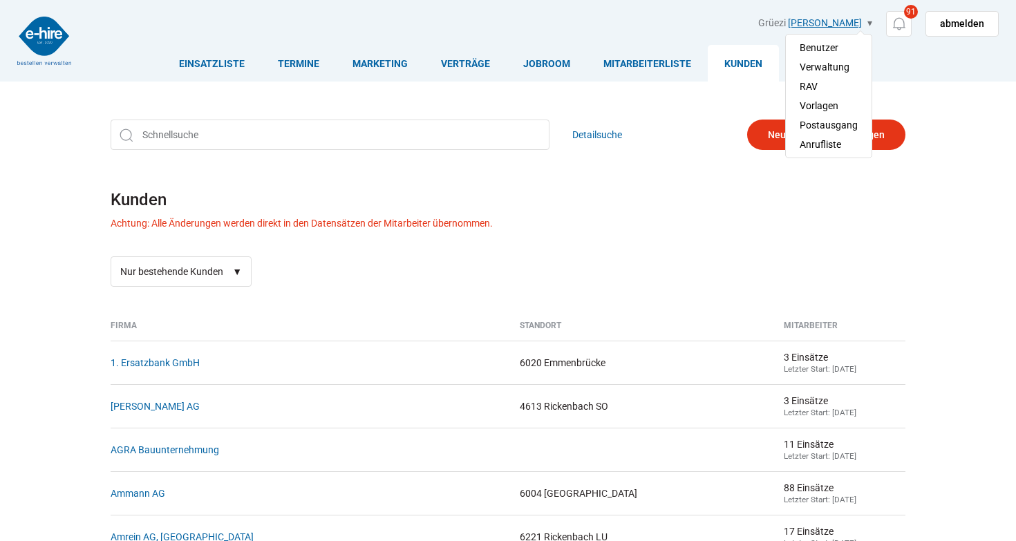
click at [838, 21] on link "[PERSON_NAME]" at bounding box center [825, 22] width 74 height 11
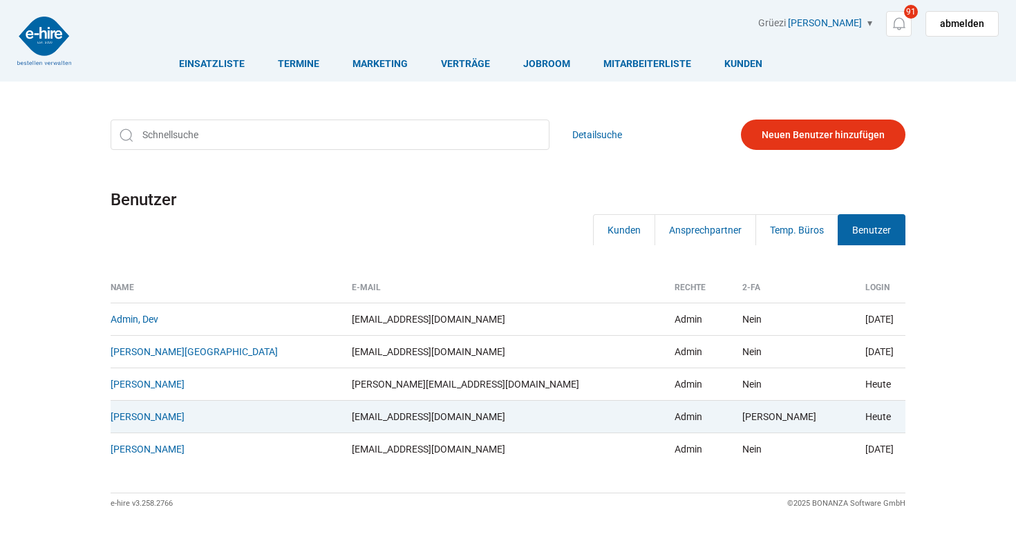
click at [721, 169] on div "Detailsuche Benutzer Kunden Ansprechpartner Temp. Büros Benutzer [GEOGRAPHIC_DA…" at bounding box center [508, 166] width 830 height 115
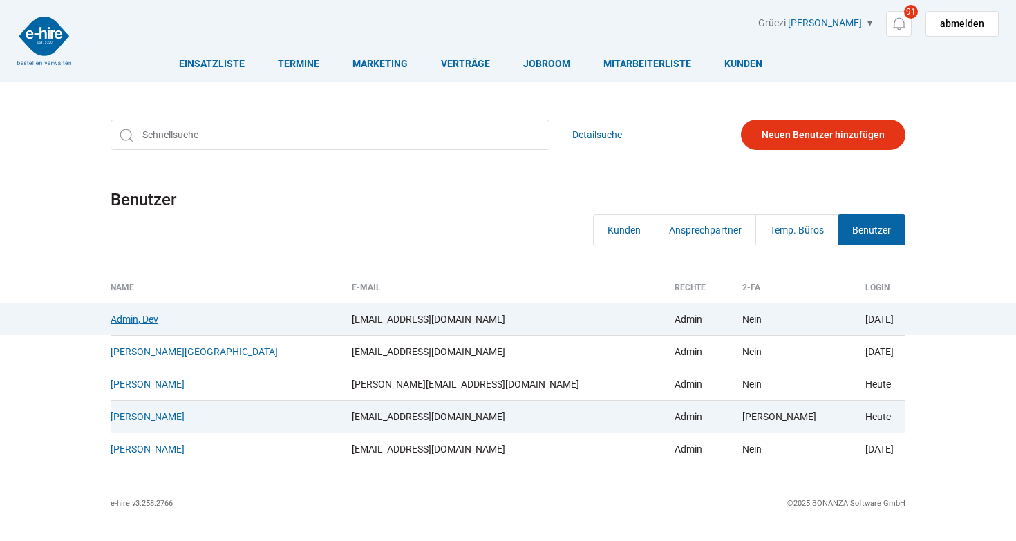
click at [133, 318] on link "Admin, Dev" at bounding box center [135, 319] width 48 height 11
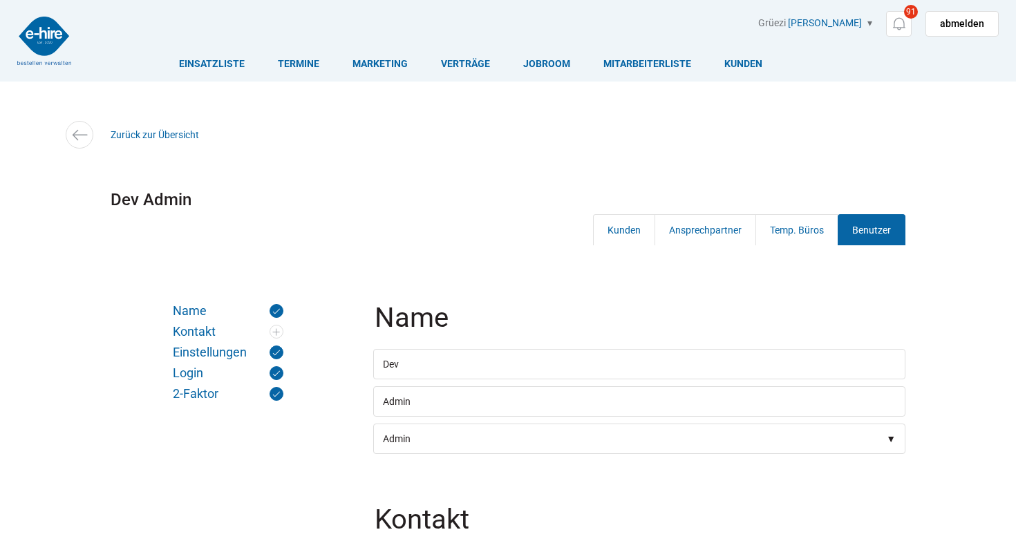
drag, startPoint x: 514, startPoint y: 240, endPoint x: 380, endPoint y: 115, distance: 183.4
click at [380, 119] on div "Detailsuche Dev Admin Zurück zur Übersicht Kunden Ansprechpartner Temp. Büros B…" at bounding box center [508, 198] width 830 height 178
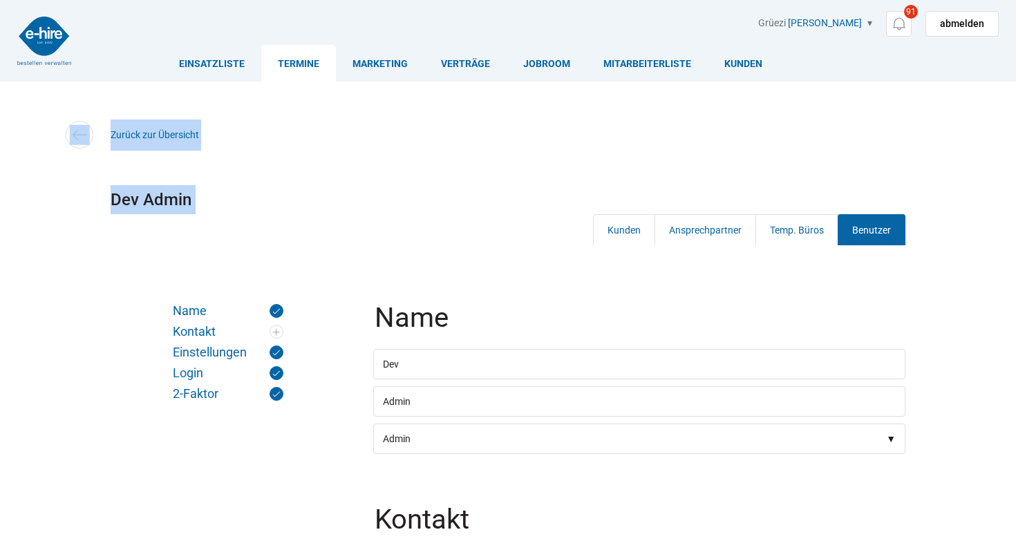
click at [305, 62] on link "Termine" at bounding box center [298, 63] width 75 height 37
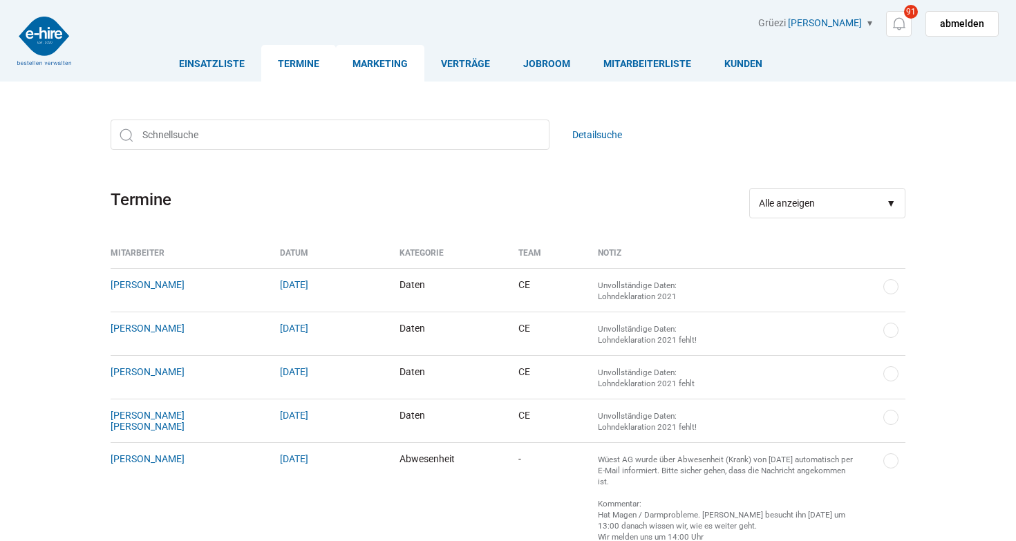
click at [374, 69] on link "Marketing" at bounding box center [380, 63] width 88 height 37
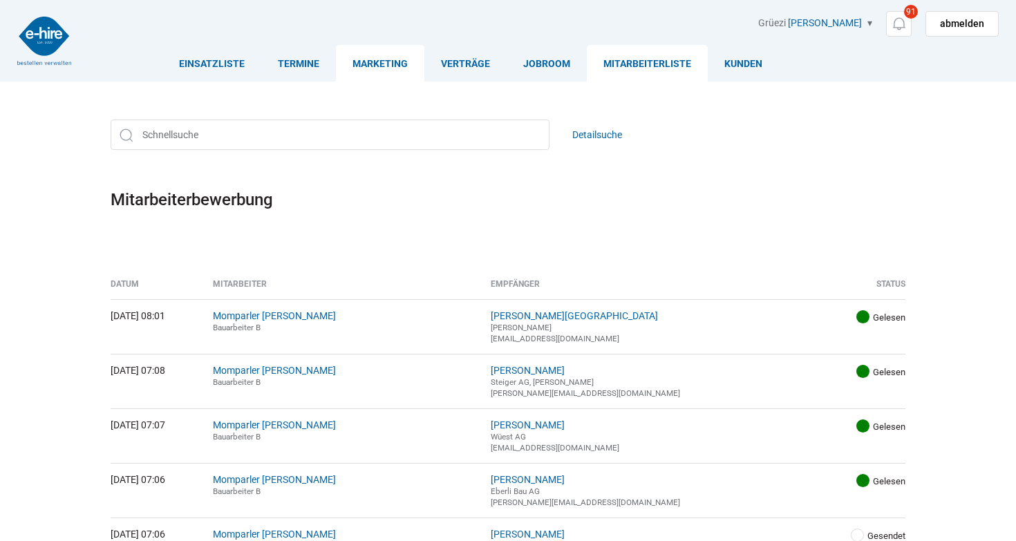
click at [631, 61] on link "Mitarbeiterliste" at bounding box center [647, 63] width 121 height 37
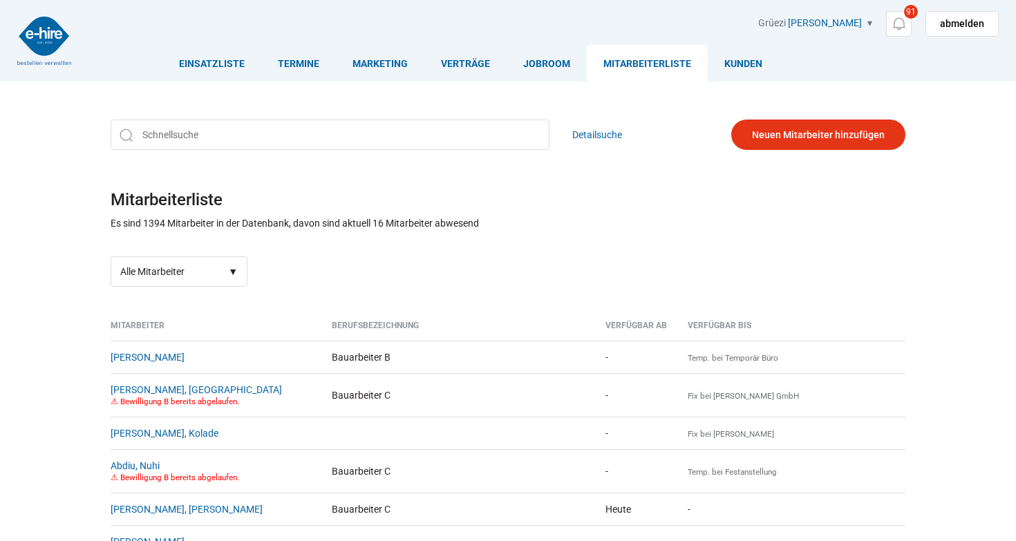
click at [738, 216] on div "Detailsuche Mitarbeiterliste Es sind 1394 Mitarbeiter in der Datenbank, davon s…" at bounding box center [508, 203] width 830 height 188
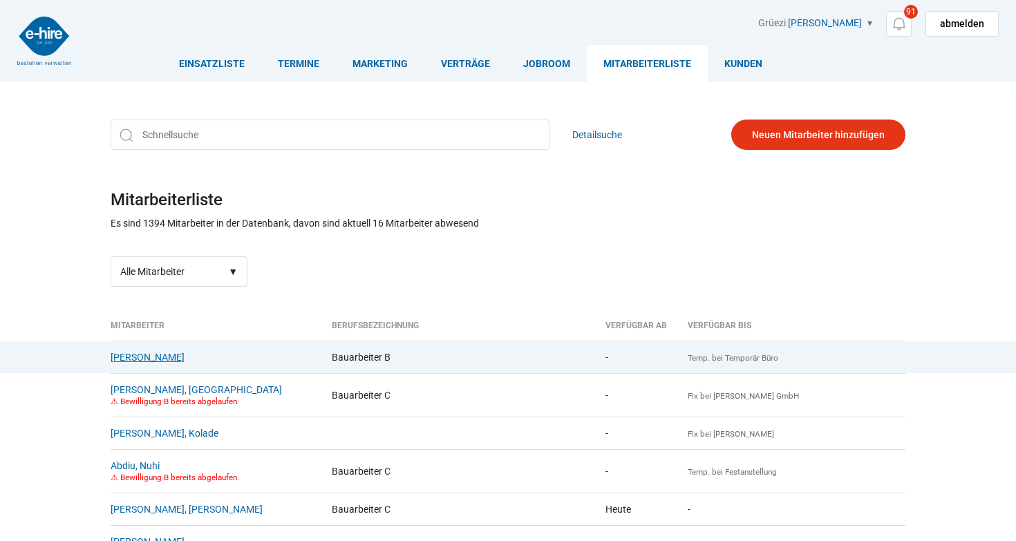
click at [153, 363] on link "Aadi, Mohamed" at bounding box center [148, 357] width 74 height 11
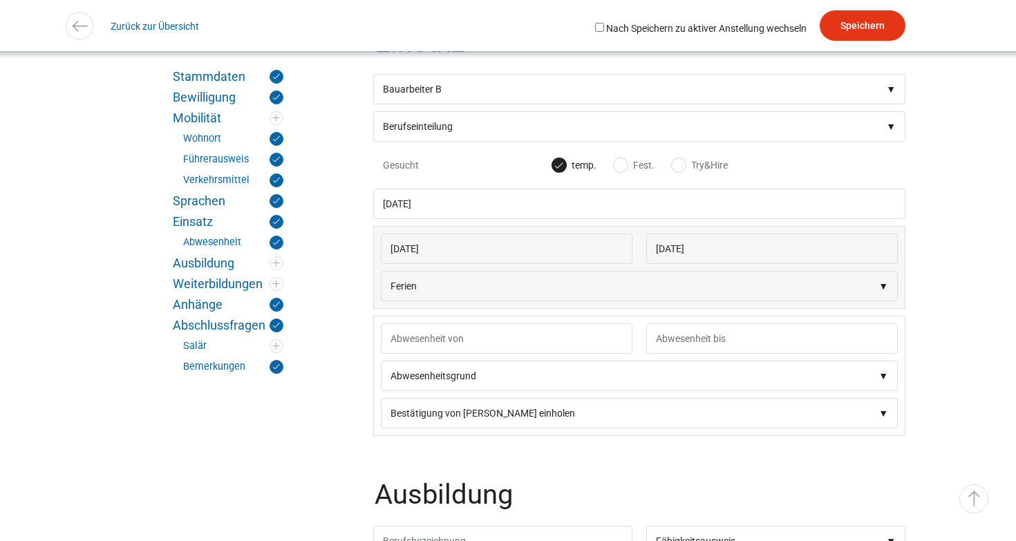
scroll to position [1980, 0]
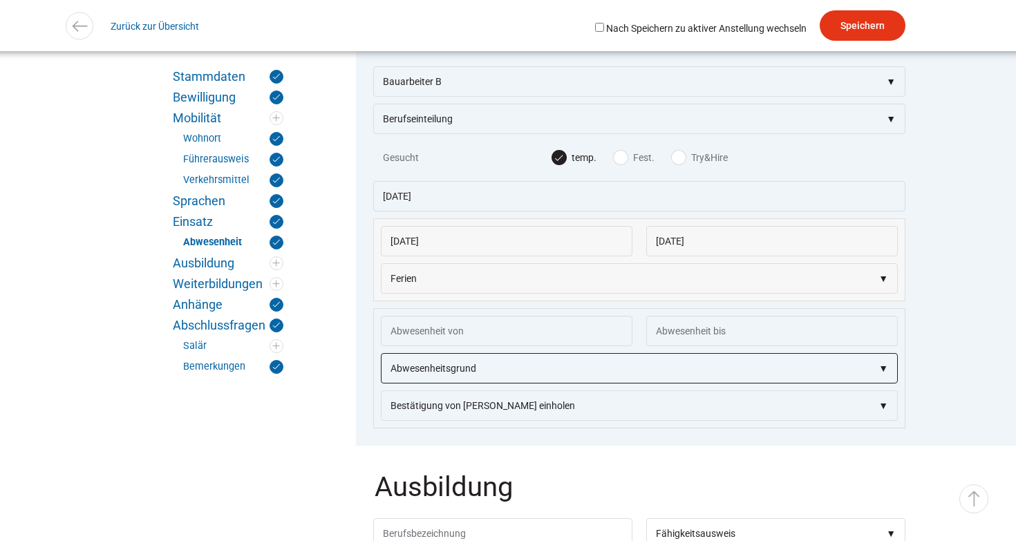
select select"] "Krank"
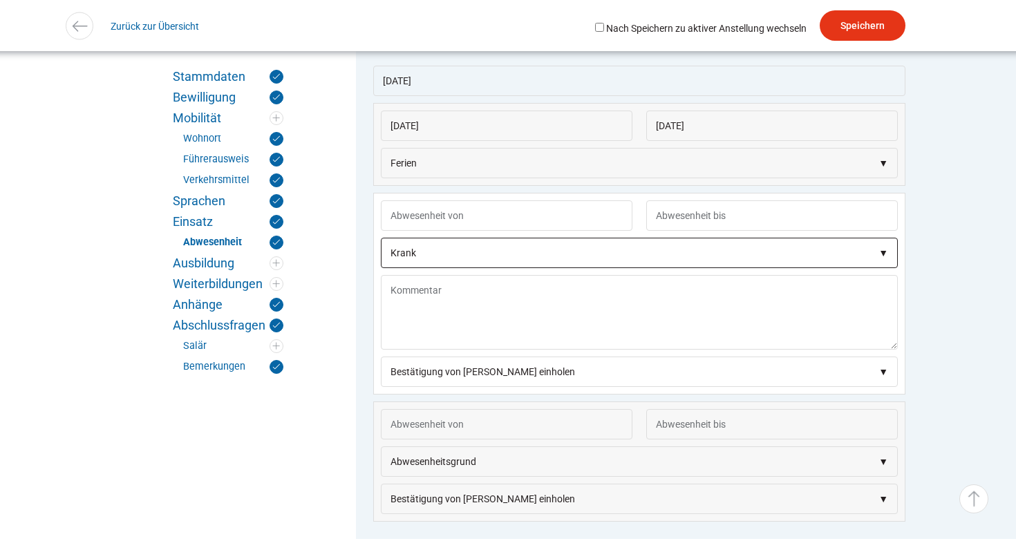
scroll to position [2070, 0]
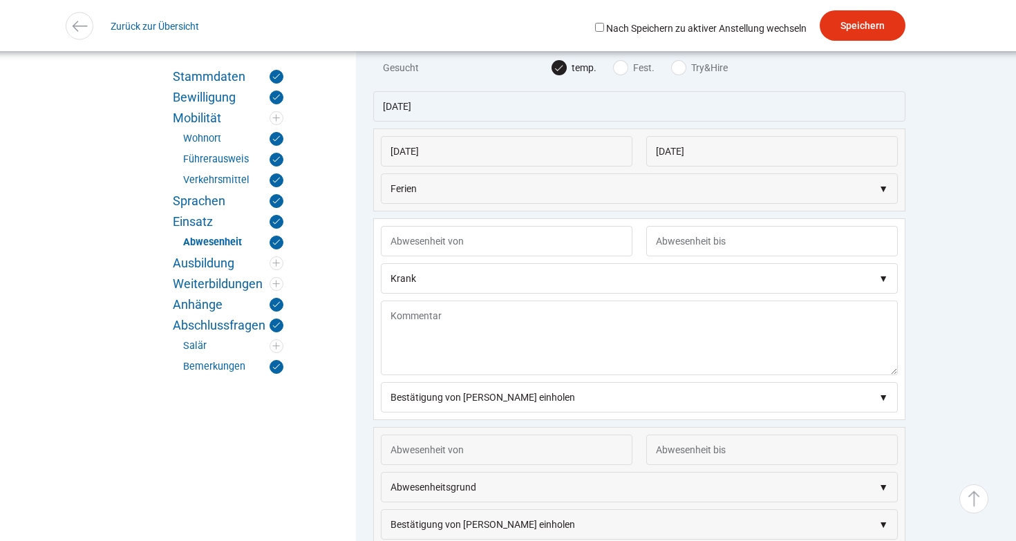
click at [923, 322] on fieldset "Einsatz Berufseinteilung Bauarbeiter C Bauarbeiter B Facharbeiter A Facharbeite…" at bounding box center [639, 239] width 567 height 650
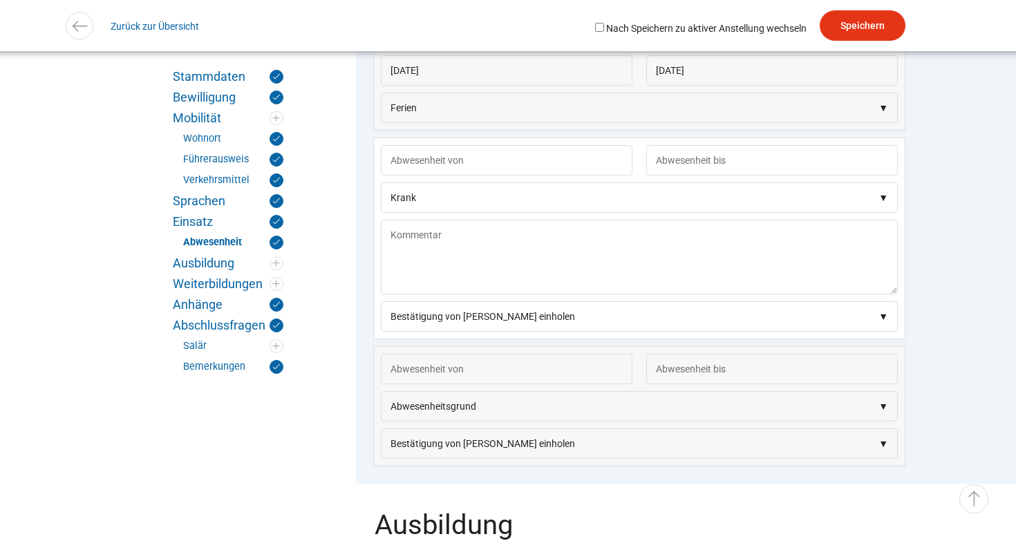
scroll to position [2151, 0]
select select"] "Unfall"
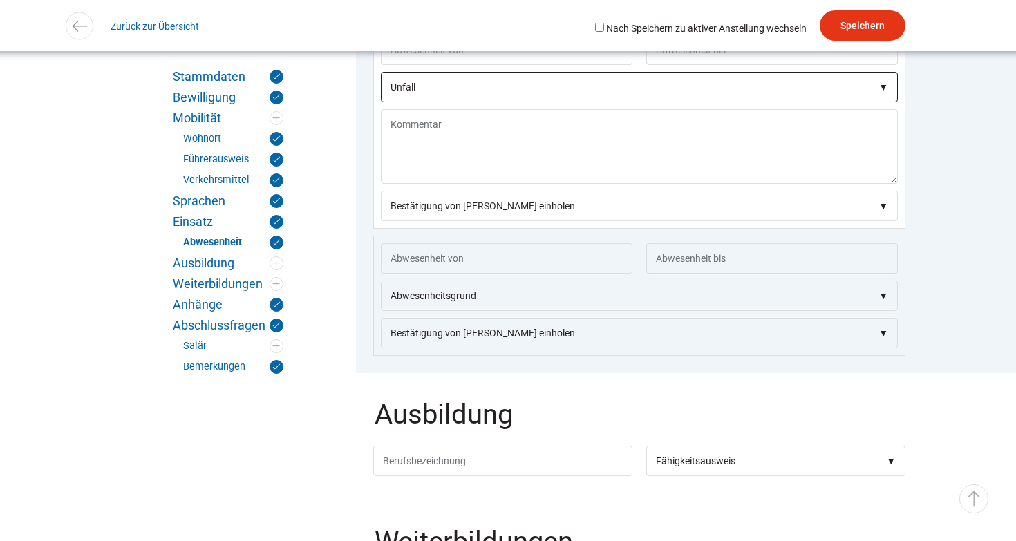
scroll to position [2409, 0]
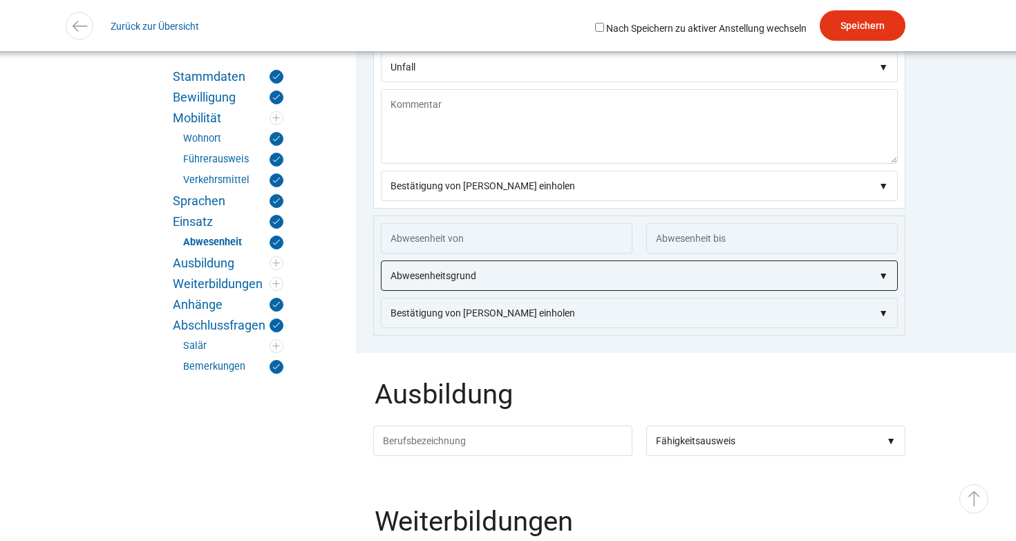
select select"] "Blautage"
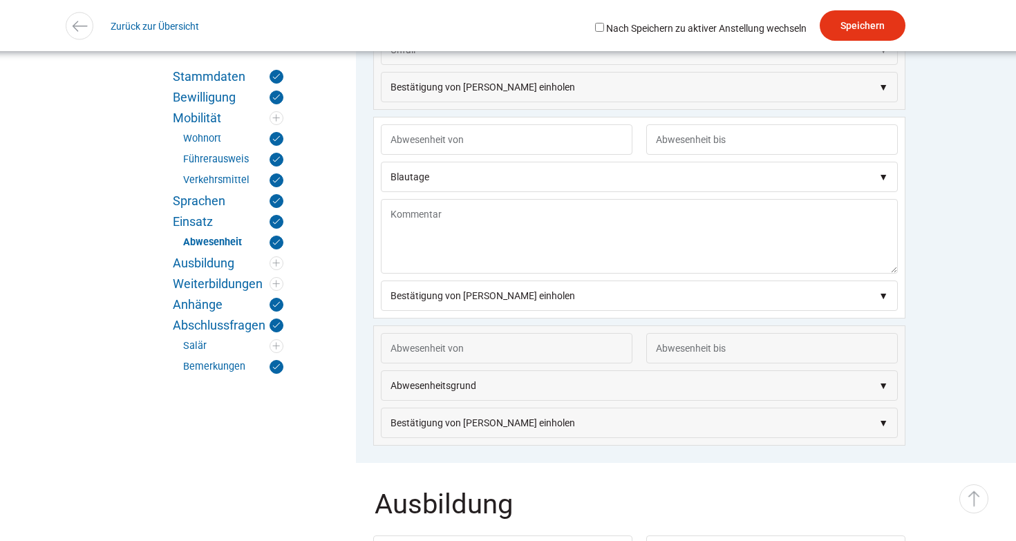
click at [923, 300] on fieldset "Einsatz Berufseinteilung Bauarbeiter C Bauarbeiter B Facharbeiter A Facharbeite…" at bounding box center [639, 10] width 567 height 905
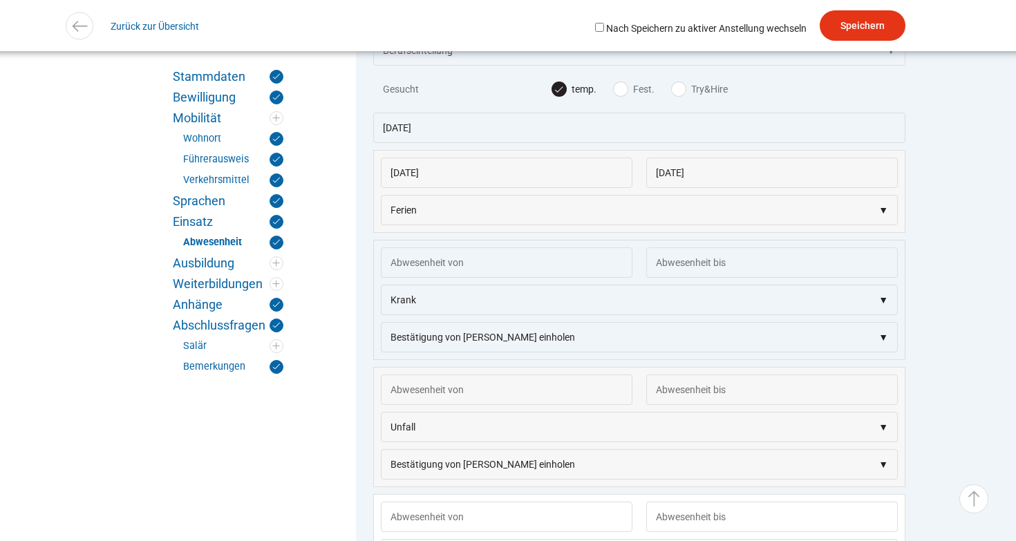
scroll to position [2050, 0]
click at [345, 261] on div "Stammdaten Bewilligung Mobilität Wohnort Führerausweis Verkehrsmittel Sprachen …" at bounding box center [508, 262] width 830 height 4022
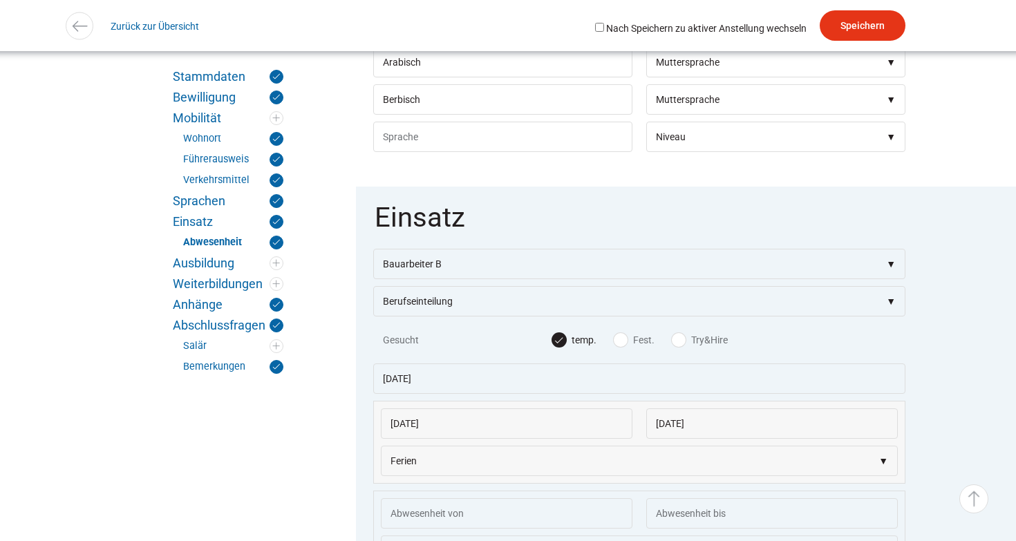
scroll to position [1797, 0]
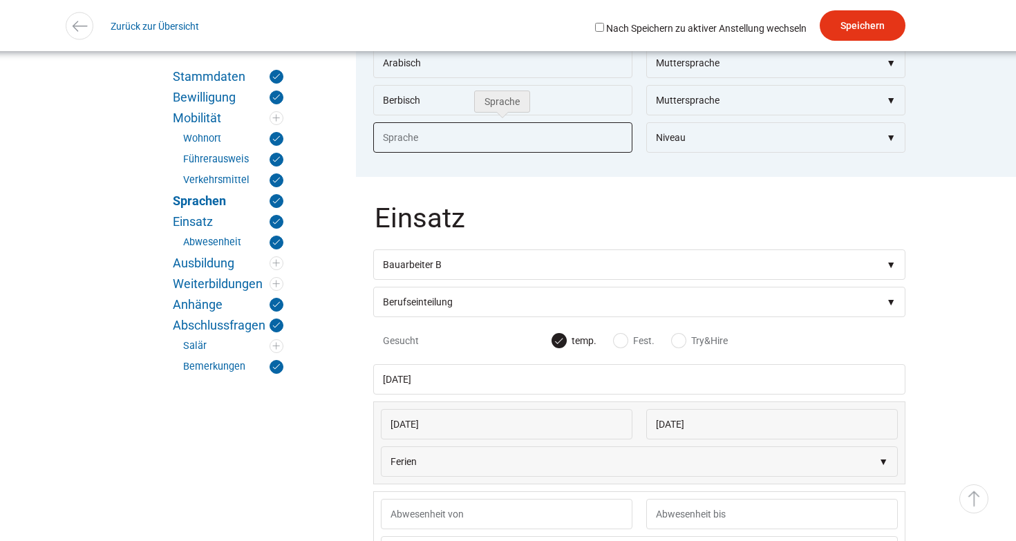
click at [447, 142] on input "text" at bounding box center [502, 137] width 259 height 30
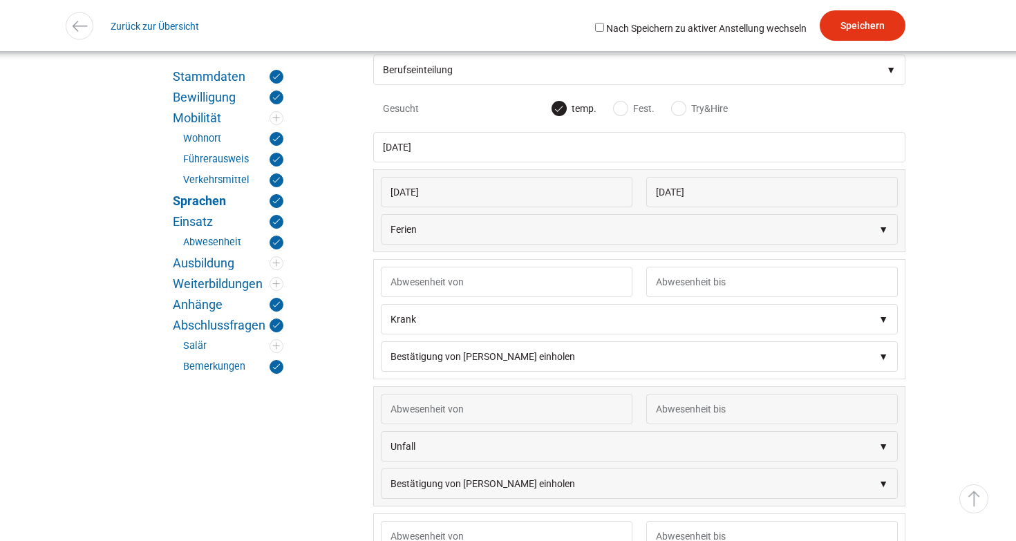
scroll to position [2028, 0]
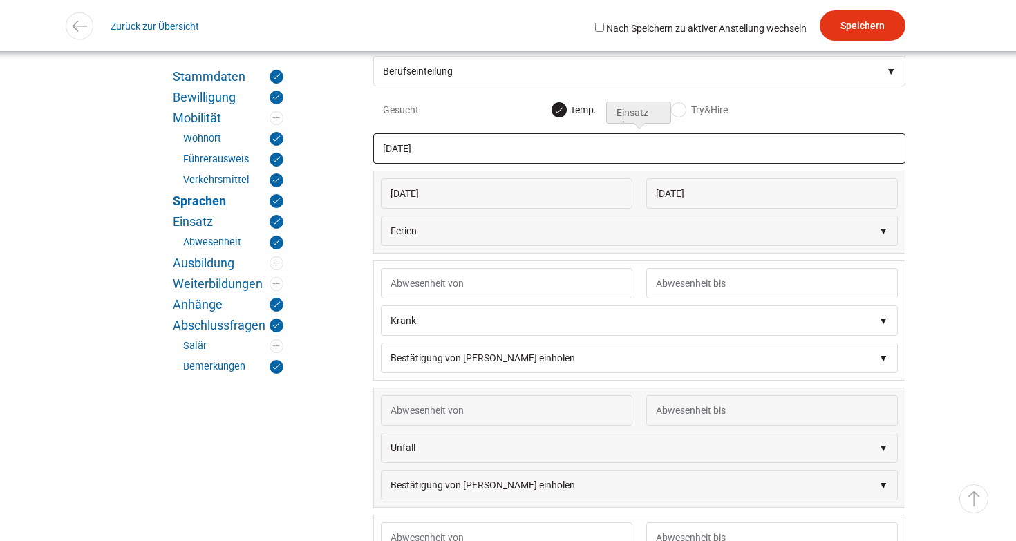
click at [464, 150] on input "13.12.2019" at bounding box center [639, 148] width 532 height 30
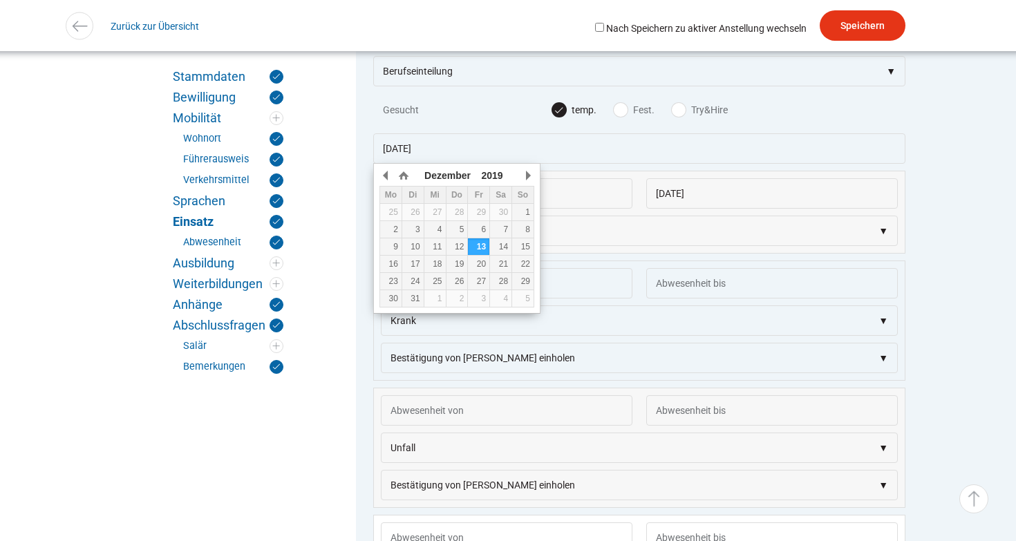
click at [366, 346] on fieldset "Einsatz Berufseinteilung Bauarbeiter C Bauarbeiter B Facharbeiter A Facharbeite…" at bounding box center [639, 408] width 567 height 905
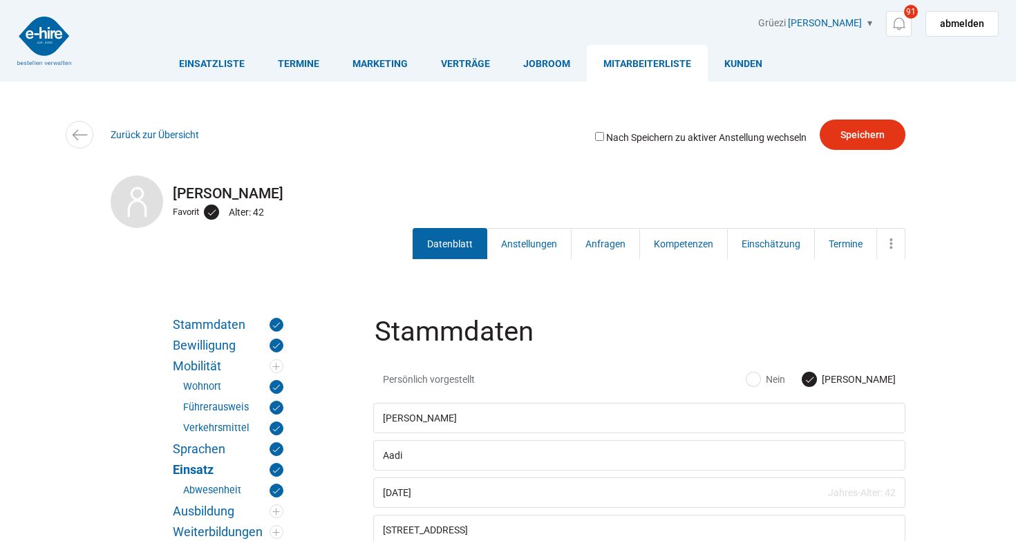
scroll to position [0, 0]
click at [675, 248] on link "Kompetenzen" at bounding box center [683, 243] width 88 height 31
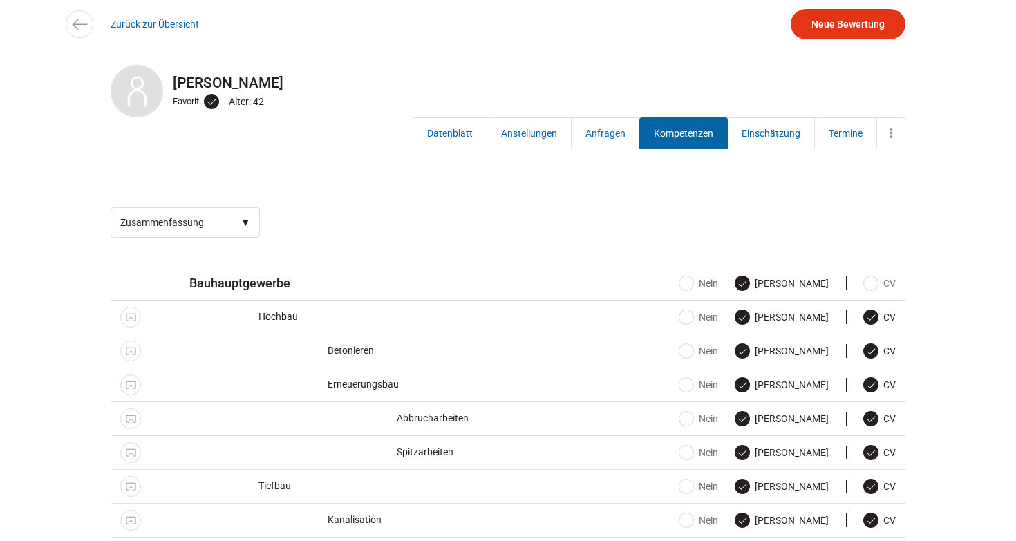
scroll to position [154, 0]
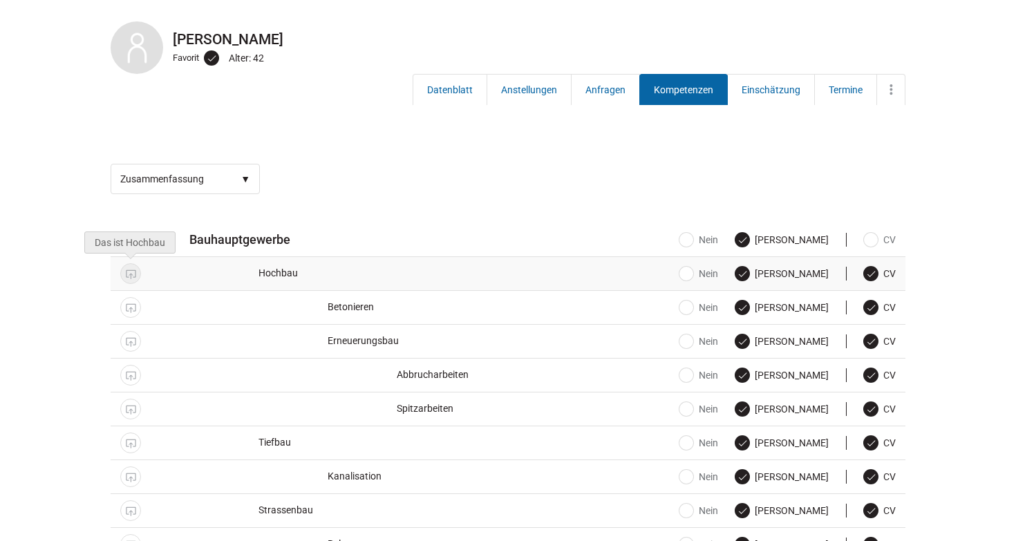
click at [131, 273] on link "Public Display" at bounding box center [130, 273] width 21 height 21
click at [134, 268] on link "Public Display" at bounding box center [130, 273] width 21 height 21
click at [130, 280] on link "Public Display" at bounding box center [130, 273] width 21 height 21
click at [272, 276] on span "Hochbau" at bounding box center [417, 273] width 457 height 13
select select "-1"
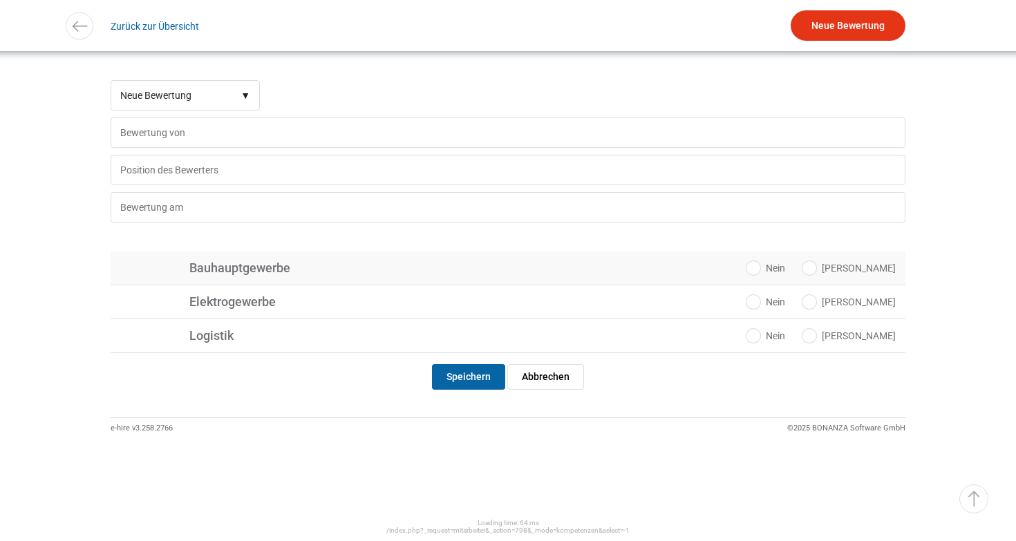
scroll to position [238, 0]
click at [869, 269] on label "[PERSON_NAME]" at bounding box center [849, 268] width 93 height 14
radio input "true"
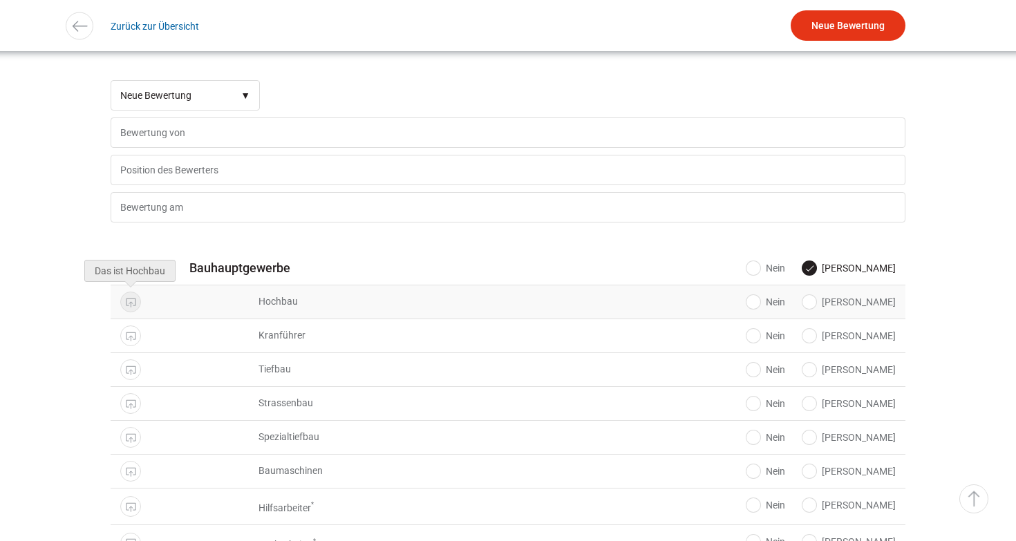
click at [135, 302] on link "Public Display" at bounding box center [130, 302] width 21 height 21
click at [285, 304] on span "Hochbau" at bounding box center [417, 301] width 457 height 13
click at [132, 366] on link "Public Display" at bounding box center [130, 369] width 21 height 21
click at [880, 371] on label "[PERSON_NAME]" at bounding box center [849, 370] width 93 height 14
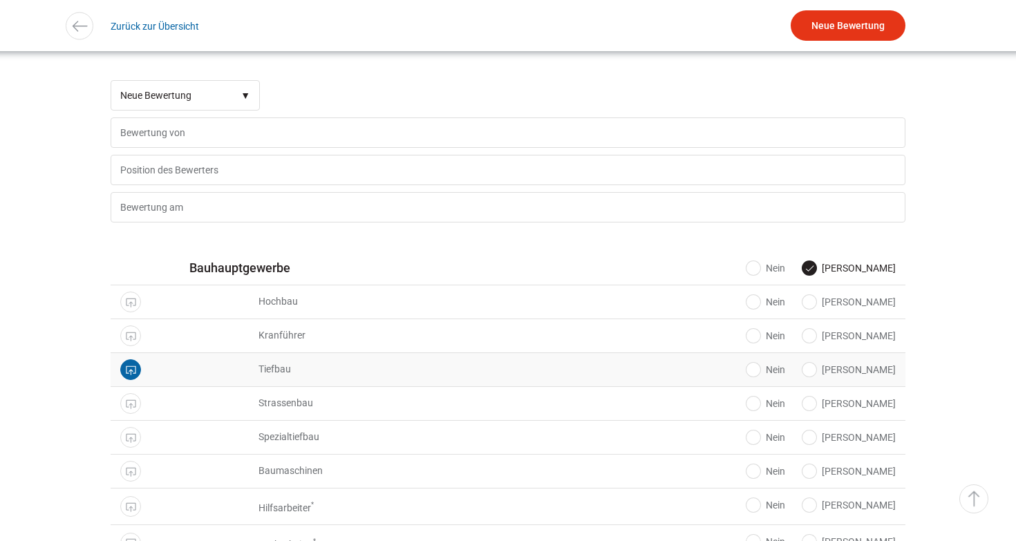
radio input "true"
click at [881, 402] on label "[PERSON_NAME]" at bounding box center [849, 404] width 93 height 14
radio input "true"
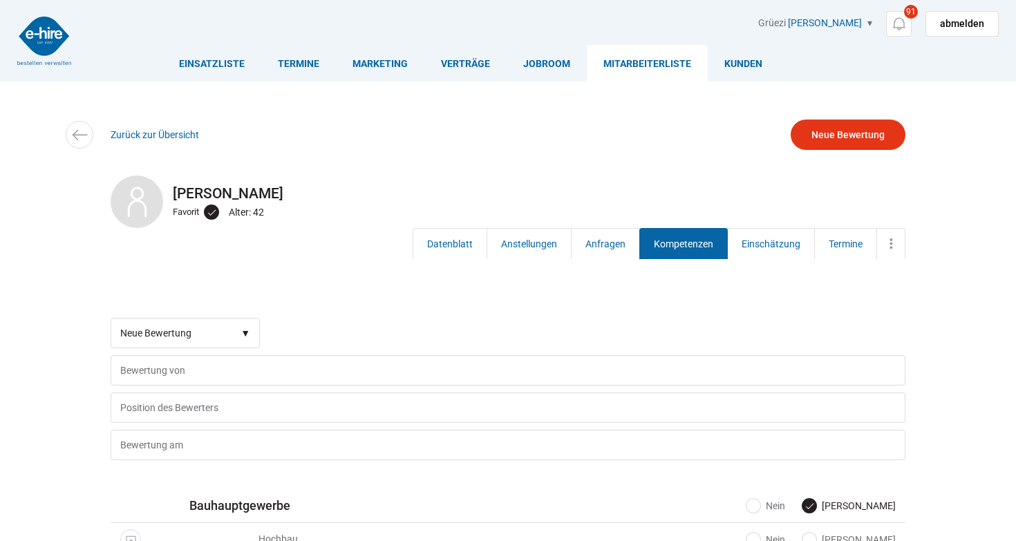
scroll to position [0, 0]
